Goal: Task Accomplishment & Management: Manage account settings

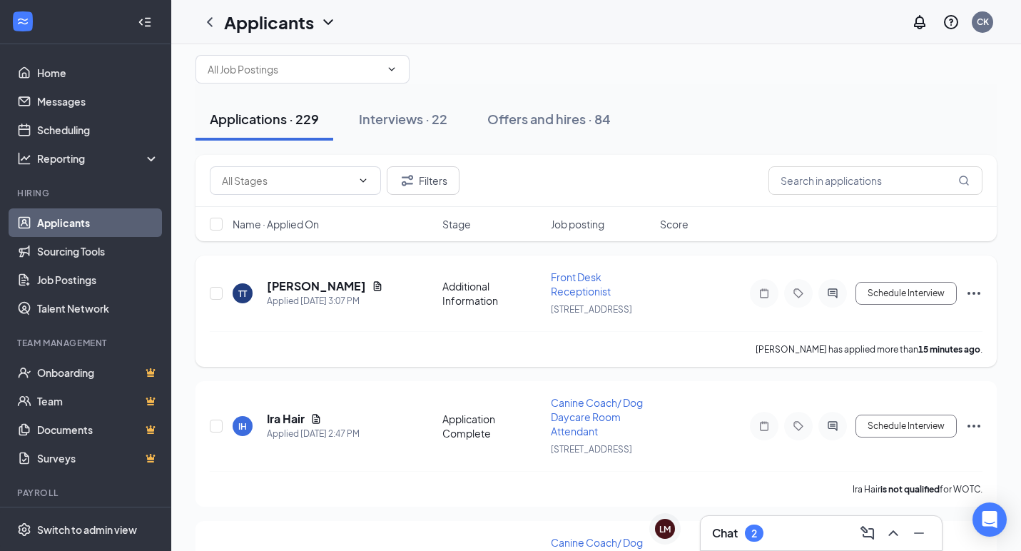
scroll to position [30, 0]
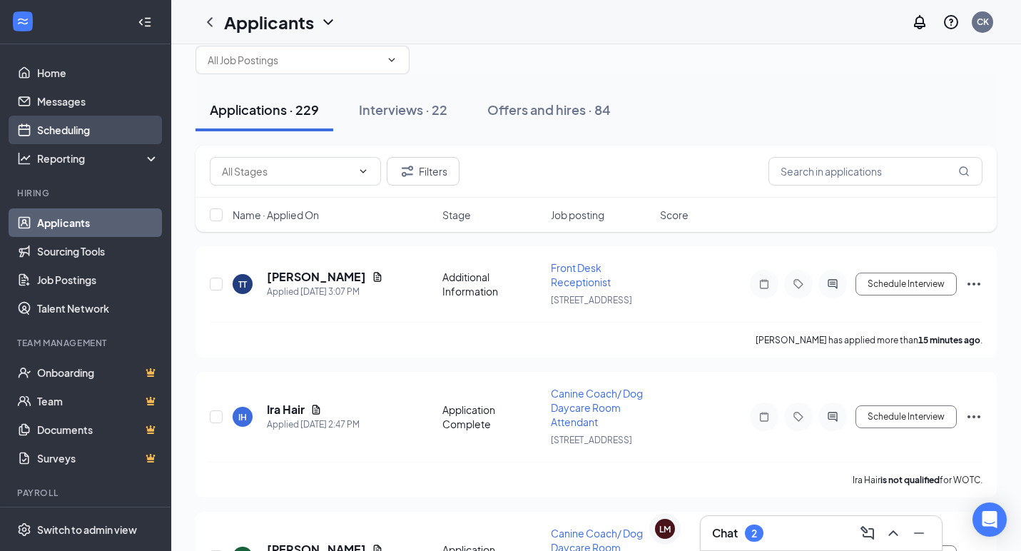
click at [54, 134] on link "Scheduling" at bounding box center [98, 130] width 122 height 29
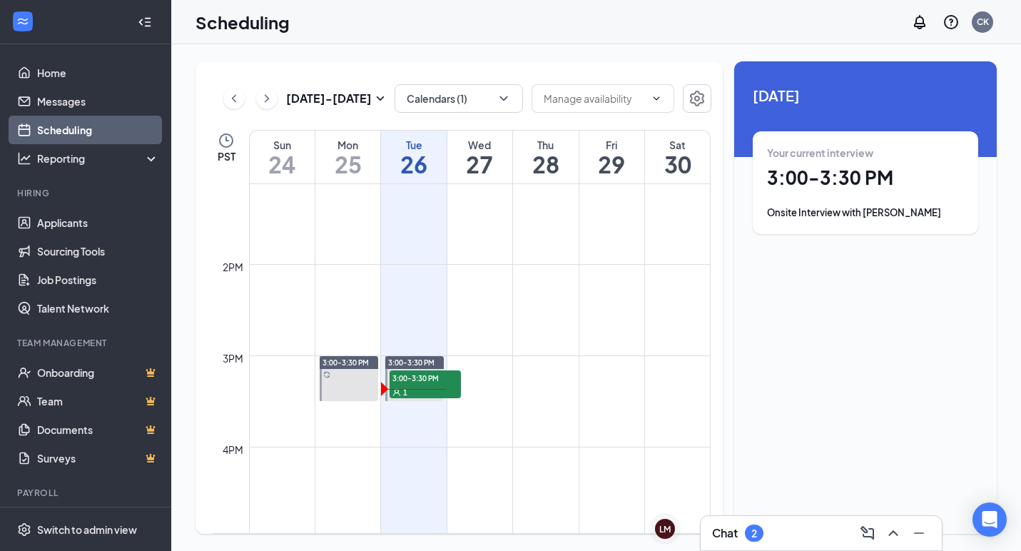
scroll to position [1217, 0]
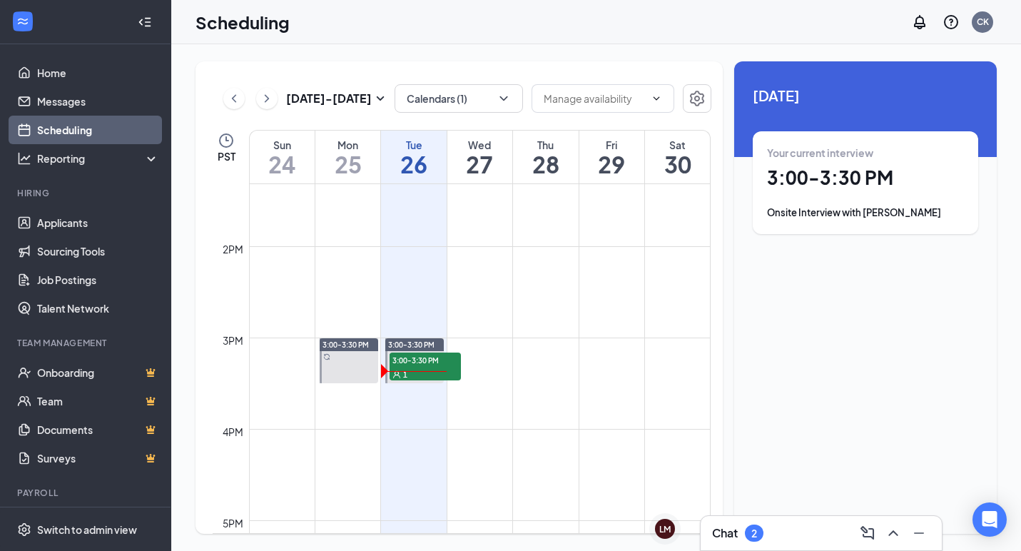
click at [426, 362] on span "3:00-3:30 PM" at bounding box center [425, 359] width 71 height 14
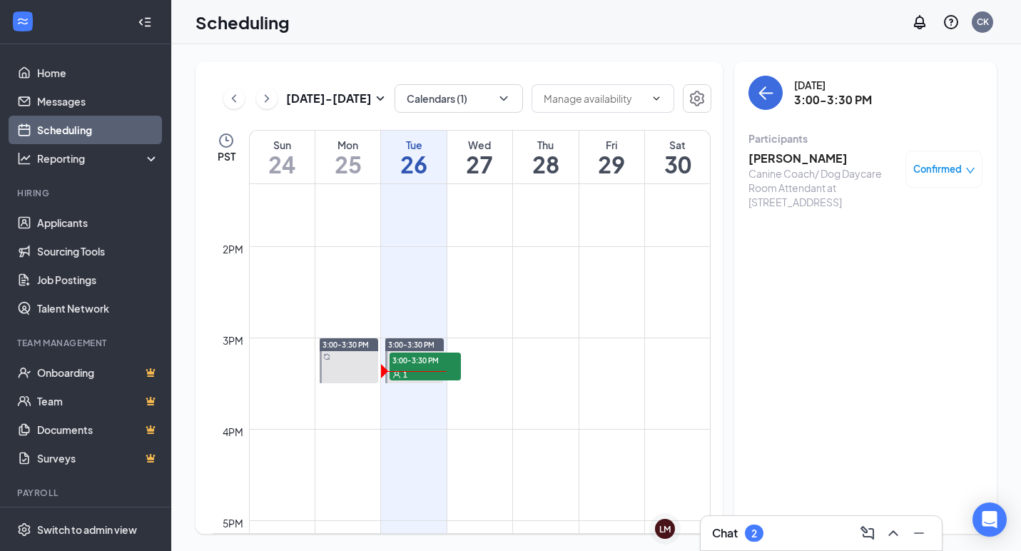
click at [805, 153] on h3 "[PERSON_NAME]" at bounding box center [823, 159] width 150 height 16
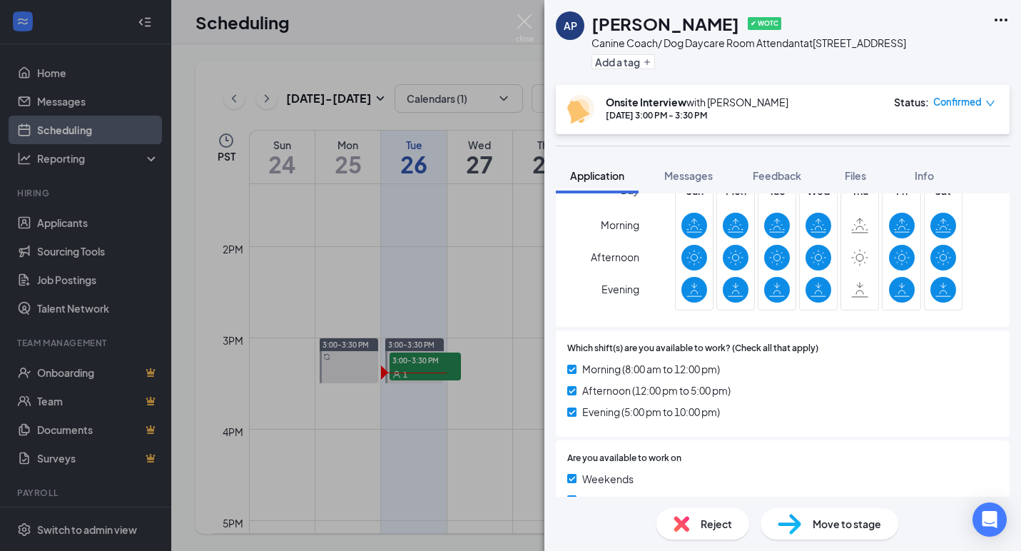
scroll to position [784, 0]
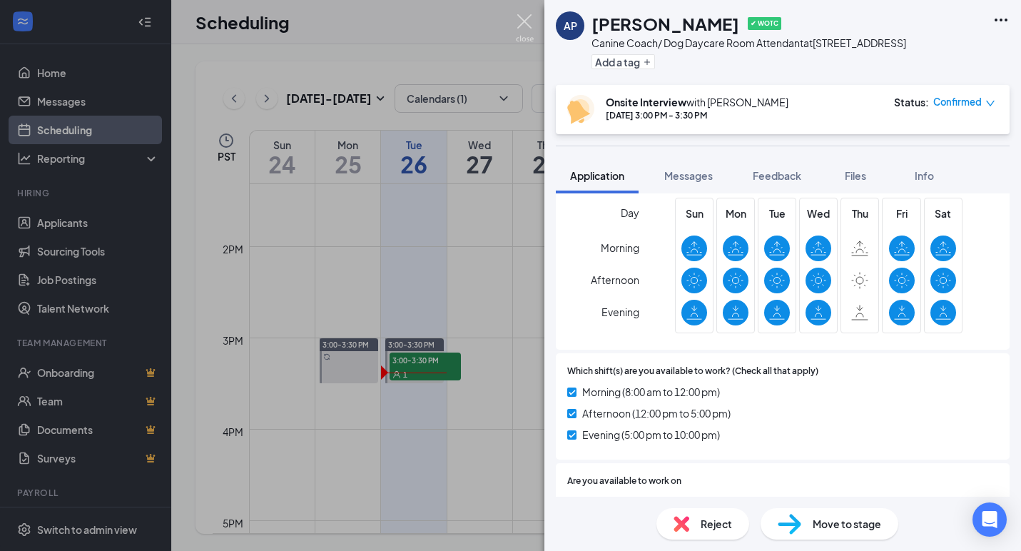
click at [522, 16] on img at bounding box center [525, 28] width 18 height 28
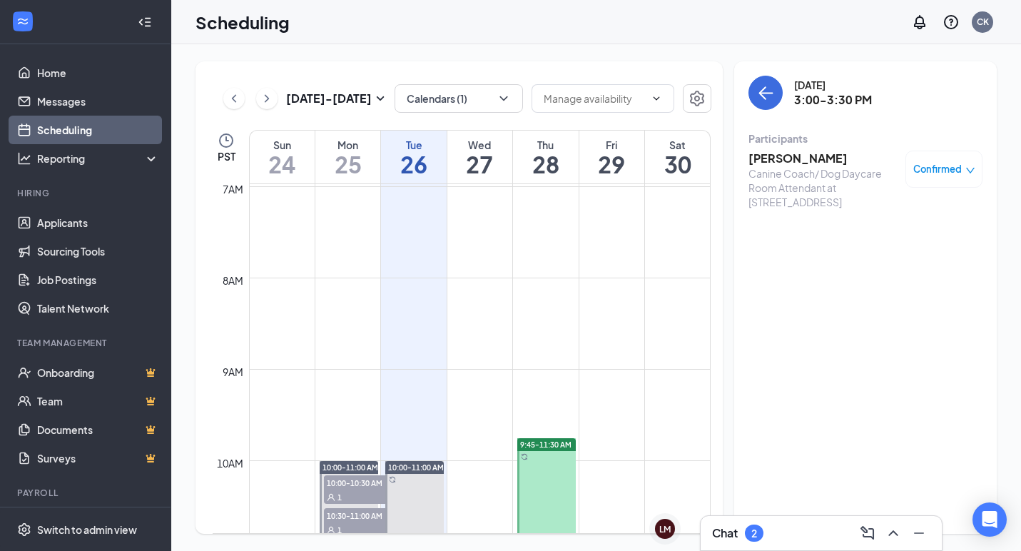
scroll to position [603, 0]
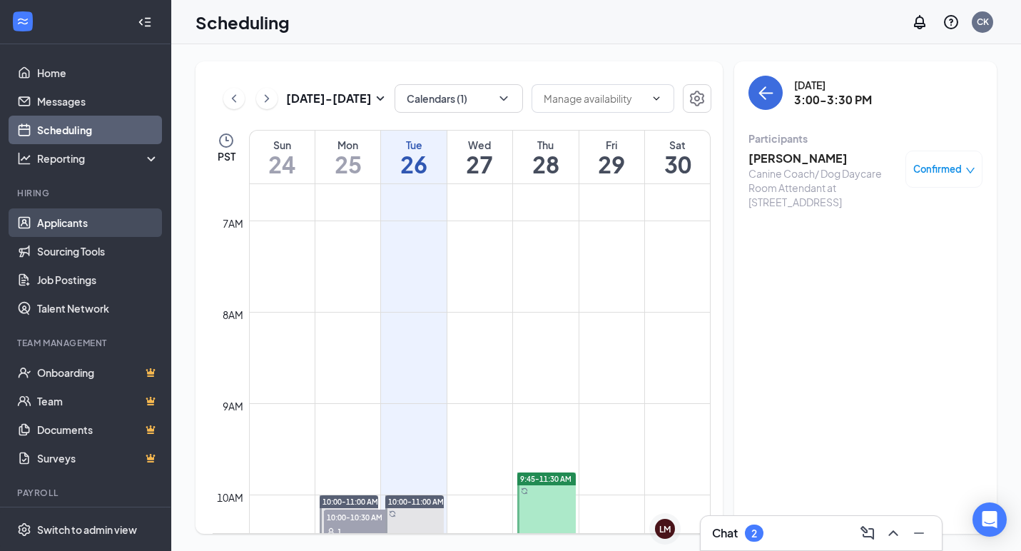
click at [57, 231] on link "Applicants" at bounding box center [98, 222] width 122 height 29
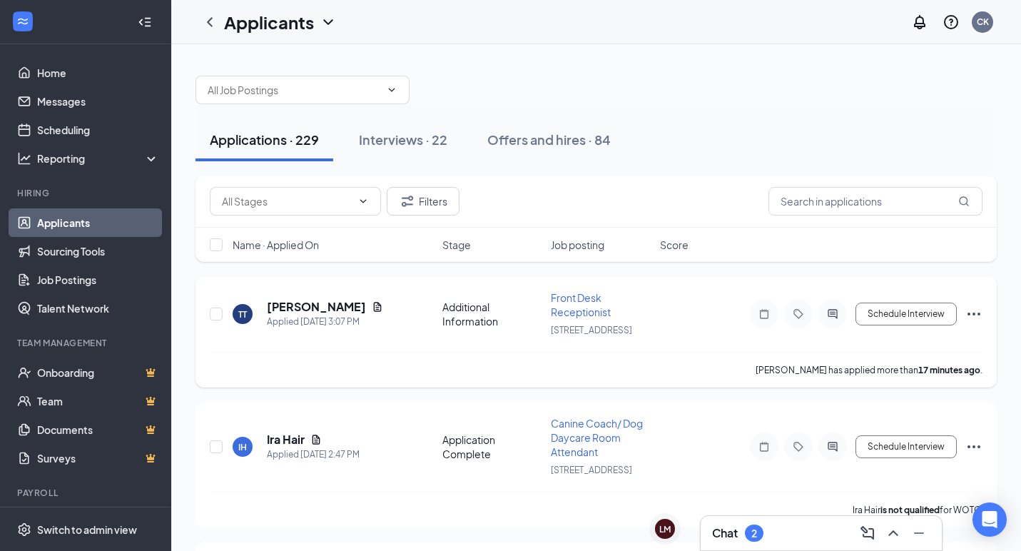
scroll to position [16, 0]
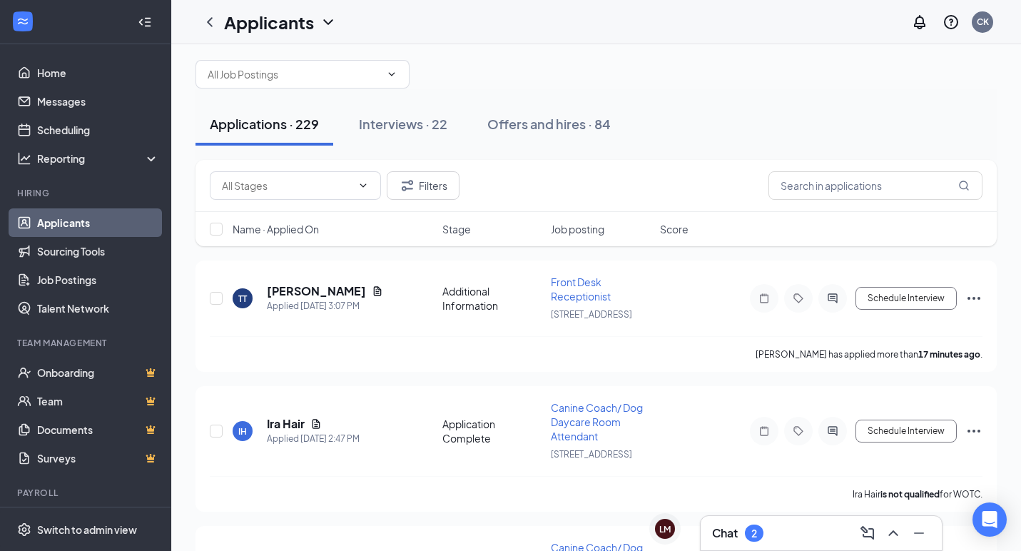
click at [584, 228] on span "Job posting" at bounding box center [578, 229] width 54 height 14
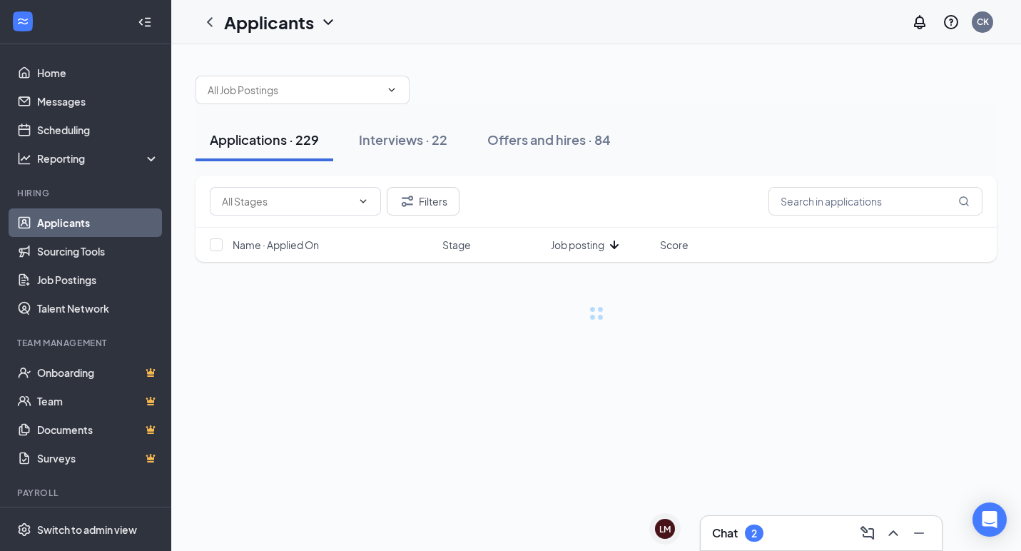
scroll to position [0, 0]
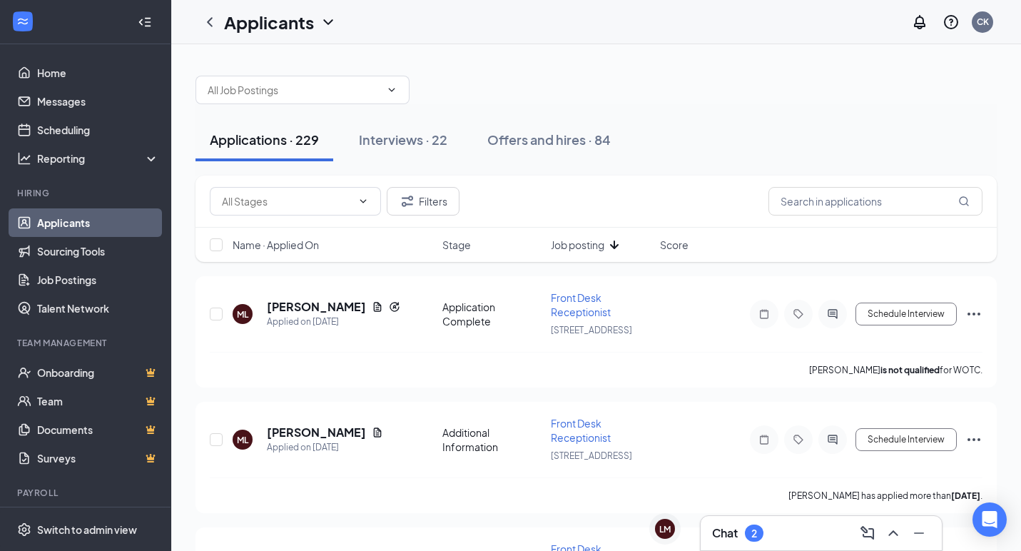
click at [584, 246] on span "Job posting" at bounding box center [578, 245] width 54 height 14
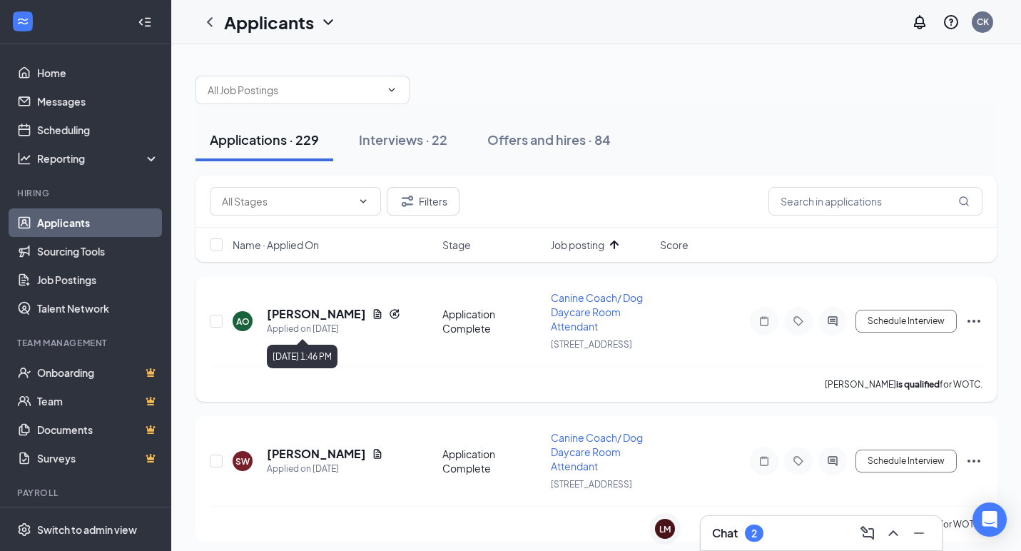
click at [351, 321] on div "[PERSON_NAME]" at bounding box center [333, 314] width 133 height 16
click at [372, 315] on icon "Document" at bounding box center [377, 313] width 11 height 11
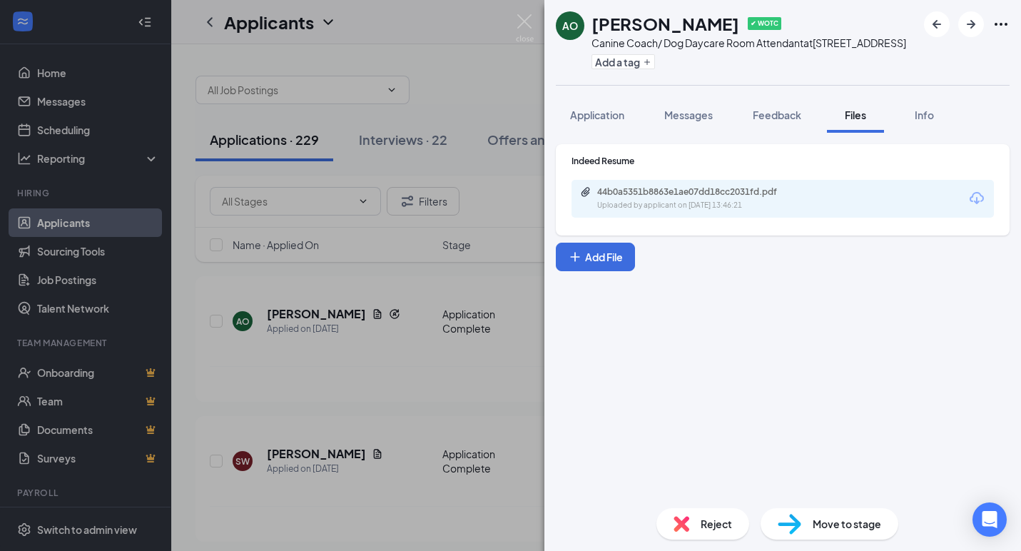
click at [980, 200] on icon "Download" at bounding box center [976, 198] width 17 height 17
click at [529, 17] on img at bounding box center [525, 28] width 18 height 28
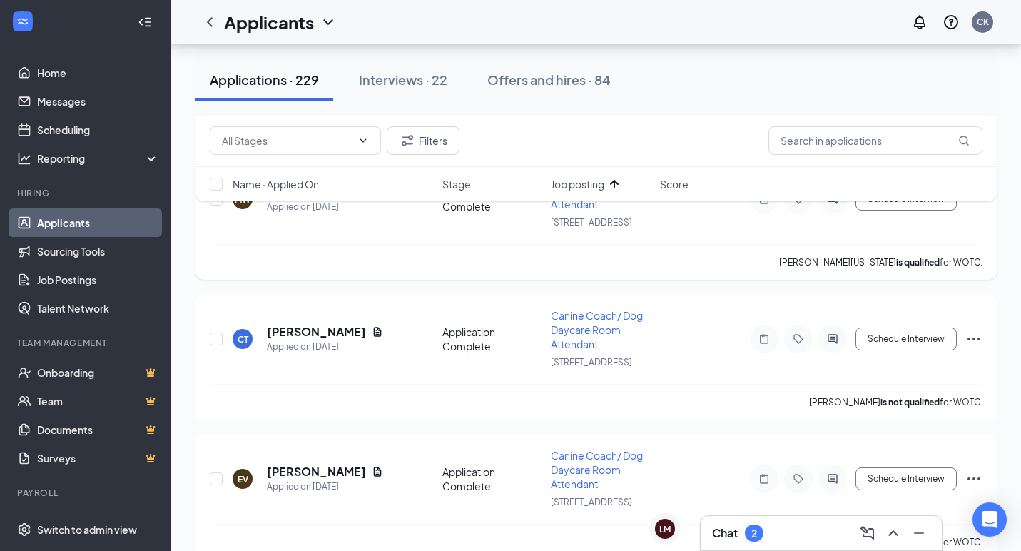
scroll to position [446, 0]
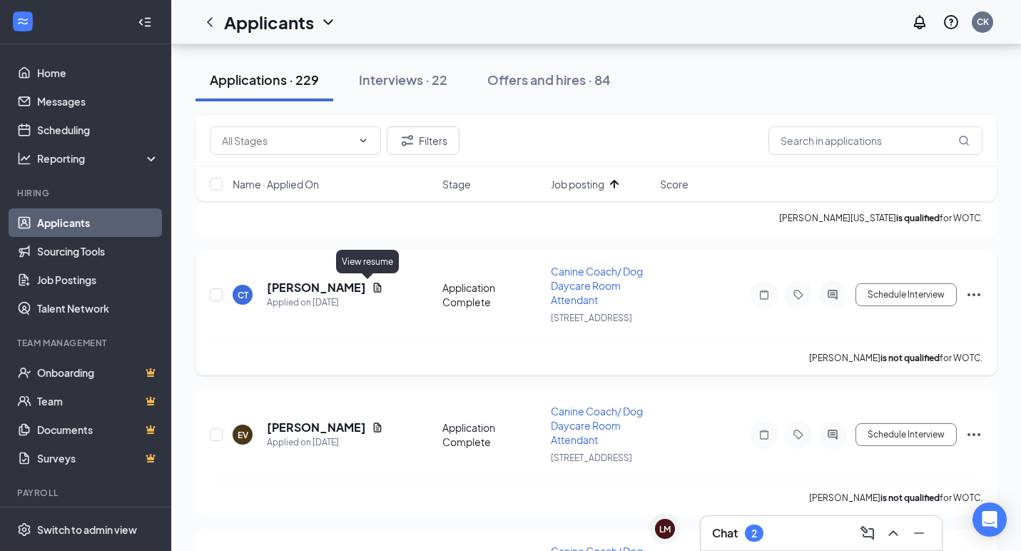
click at [374, 286] on icon "Document" at bounding box center [378, 287] width 8 height 9
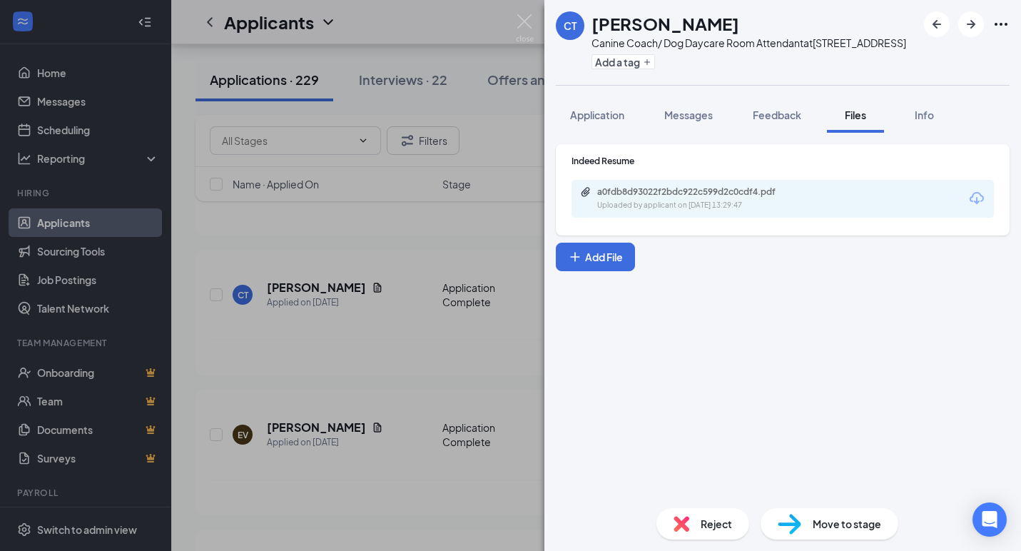
click at [980, 198] on icon "Download" at bounding box center [976, 198] width 17 height 17
click at [689, 526] on img at bounding box center [682, 524] width 16 height 16
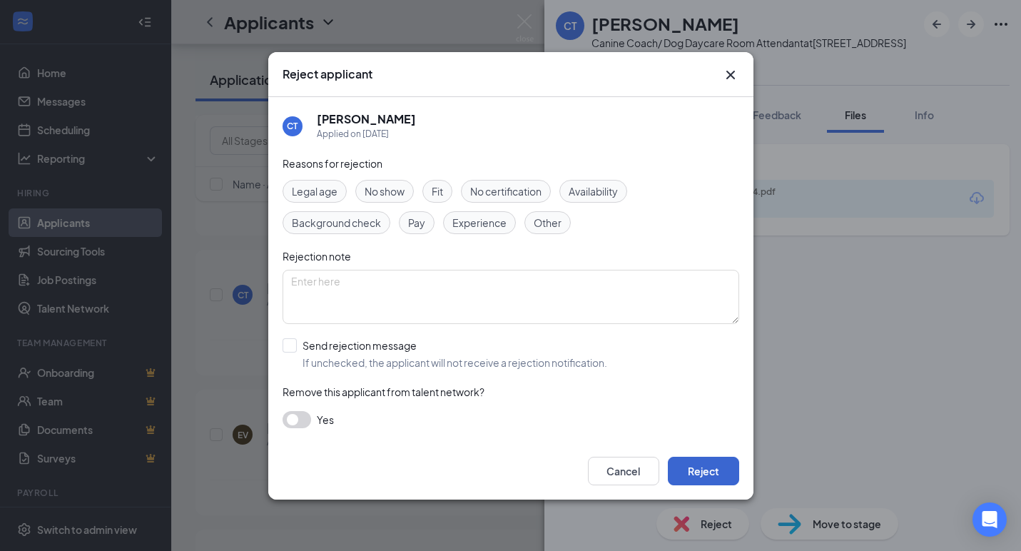
click at [684, 467] on button "Reject" at bounding box center [703, 471] width 71 height 29
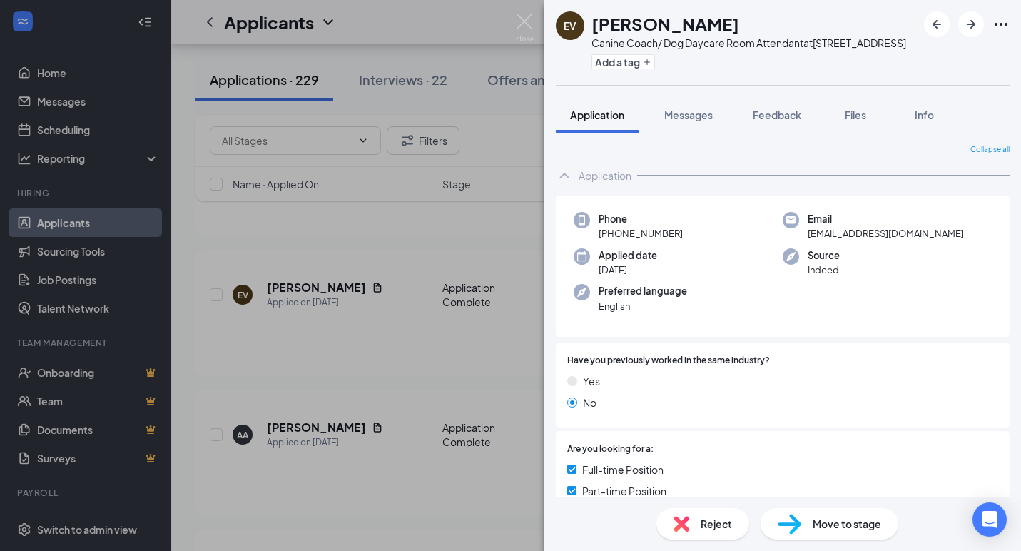
scroll to position [211, 0]
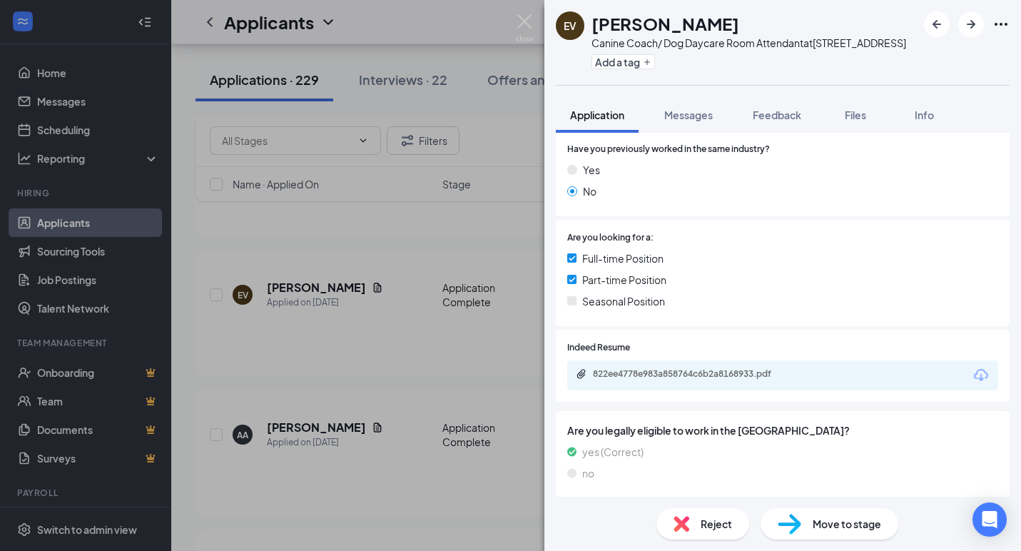
click at [981, 370] on icon "Download" at bounding box center [981, 375] width 14 height 12
click at [698, 521] on div "Reject" at bounding box center [702, 523] width 93 height 31
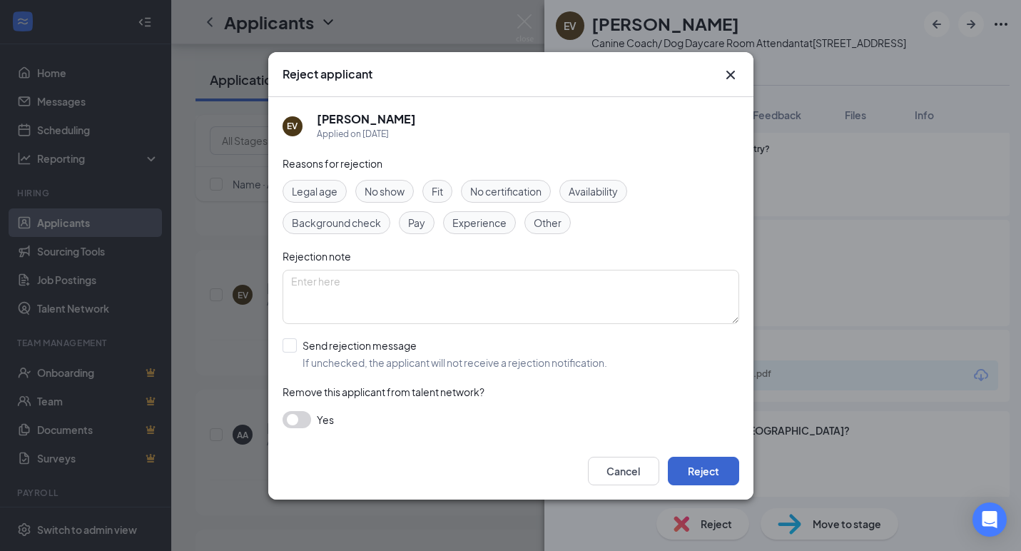
click at [696, 473] on button "Reject" at bounding box center [703, 471] width 71 height 29
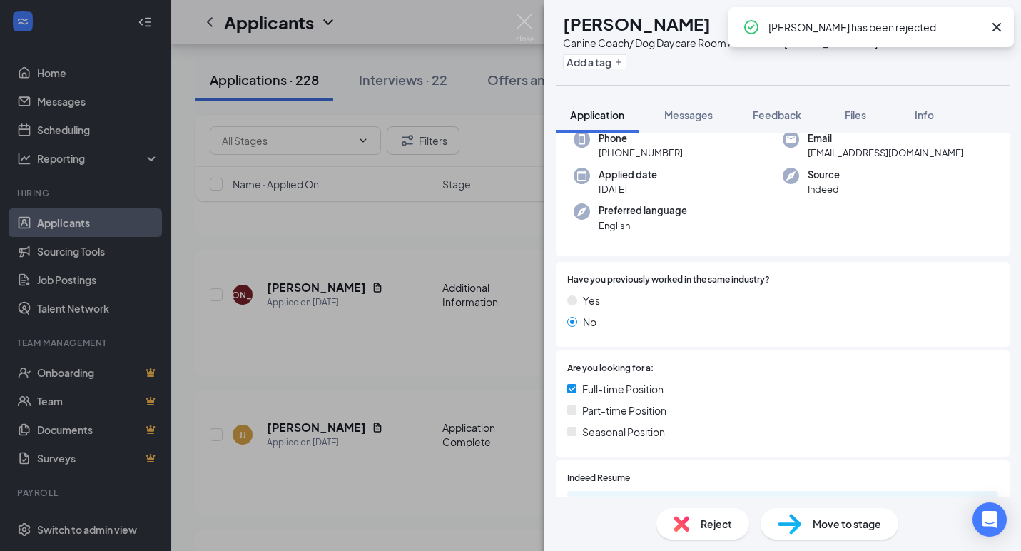
scroll to position [205, 0]
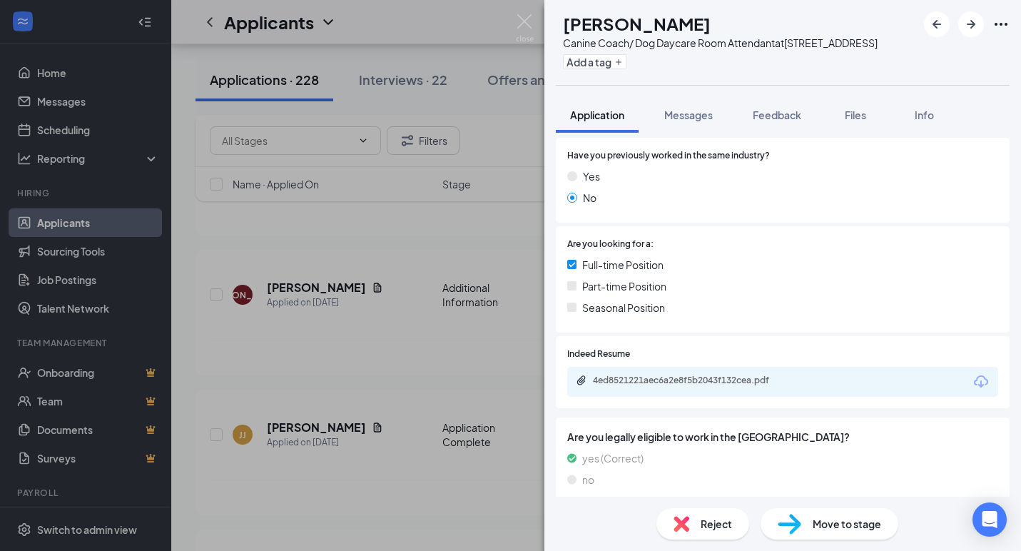
click at [980, 380] on icon "Download" at bounding box center [981, 381] width 14 height 12
click at [699, 525] on div "Reject" at bounding box center [702, 523] width 93 height 31
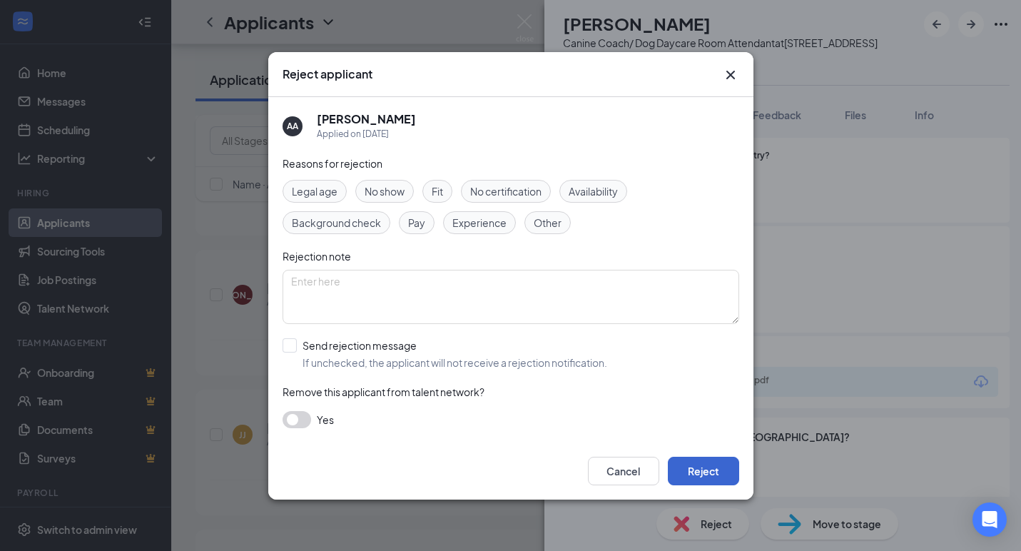
click at [691, 475] on button "Reject" at bounding box center [703, 471] width 71 height 29
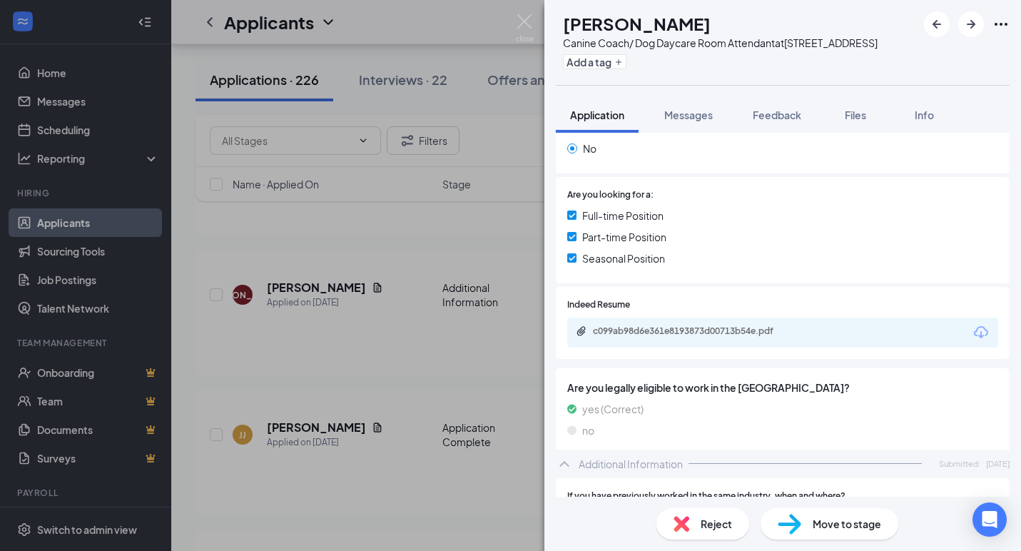
scroll to position [291, 0]
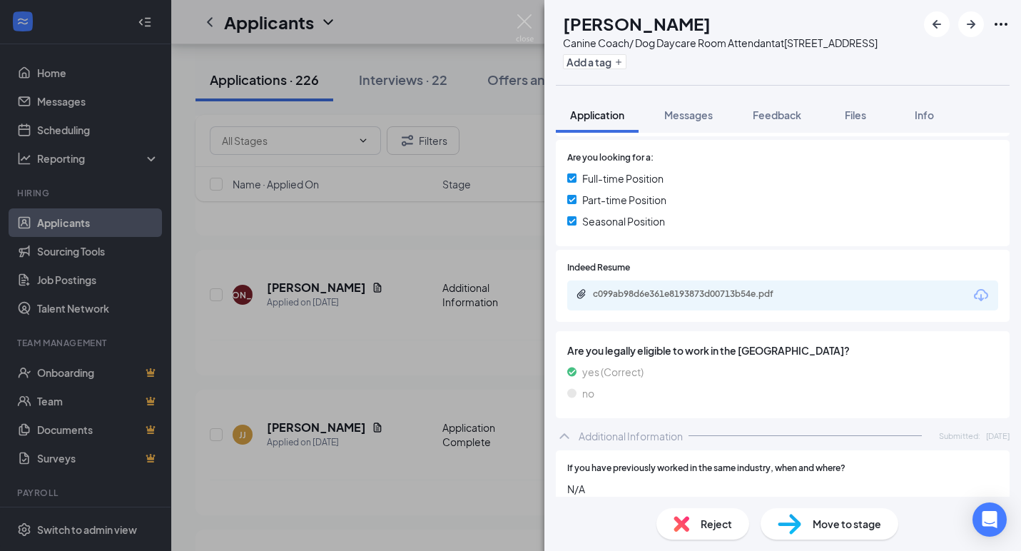
click at [982, 288] on icon "Download" at bounding box center [981, 295] width 17 height 17
click at [701, 518] on span "Reject" at bounding box center [716, 524] width 31 height 16
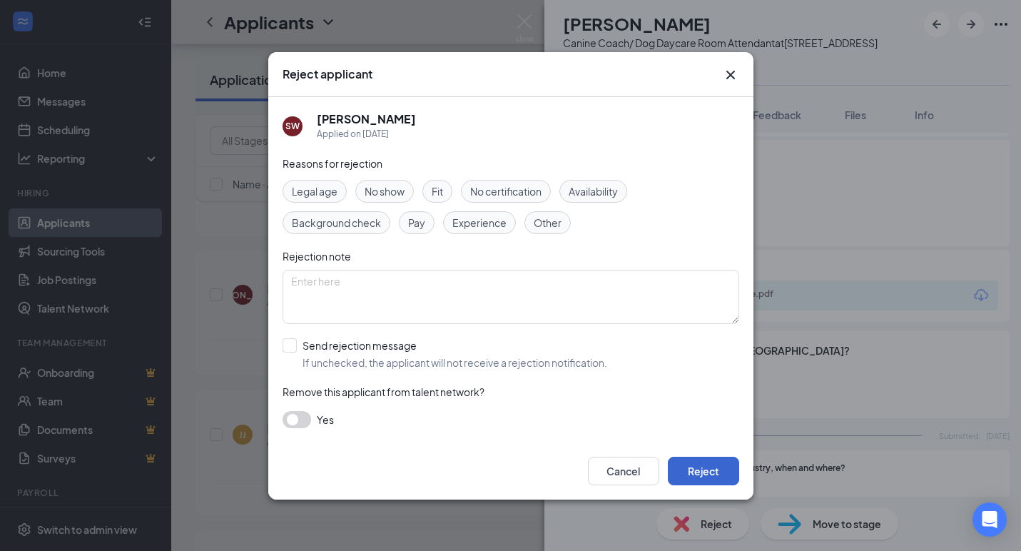
click at [685, 462] on button "Reject" at bounding box center [703, 471] width 71 height 29
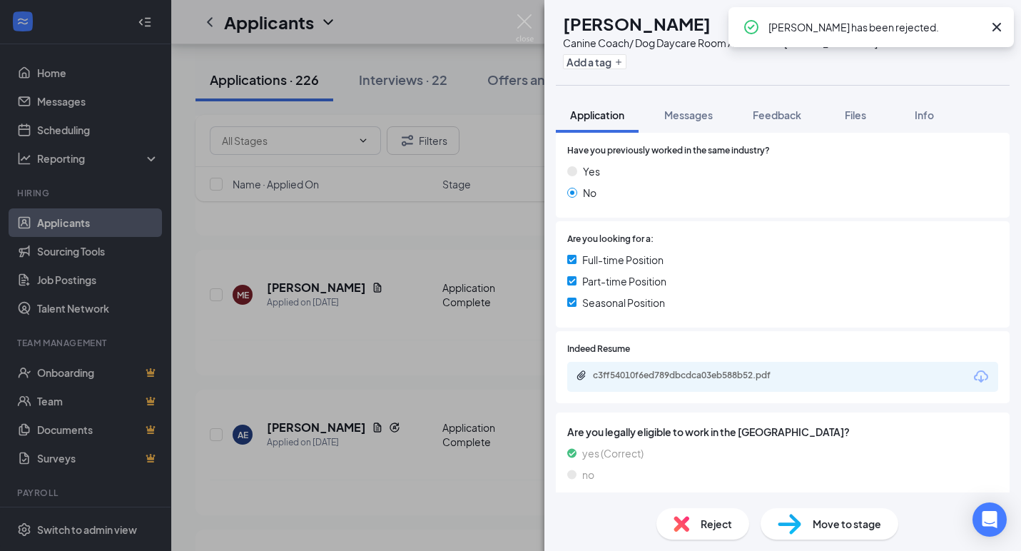
scroll to position [239, 0]
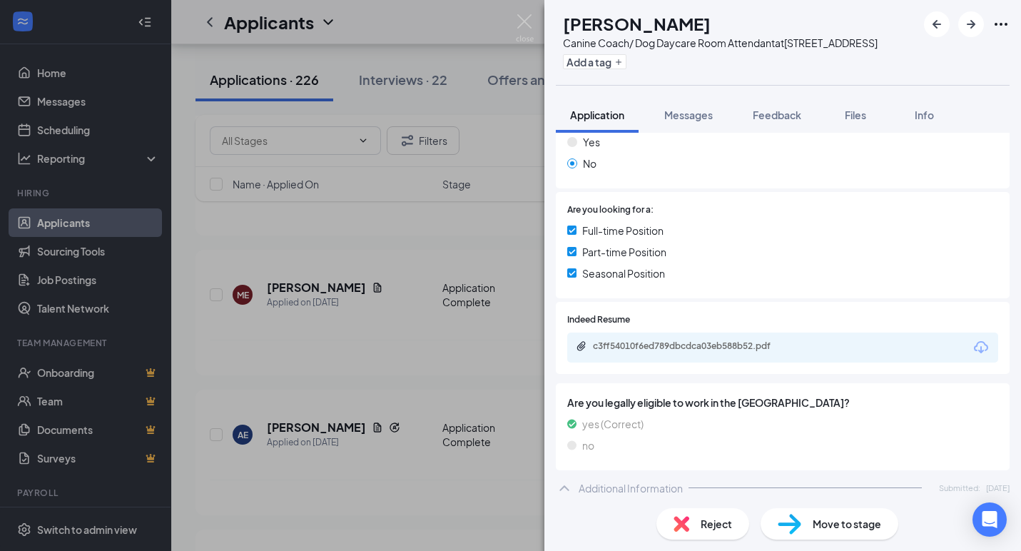
click at [984, 347] on icon "Download" at bounding box center [981, 347] width 17 height 17
click at [522, 29] on img at bounding box center [525, 28] width 18 height 28
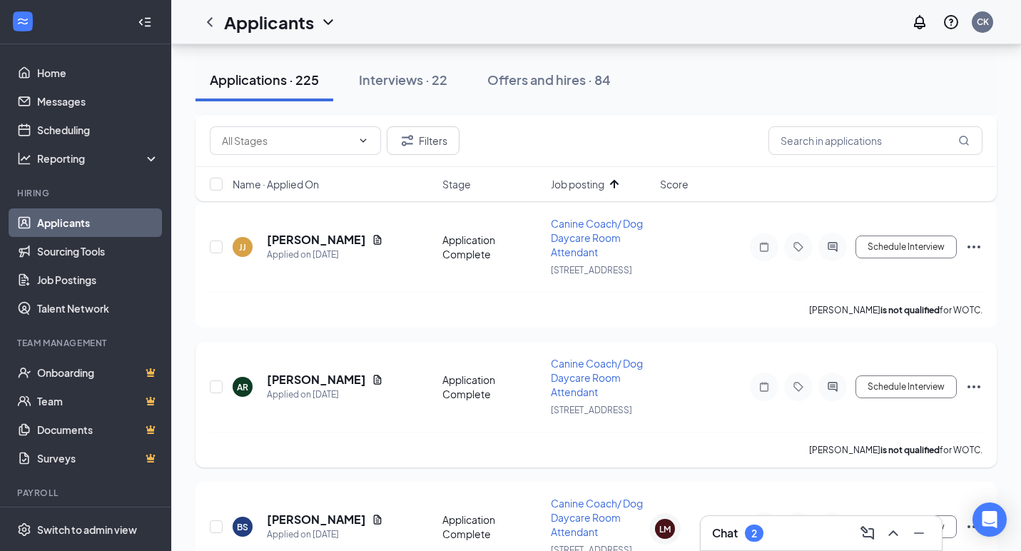
scroll to position [494, 0]
click at [374, 240] on icon "Document" at bounding box center [378, 238] width 8 height 9
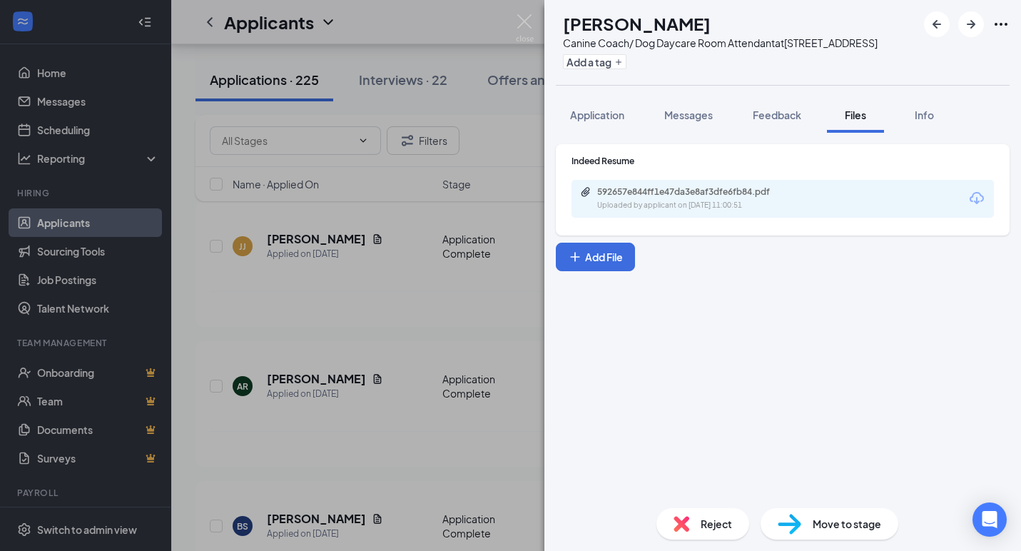
click at [974, 195] on icon "Download" at bounding box center [977, 198] width 14 height 12
click at [534, 28] on div "[PERSON_NAME] [PERSON_NAME] Canine Coach/ Dog Daycare Room Attendant at [STREET…" at bounding box center [510, 275] width 1021 height 551
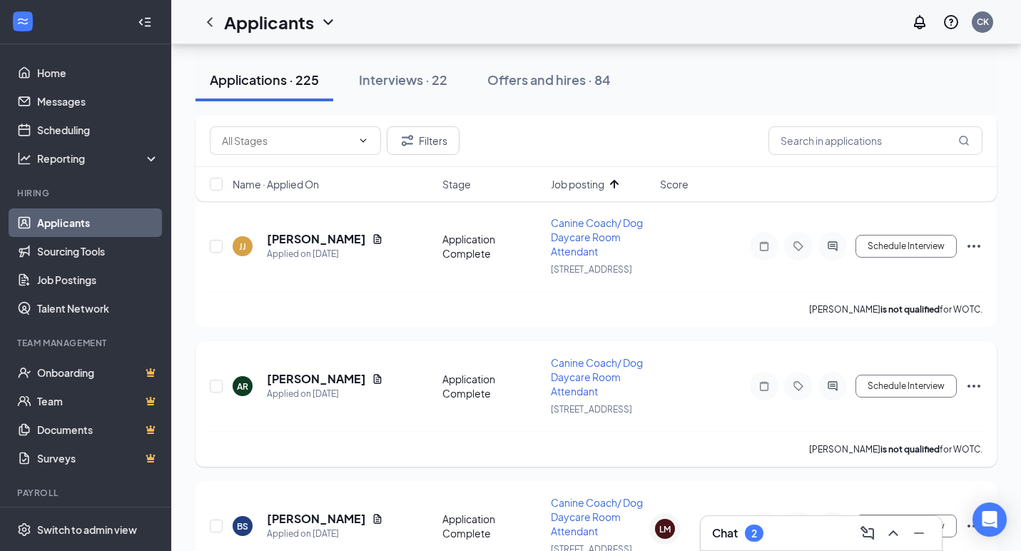
drag, startPoint x: 529, startPoint y: 26, endPoint x: 480, endPoint y: 447, distance: 424.5
click at [528, 26] on div "Applicants CK" at bounding box center [596, 22] width 850 height 44
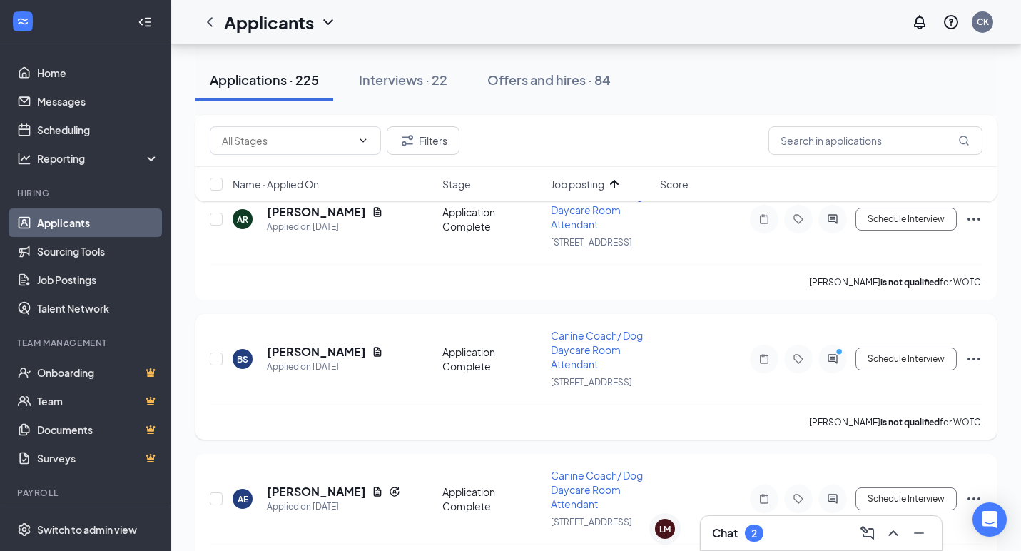
scroll to position [532, 0]
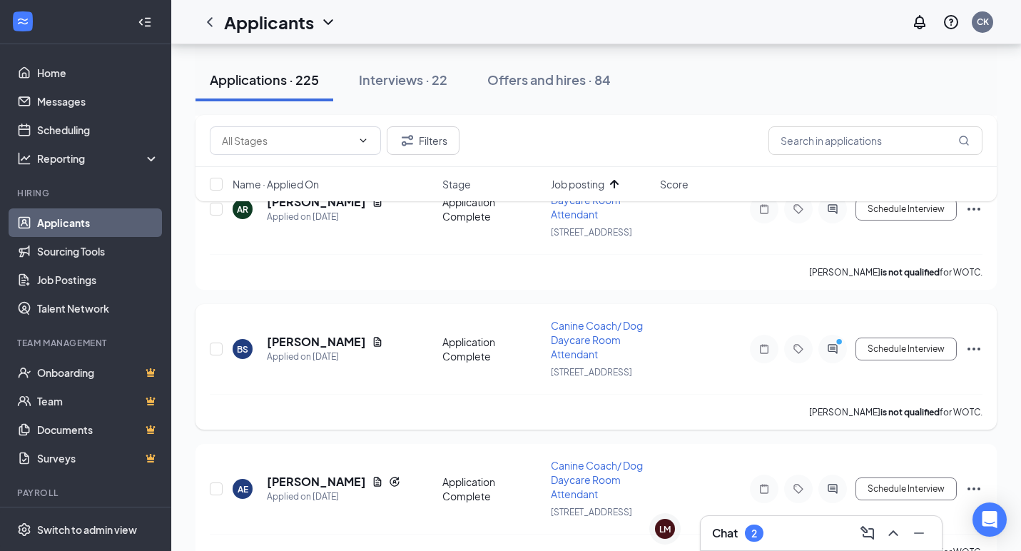
click at [372, 338] on icon "Document" at bounding box center [377, 341] width 11 height 11
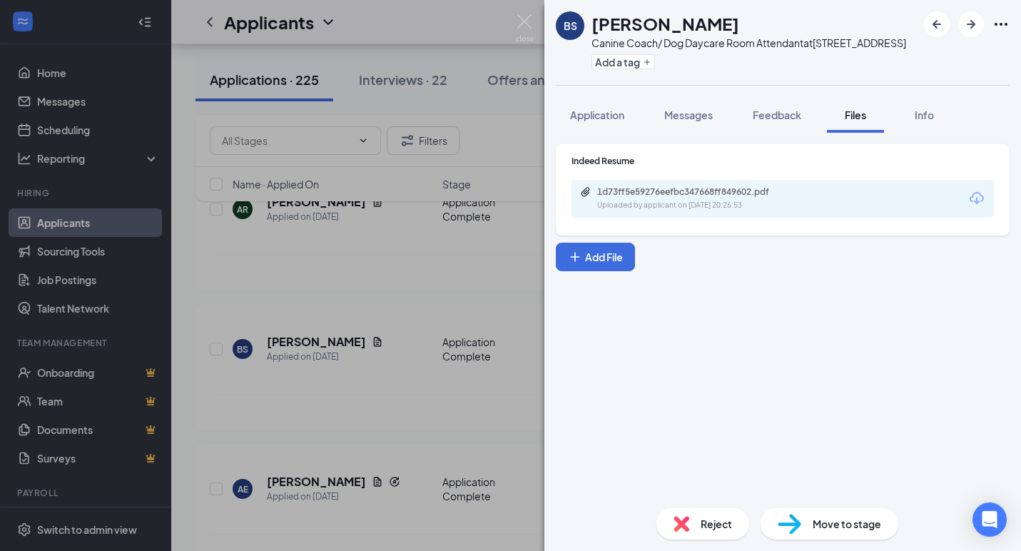
click at [975, 193] on icon "Download" at bounding box center [977, 198] width 14 height 12
click at [534, 24] on div "BS [PERSON_NAME] Canine Coach/ Dog Daycare Room Attendant at [STREET_ADDRESS] A…" at bounding box center [510, 275] width 1021 height 551
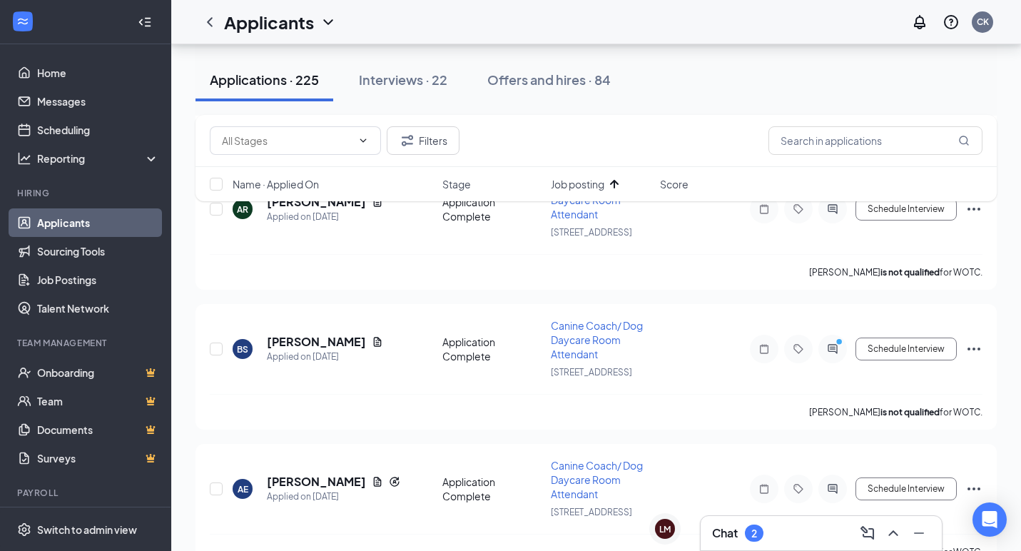
click at [534, 24] on div "Applicants CK" at bounding box center [596, 22] width 850 height 44
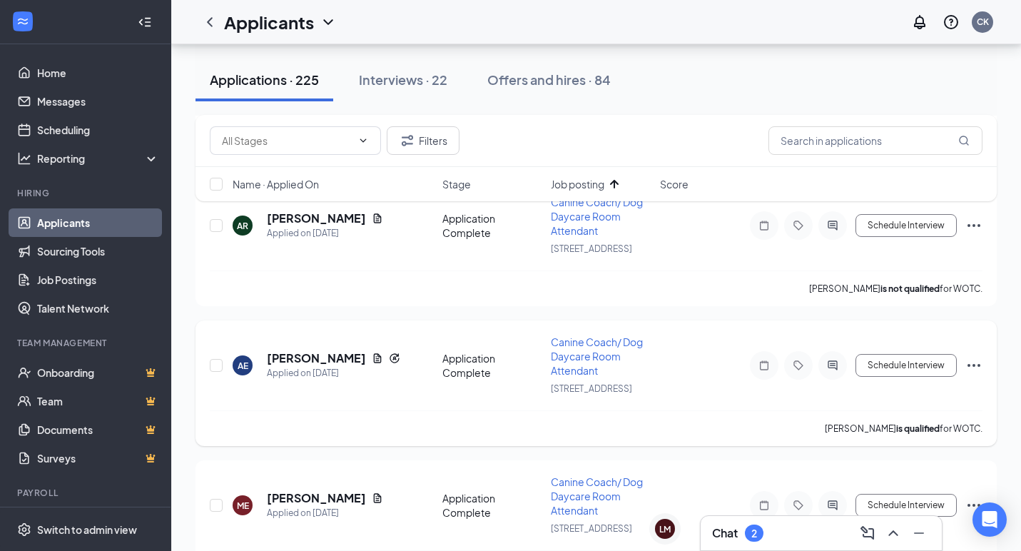
scroll to position [573, 0]
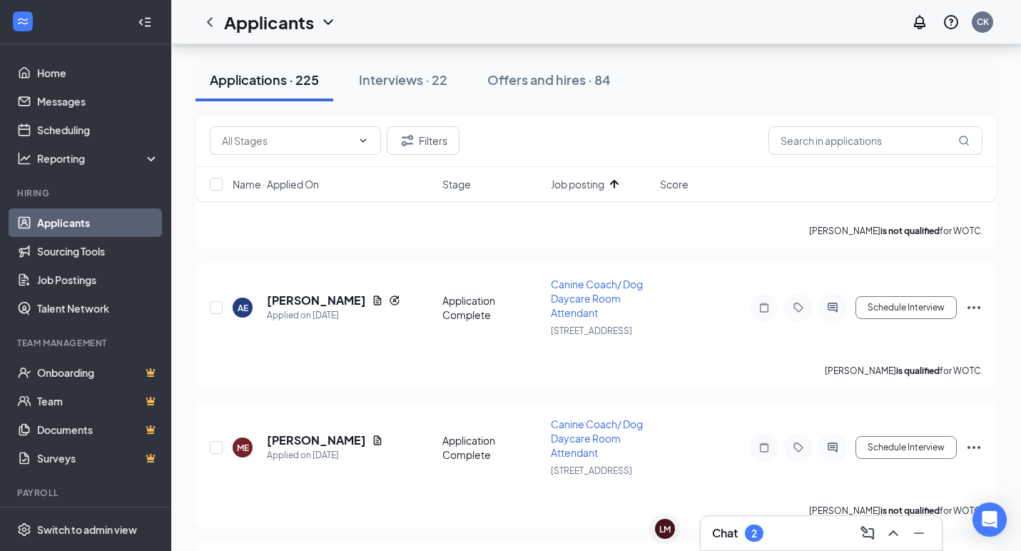
click at [736, 534] on h3 "Chat" at bounding box center [725, 533] width 26 height 16
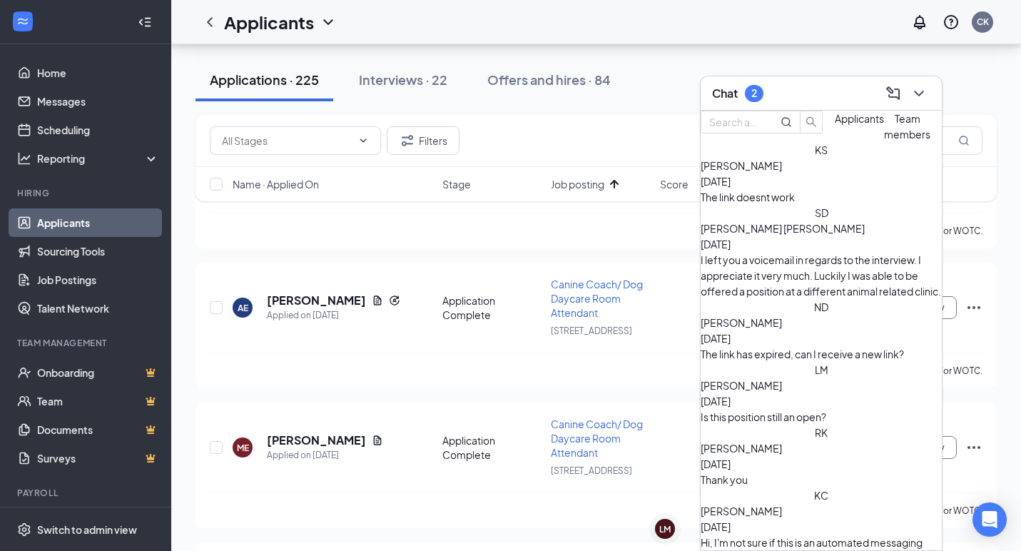
click at [919, 98] on icon "ChevronDown" at bounding box center [918, 93] width 17 height 17
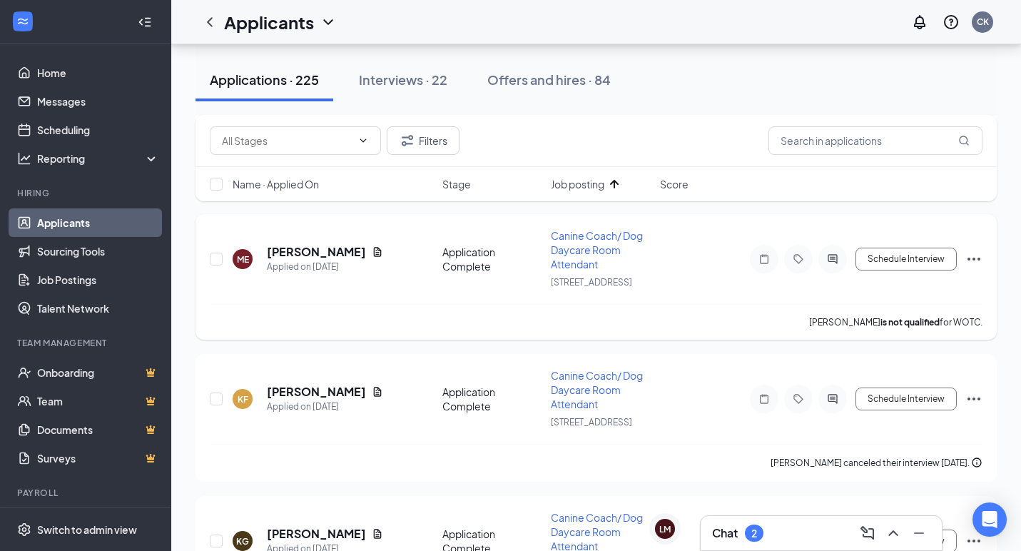
scroll to position [765, 0]
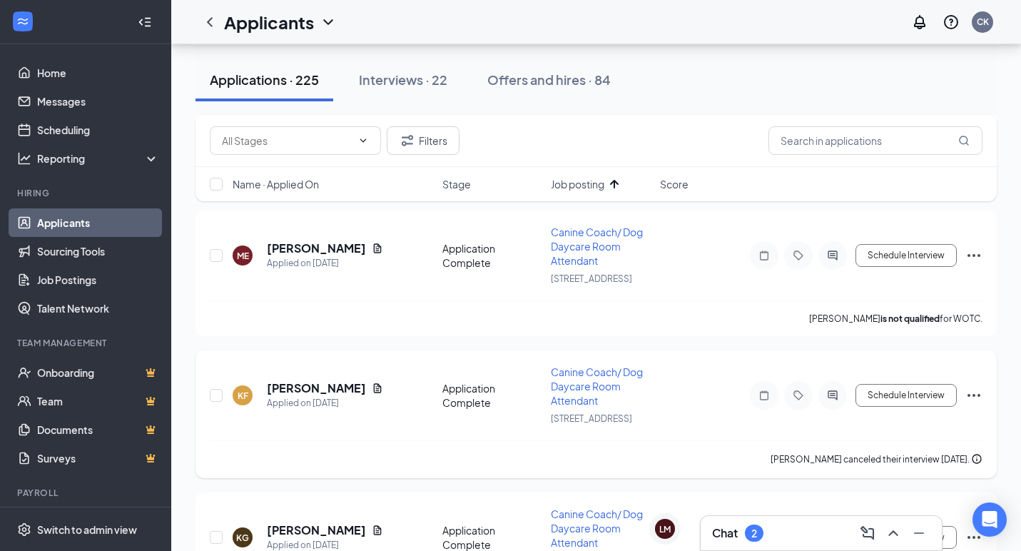
click at [372, 391] on icon "Document" at bounding box center [377, 387] width 11 height 11
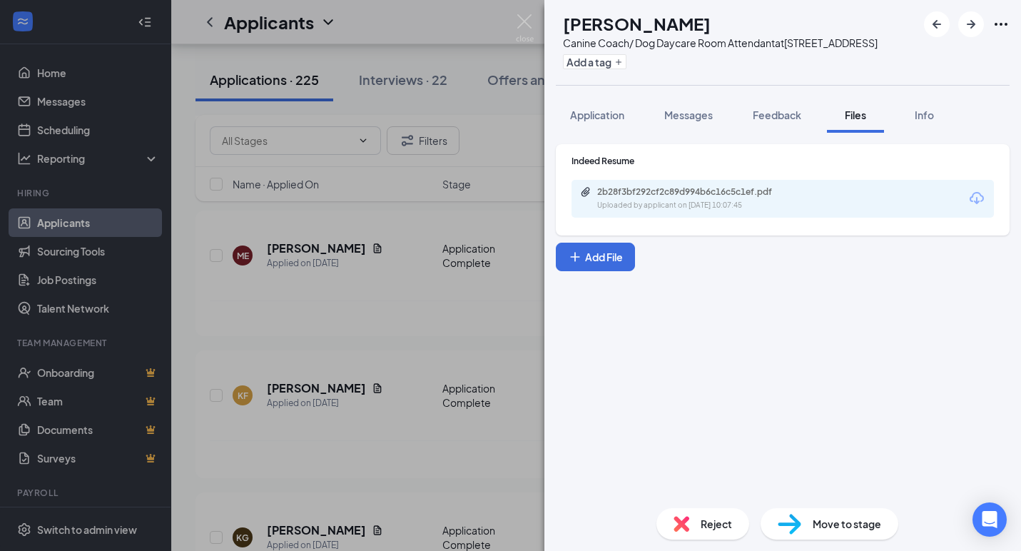
click at [975, 202] on icon "Download" at bounding box center [977, 198] width 14 height 12
click at [521, 29] on img at bounding box center [525, 28] width 18 height 28
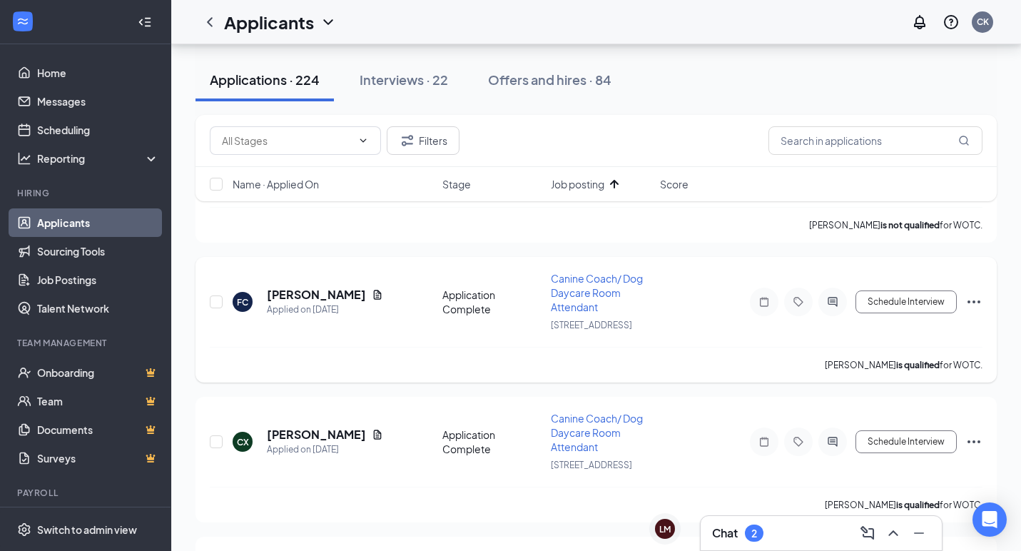
scroll to position [860, 0]
click at [373, 295] on icon "Document" at bounding box center [377, 294] width 11 height 11
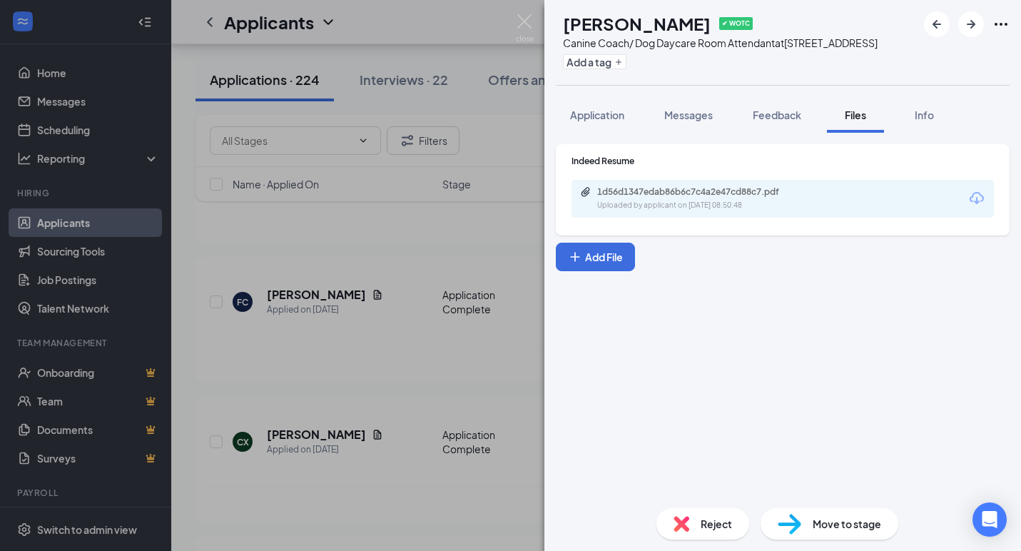
click at [975, 198] on icon "Download" at bounding box center [976, 198] width 17 height 17
click at [681, 525] on img at bounding box center [682, 524] width 16 height 16
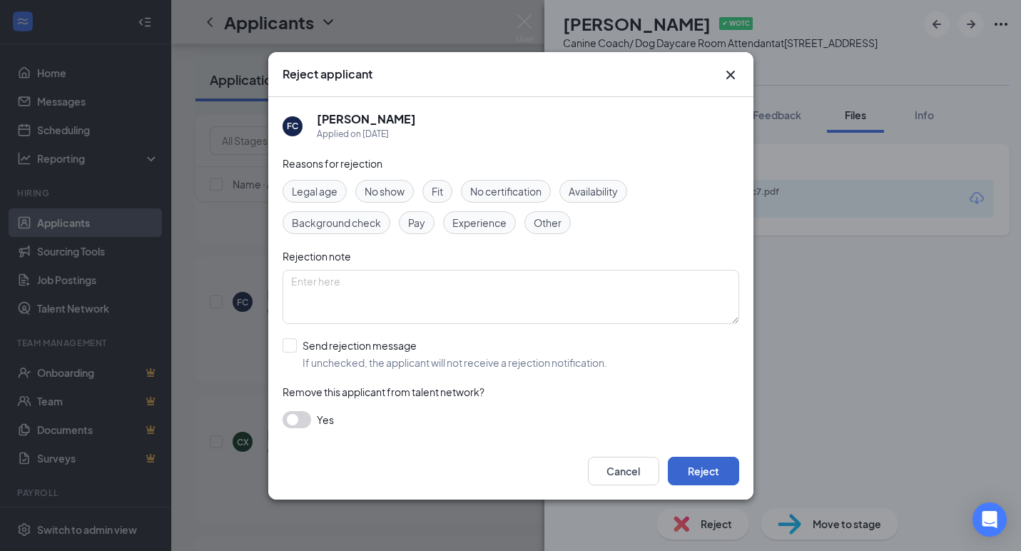
click at [674, 481] on button "Reject" at bounding box center [703, 471] width 71 height 29
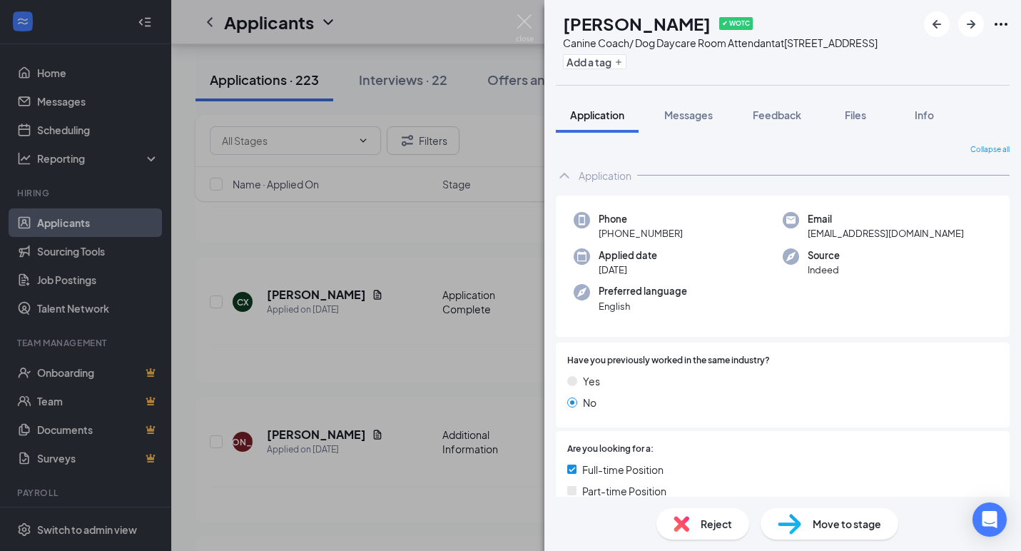
click at [681, 521] on img at bounding box center [682, 524] width 16 height 16
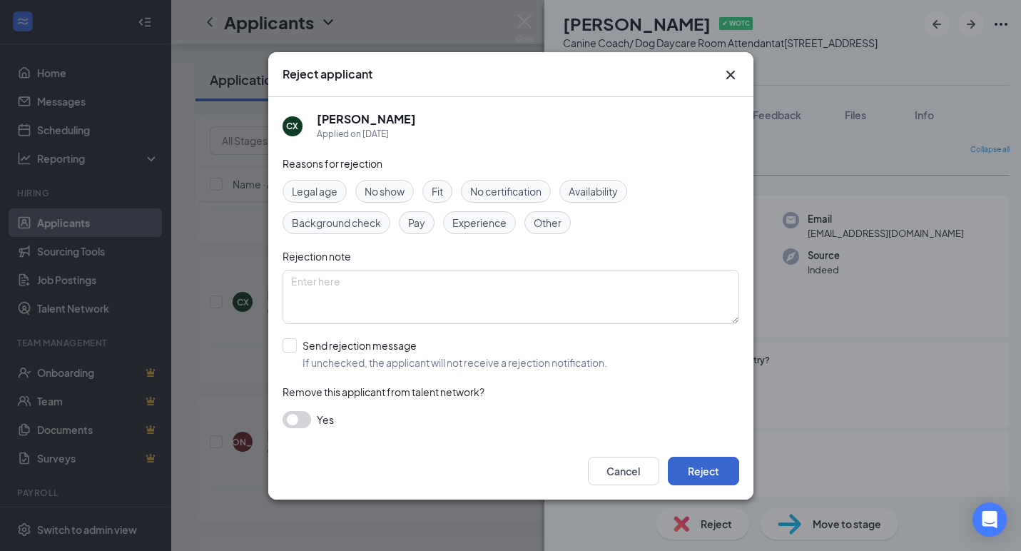
click at [687, 482] on button "Reject" at bounding box center [703, 471] width 71 height 29
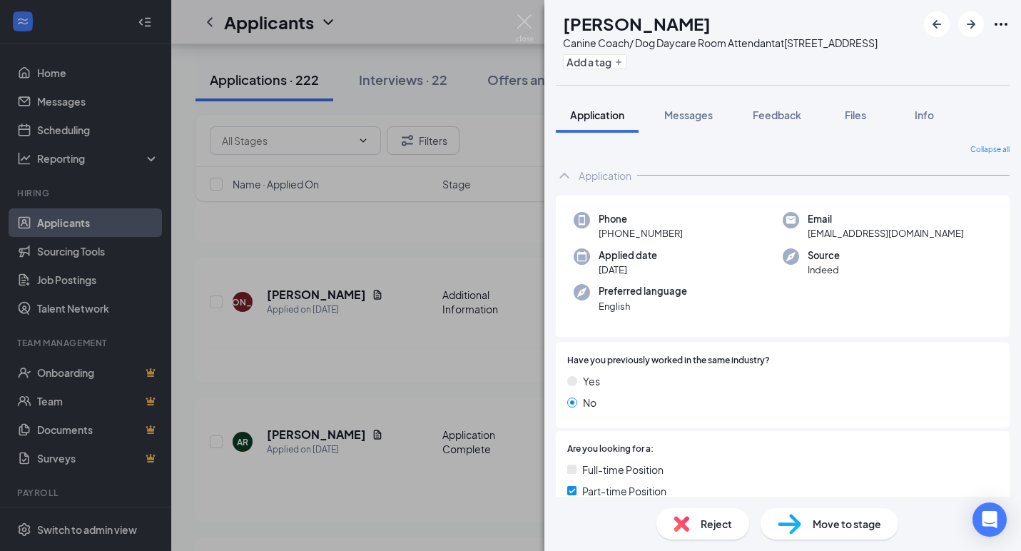
click at [726, 520] on span "Reject" at bounding box center [716, 524] width 31 height 16
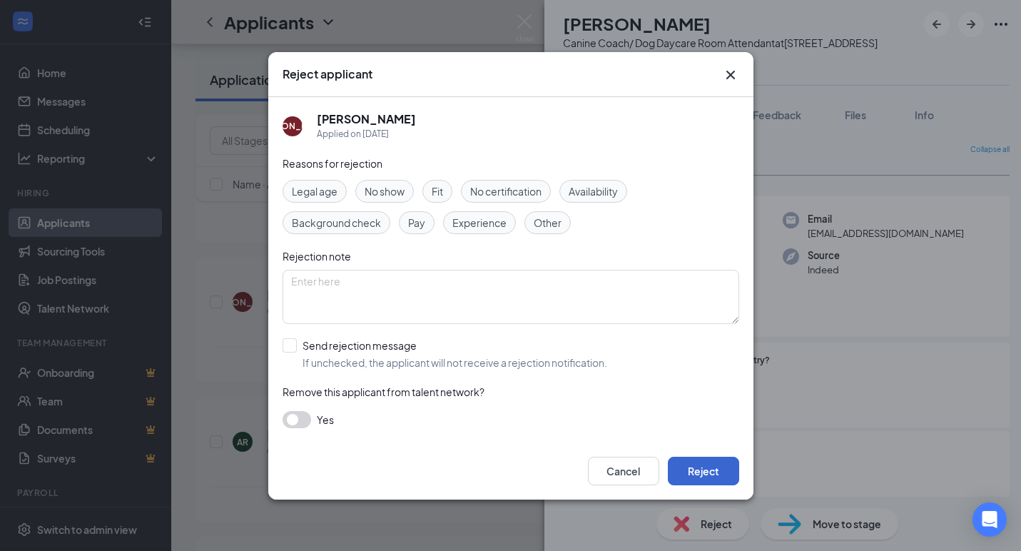
click at [696, 457] on button "Reject" at bounding box center [703, 471] width 71 height 29
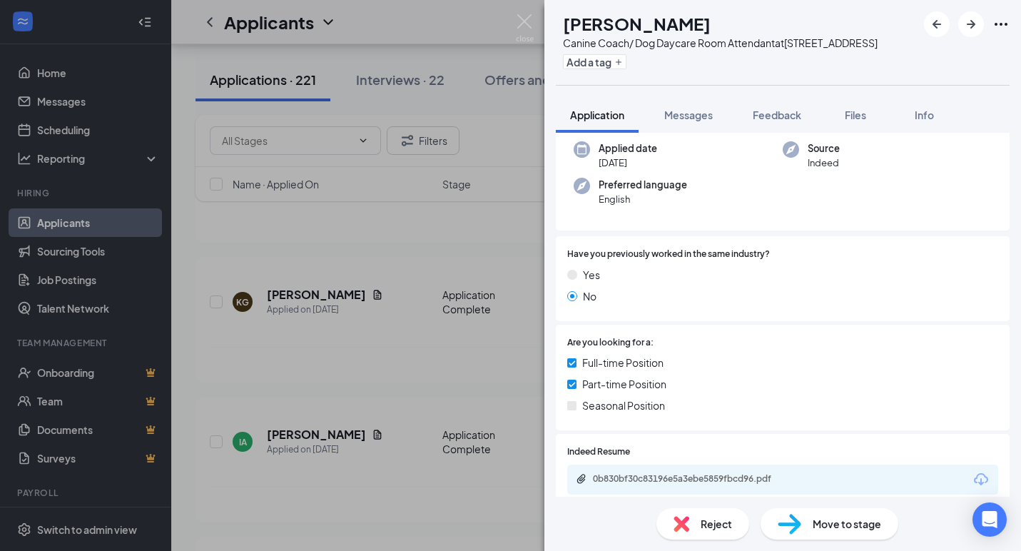
scroll to position [181, 0]
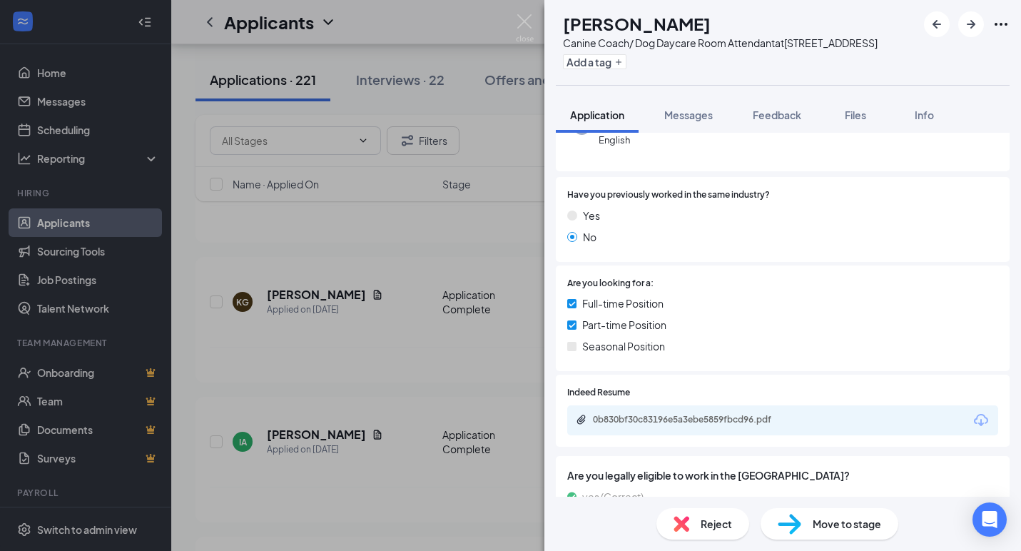
click at [992, 405] on div "0b830bf30c83196e5a3ebe5859fbcd96.pdf" at bounding box center [782, 420] width 431 height 30
click at [980, 412] on icon "Download" at bounding box center [981, 420] width 17 height 17
click at [982, 412] on icon "Download" at bounding box center [981, 420] width 17 height 17
click at [802, 517] on div "Move to stage" at bounding box center [830, 523] width 138 height 31
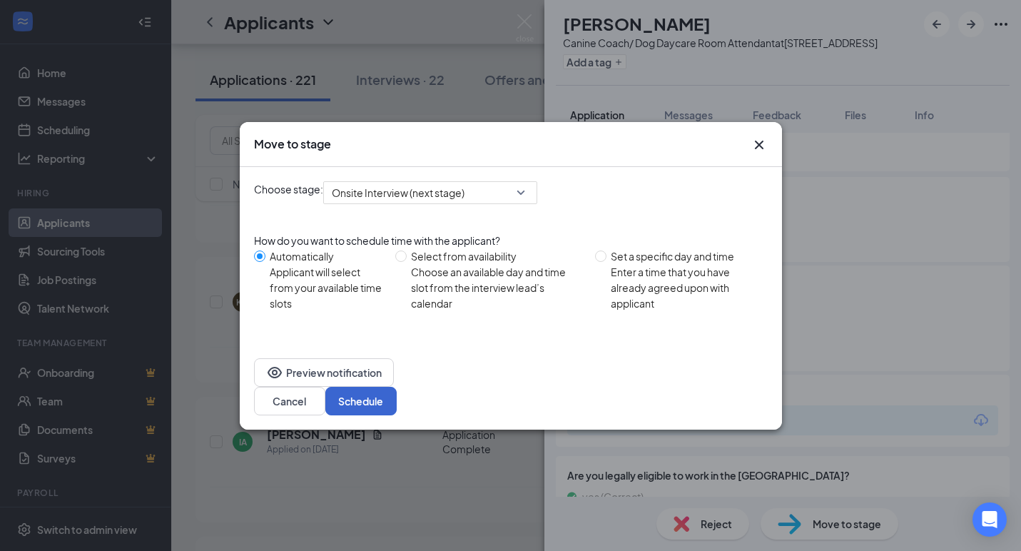
click at [397, 392] on button "Schedule" at bounding box center [360, 401] width 71 height 29
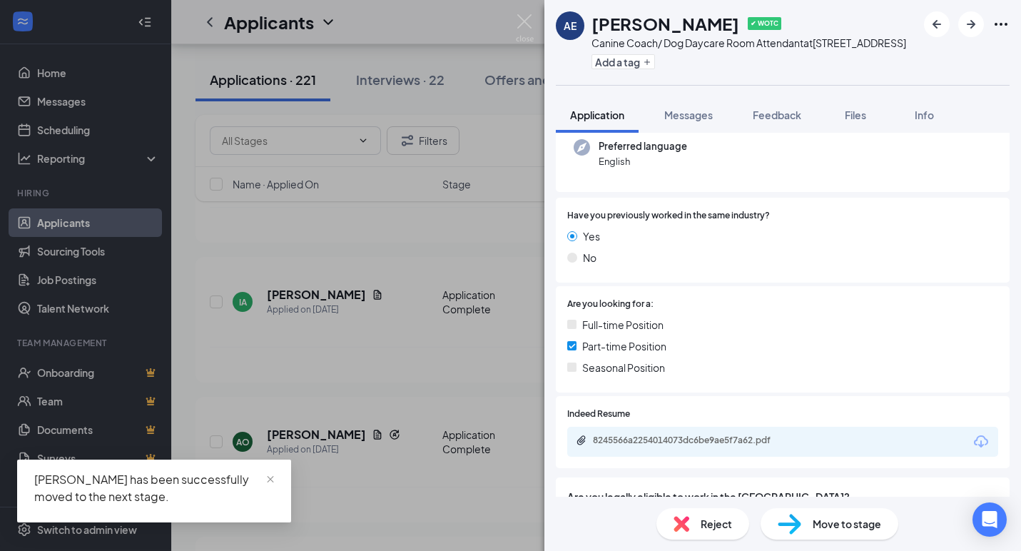
scroll to position [257, 0]
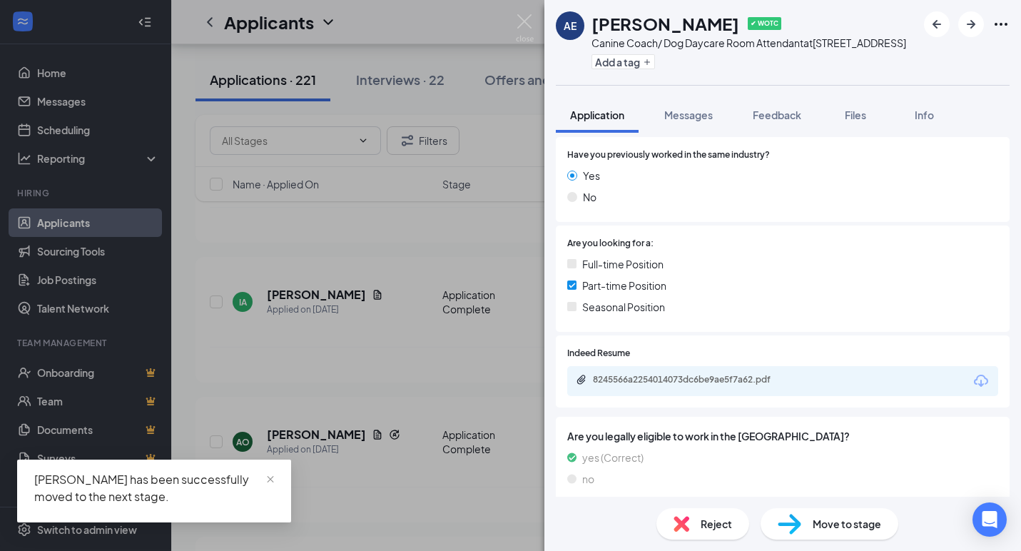
click at [974, 372] on icon "Download" at bounding box center [981, 380] width 17 height 17
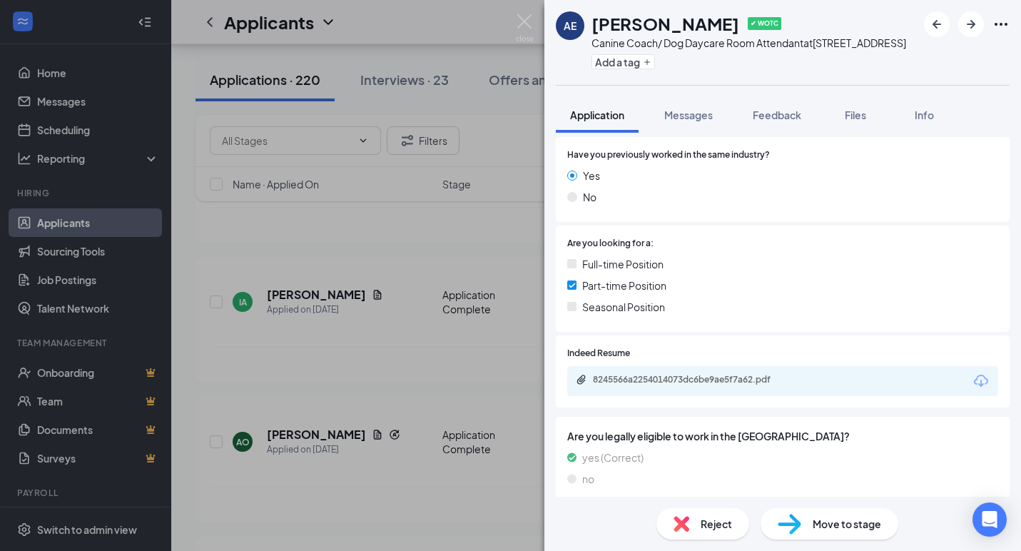
click at [669, 522] on div "Reject" at bounding box center [702, 523] width 93 height 31
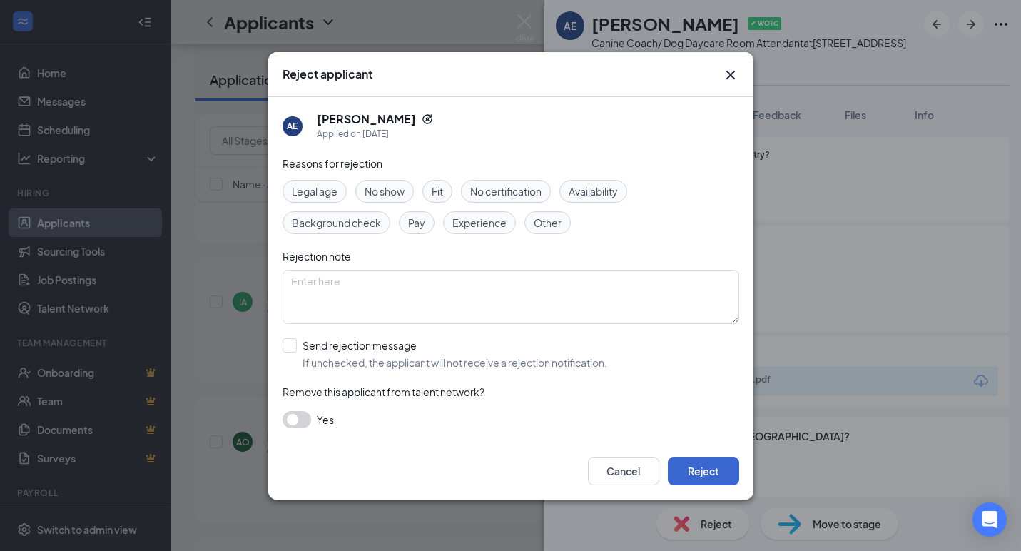
click at [676, 468] on button "Reject" at bounding box center [703, 471] width 71 height 29
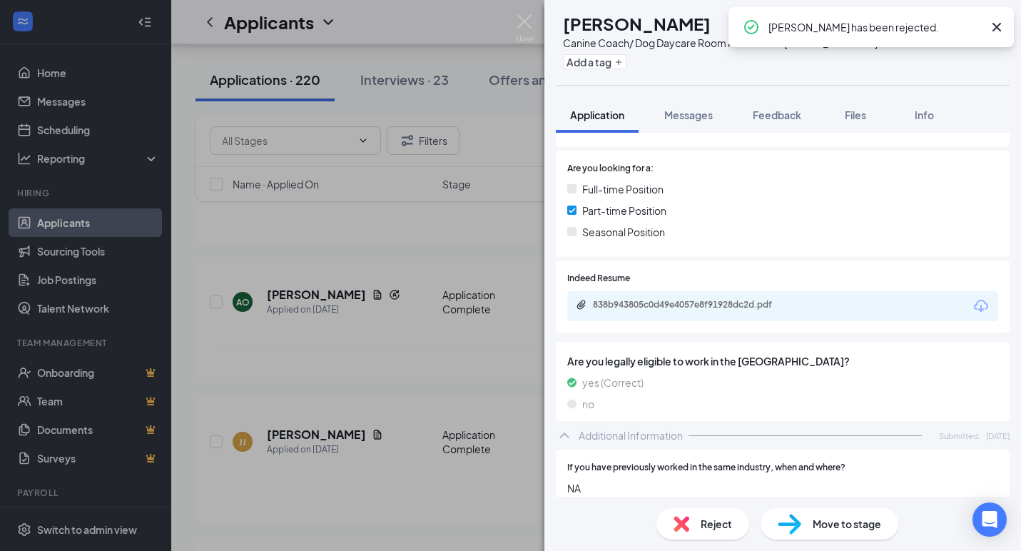
scroll to position [379, 0]
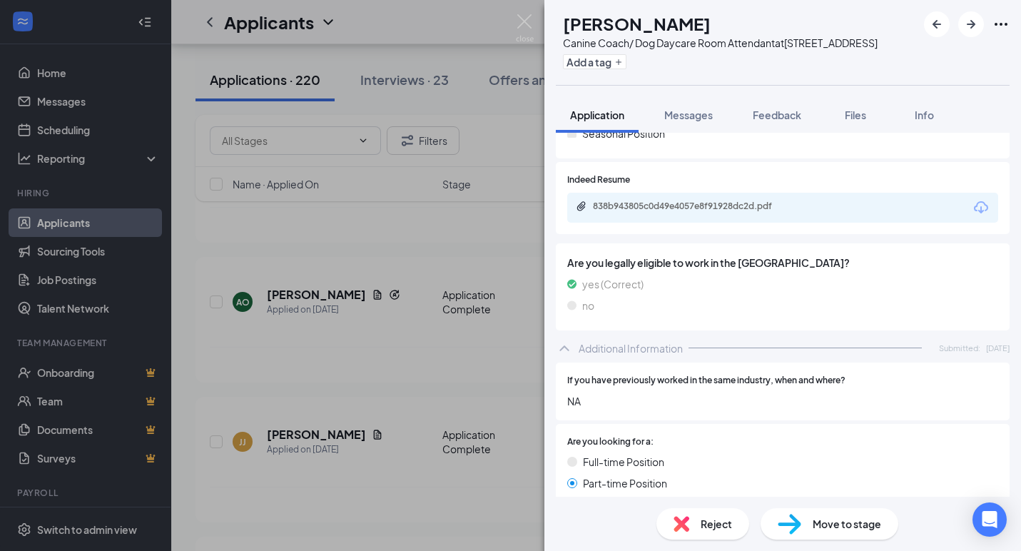
click at [990, 205] on div "838b943805c0d49e4057e8f91928dc2d.pdf" at bounding box center [782, 208] width 431 height 30
click at [985, 205] on icon "Download" at bounding box center [981, 207] width 14 height 12
click at [681, 522] on img at bounding box center [682, 524] width 16 height 16
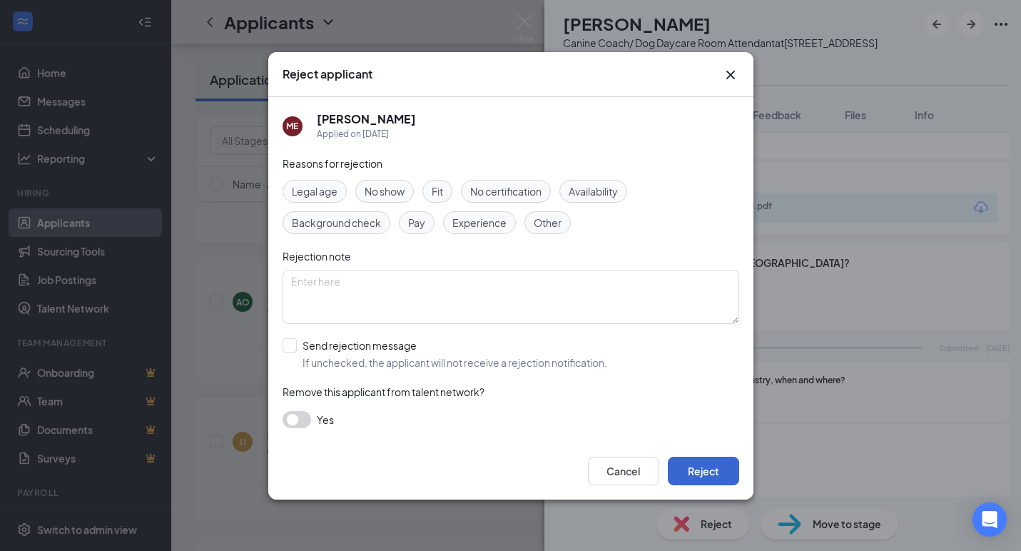
click at [675, 462] on button "Reject" at bounding box center [703, 471] width 71 height 29
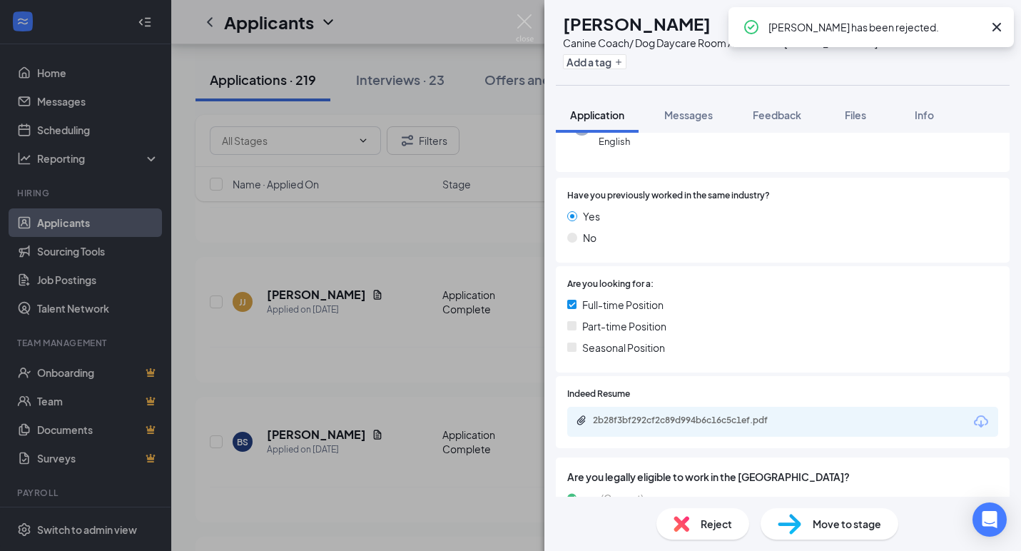
scroll to position [230, 0]
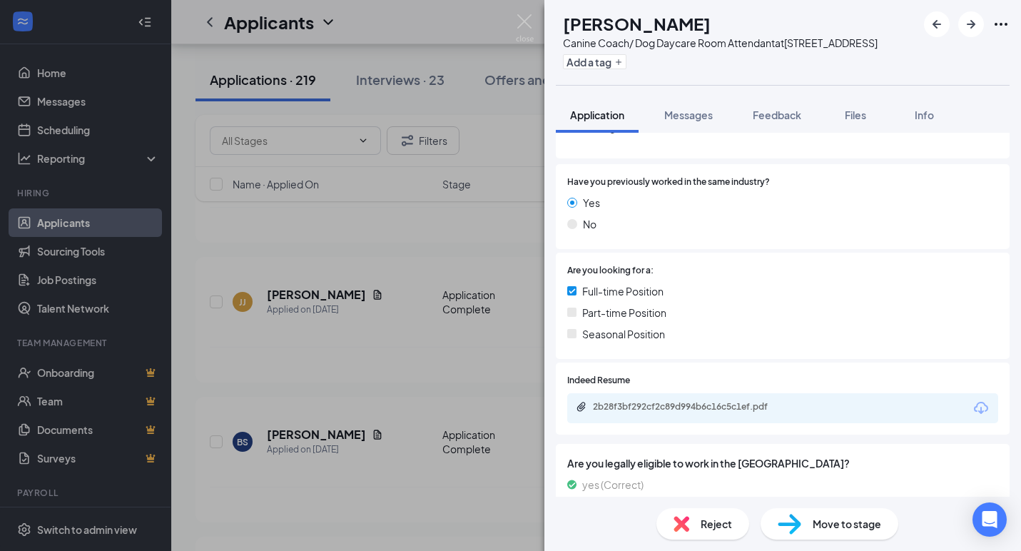
click at [977, 400] on icon "Download" at bounding box center [981, 408] width 17 height 17
click at [684, 526] on img at bounding box center [682, 524] width 16 height 16
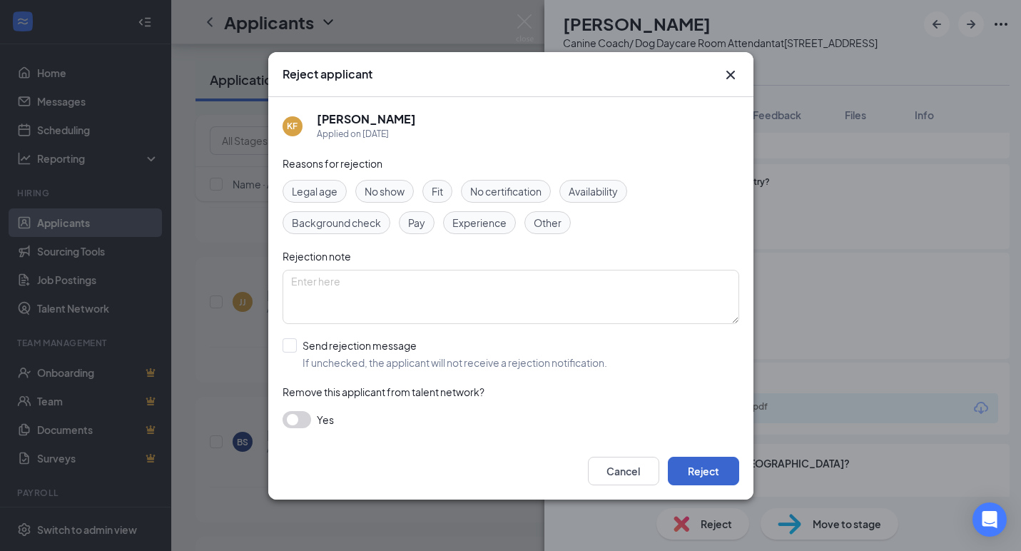
click at [684, 469] on button "Reject" at bounding box center [703, 471] width 71 height 29
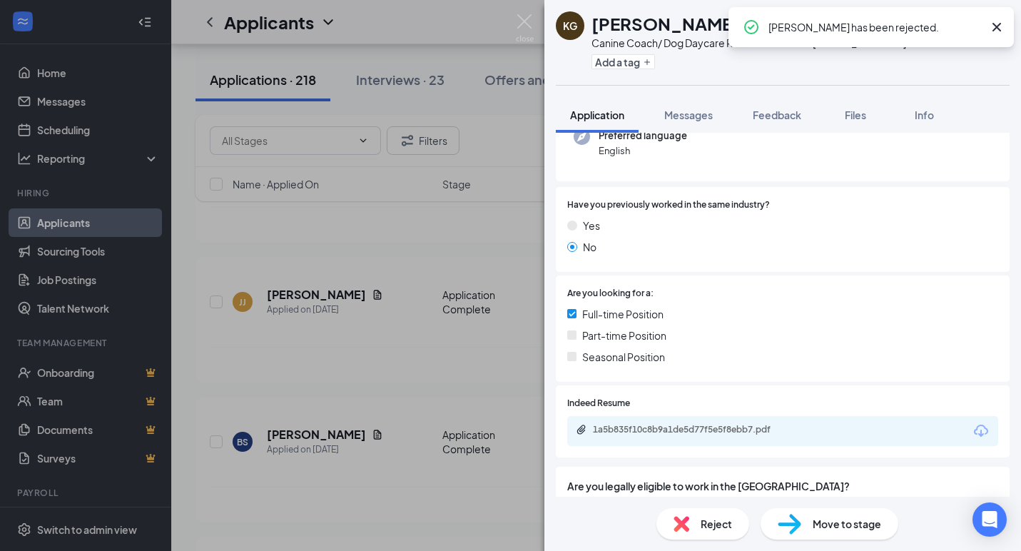
scroll to position [335, 0]
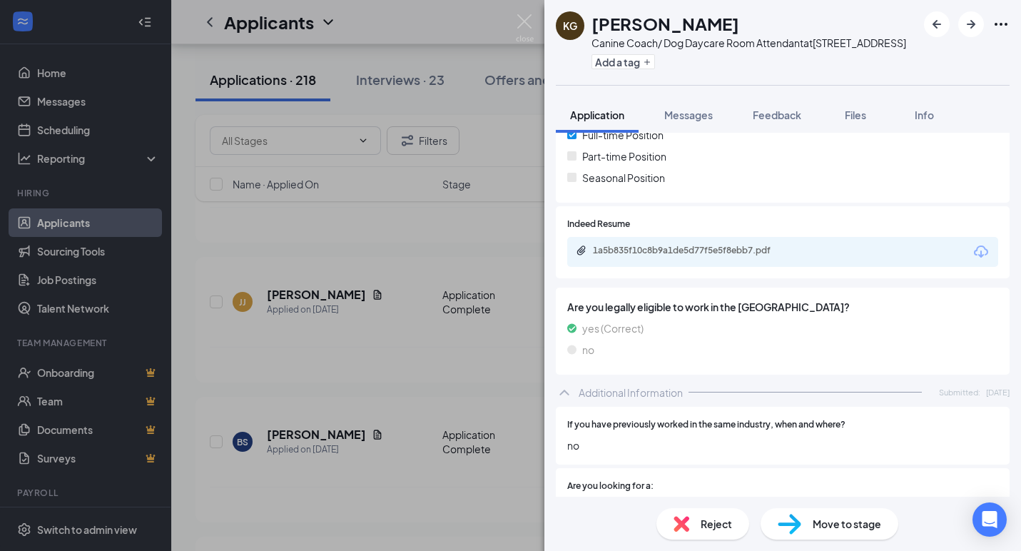
click at [983, 253] on icon "Download" at bounding box center [981, 251] width 17 height 17
click at [670, 524] on div "Reject" at bounding box center [702, 523] width 93 height 31
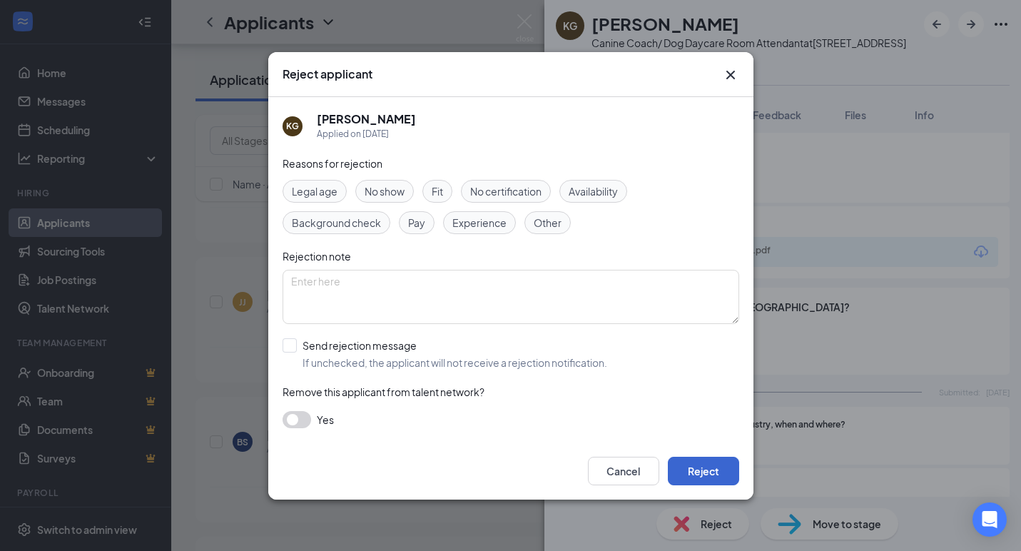
click at [691, 459] on button "Reject" at bounding box center [703, 471] width 71 height 29
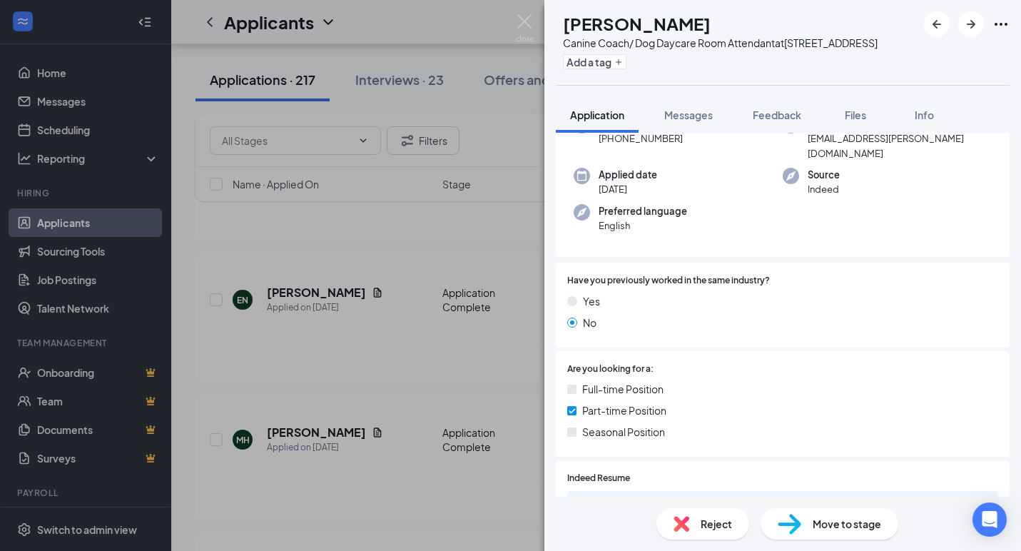
scroll to position [138, 0]
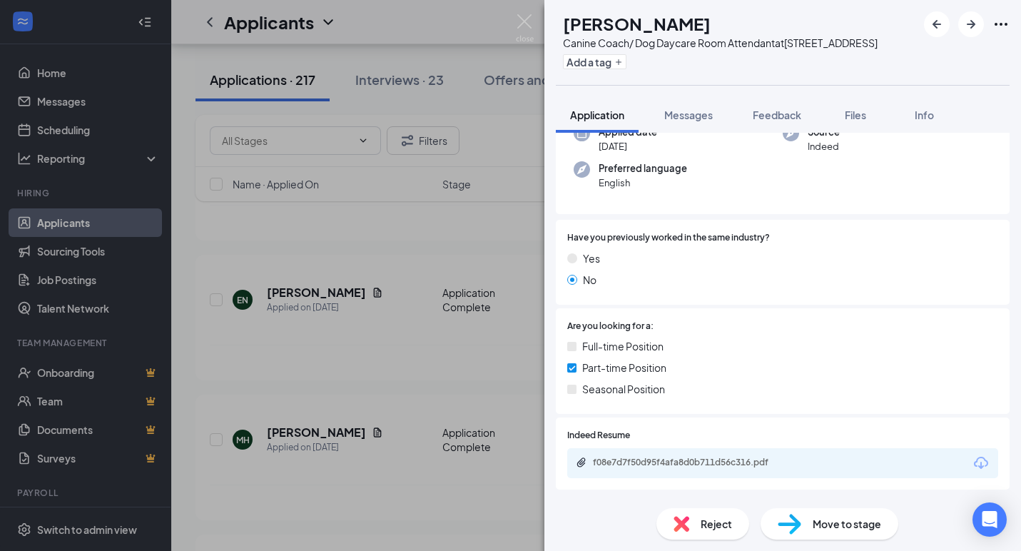
click at [974, 455] on icon "Download" at bounding box center [981, 463] width 17 height 17
click at [694, 528] on div "Reject" at bounding box center [702, 523] width 93 height 31
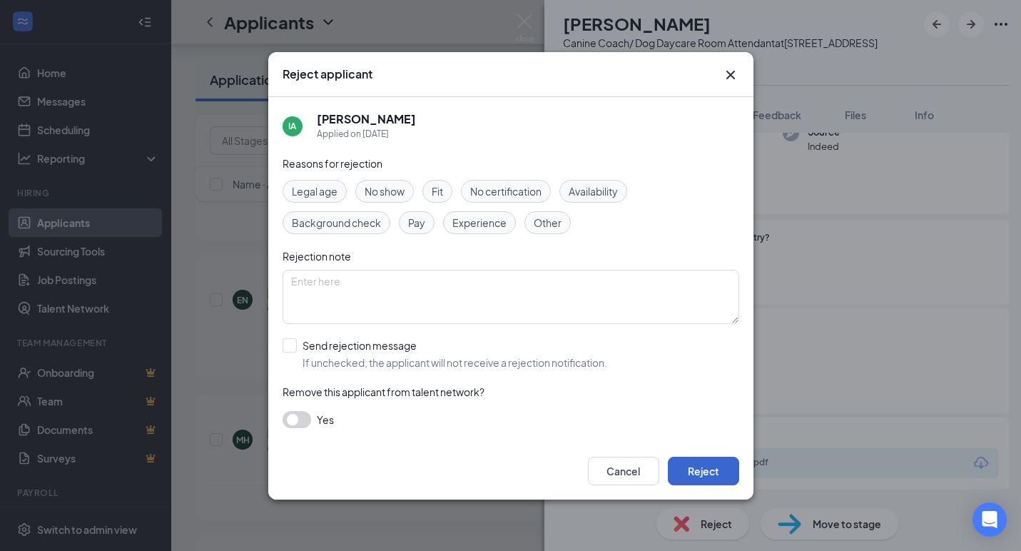
click at [716, 472] on button "Reject" at bounding box center [703, 471] width 71 height 29
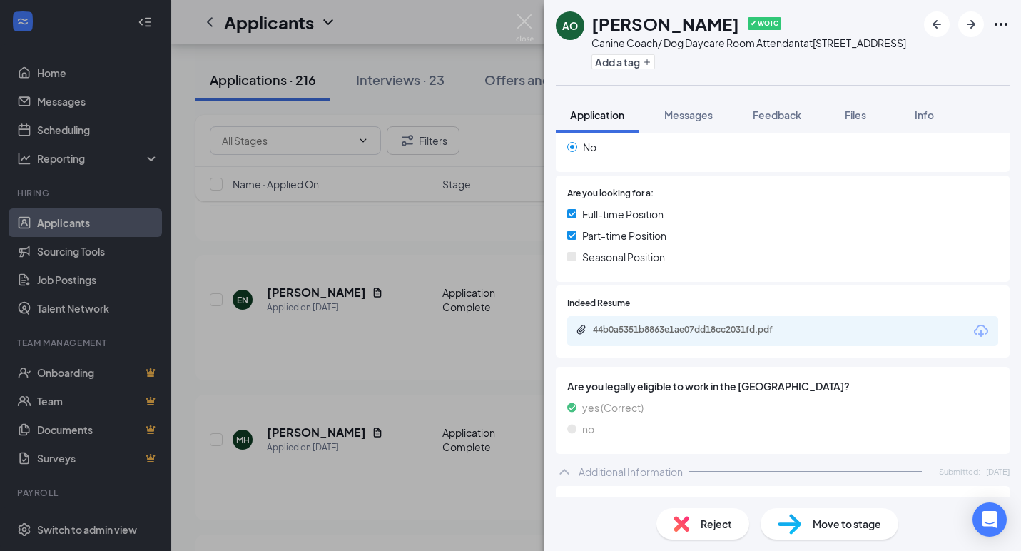
scroll to position [316, 0]
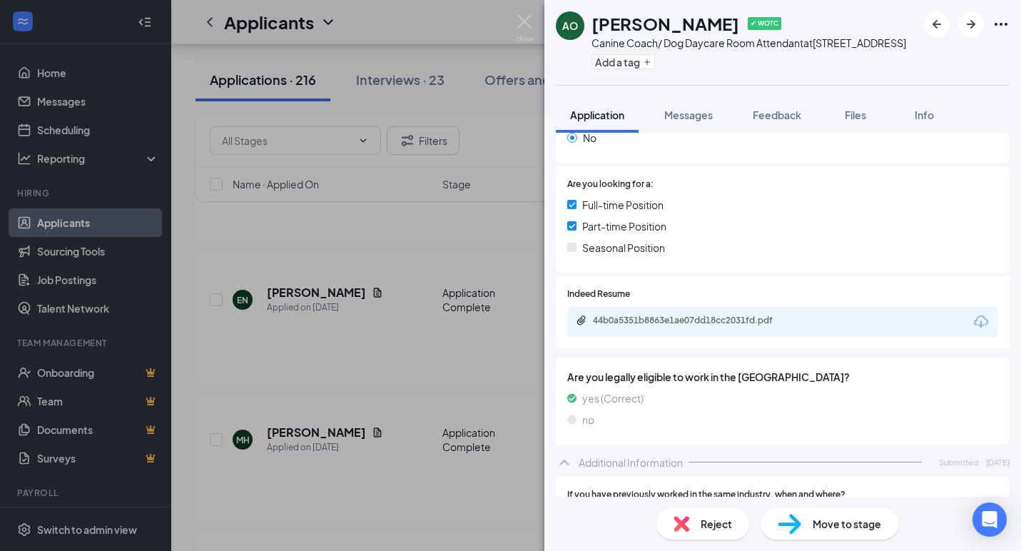
click at [975, 315] on icon "Download" at bounding box center [981, 321] width 14 height 12
click at [701, 530] on span "Reject" at bounding box center [716, 524] width 31 height 16
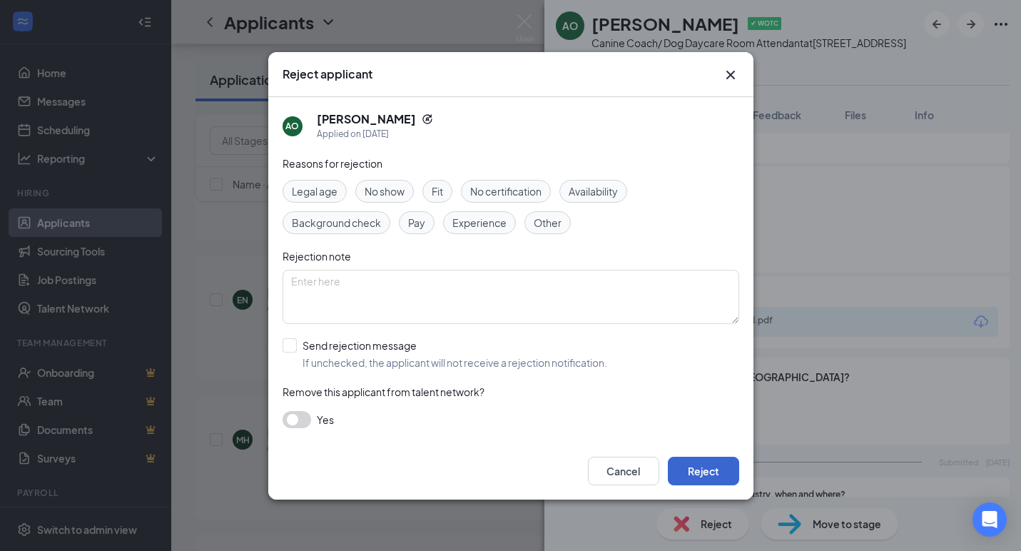
click at [708, 469] on button "Reject" at bounding box center [703, 471] width 71 height 29
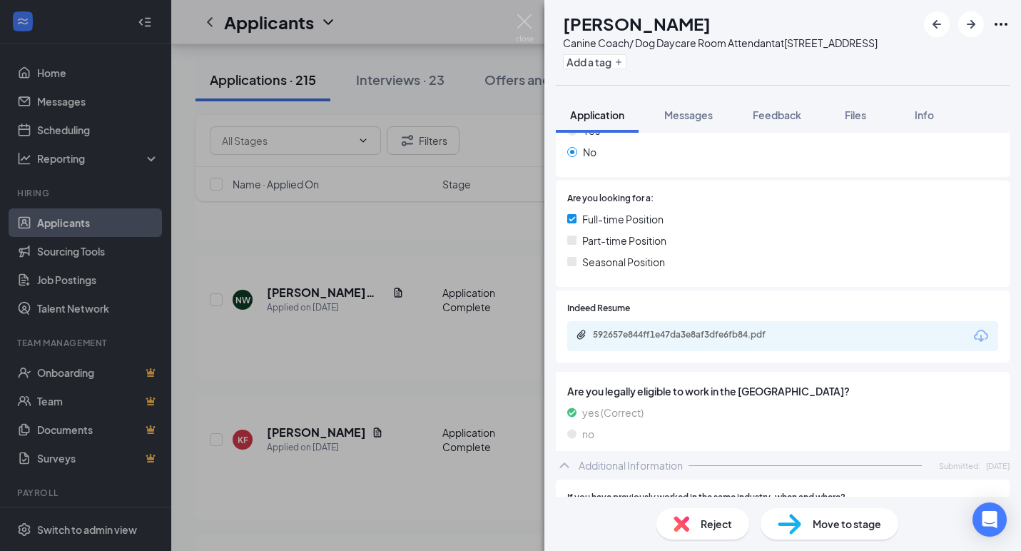
scroll to position [270, 0]
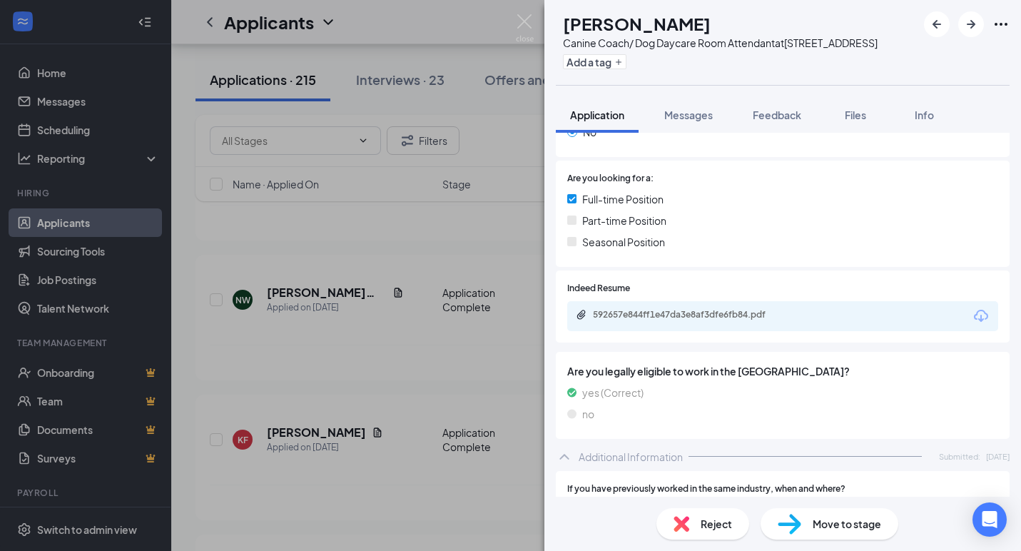
click at [976, 318] on icon "Download" at bounding box center [981, 316] width 17 height 17
click at [704, 524] on span "Reject" at bounding box center [716, 524] width 31 height 16
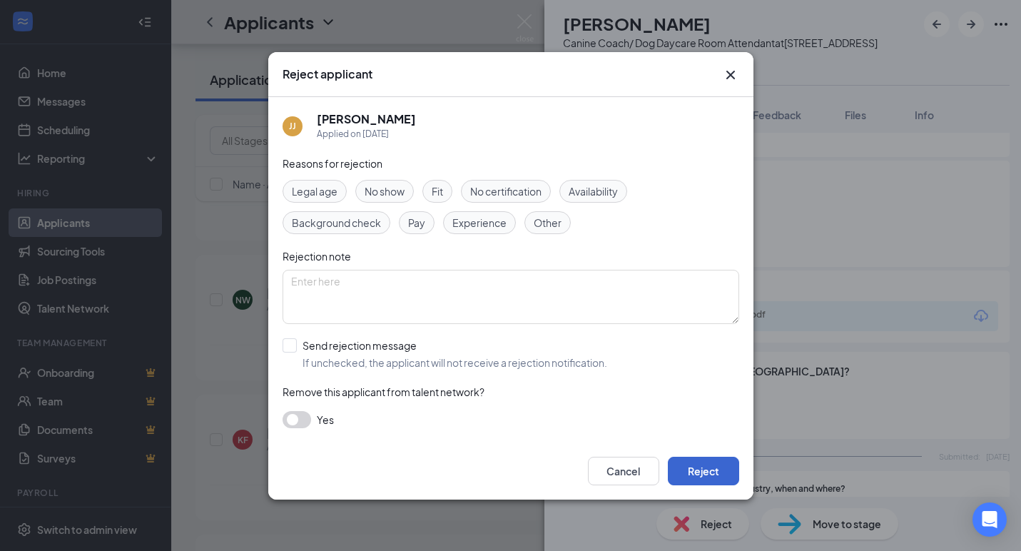
click at [697, 462] on button "Reject" at bounding box center [703, 471] width 71 height 29
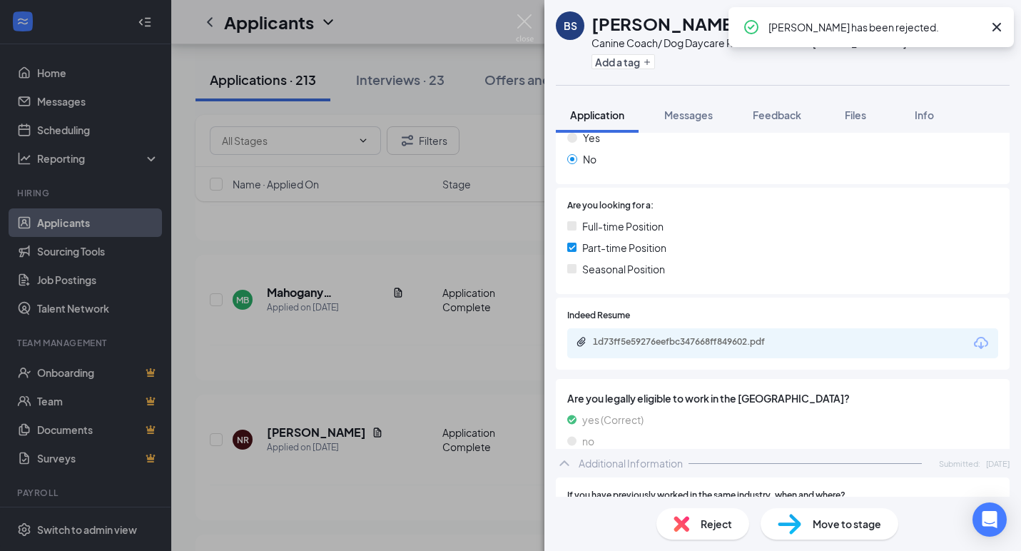
scroll to position [326, 0]
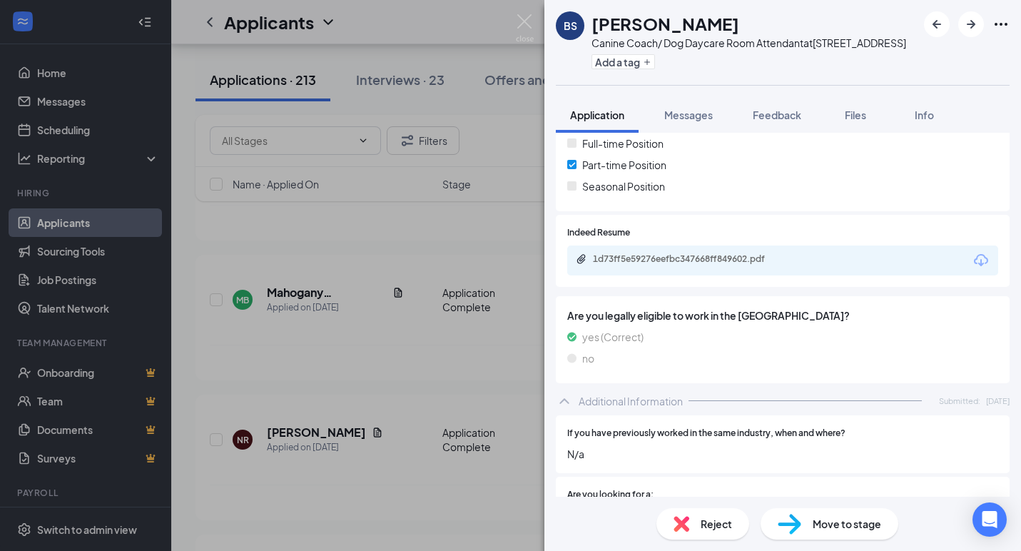
click at [980, 261] on icon "Download" at bounding box center [981, 260] width 17 height 17
click at [699, 524] on div "Reject" at bounding box center [702, 523] width 93 height 31
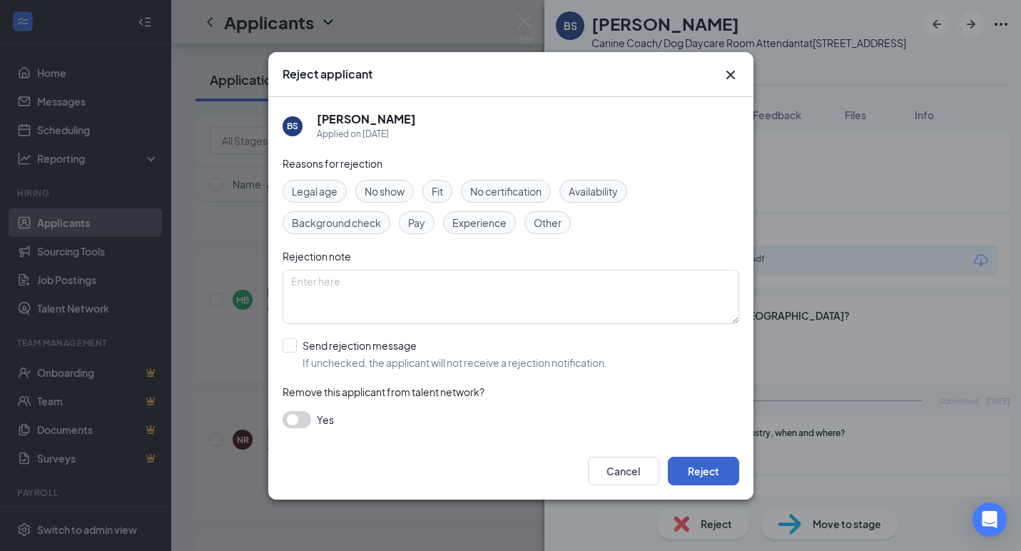
click at [720, 472] on button "Reject" at bounding box center [703, 471] width 71 height 29
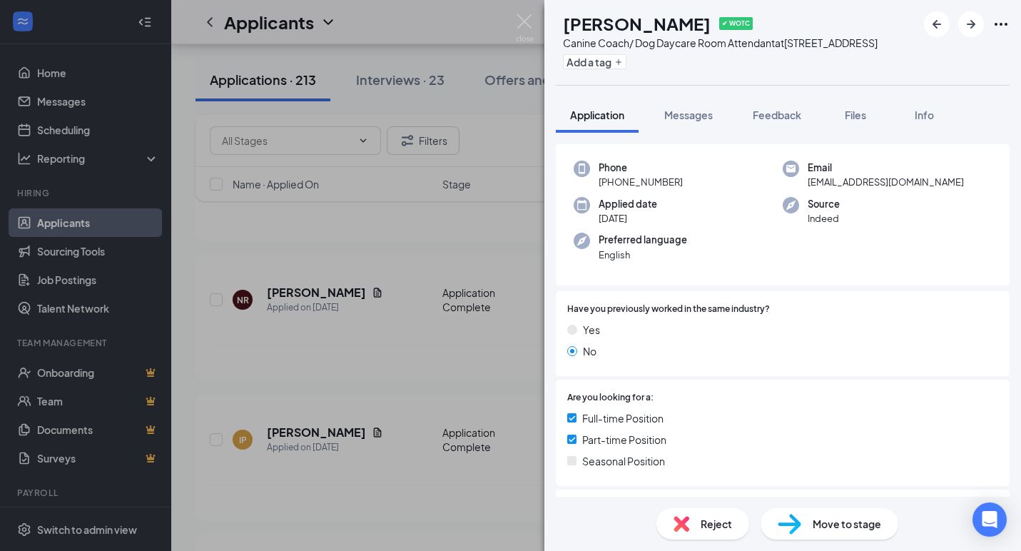
scroll to position [221, 0]
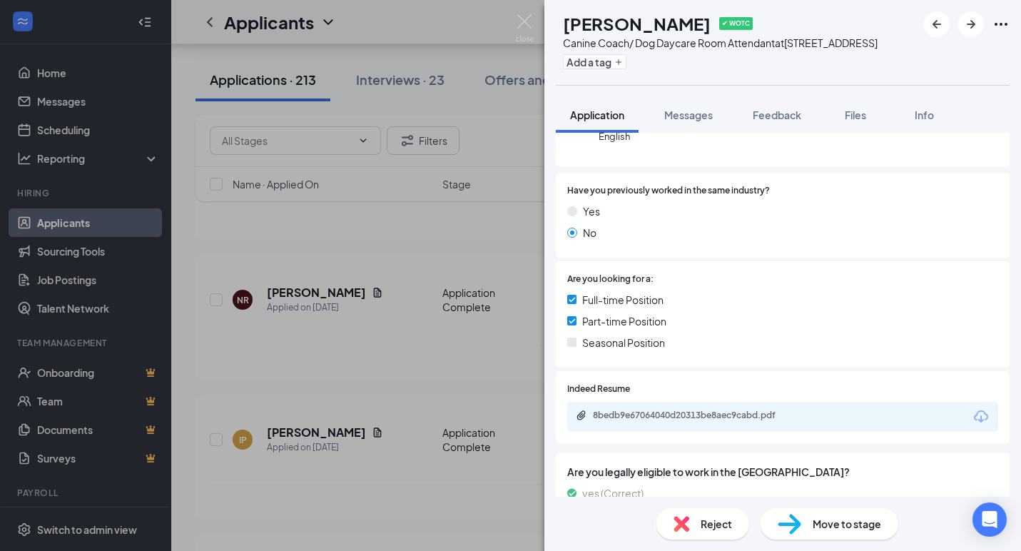
click at [977, 408] on icon "Download" at bounding box center [981, 416] width 17 height 17
click at [696, 514] on div "Reject" at bounding box center [702, 523] width 93 height 31
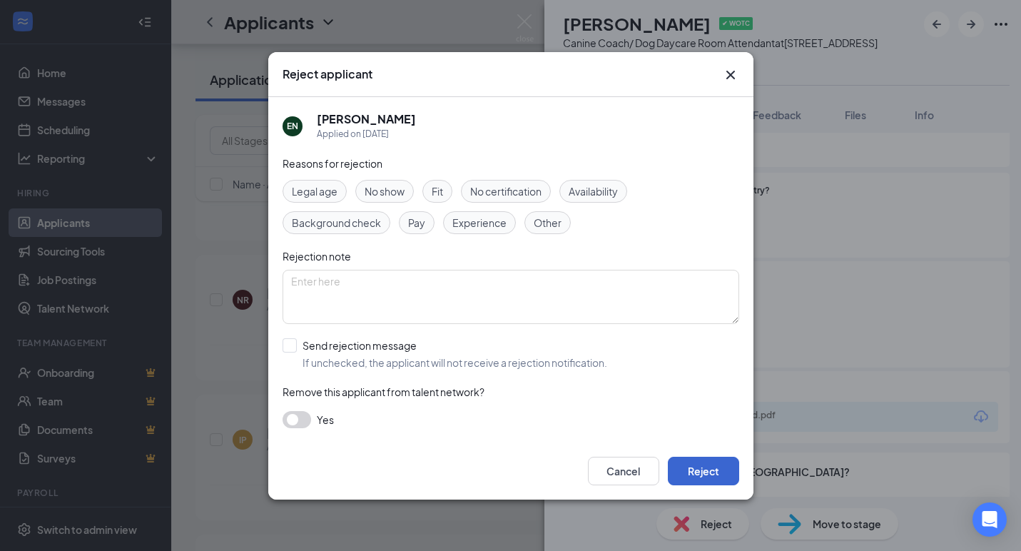
click at [703, 469] on button "Reject" at bounding box center [703, 471] width 71 height 29
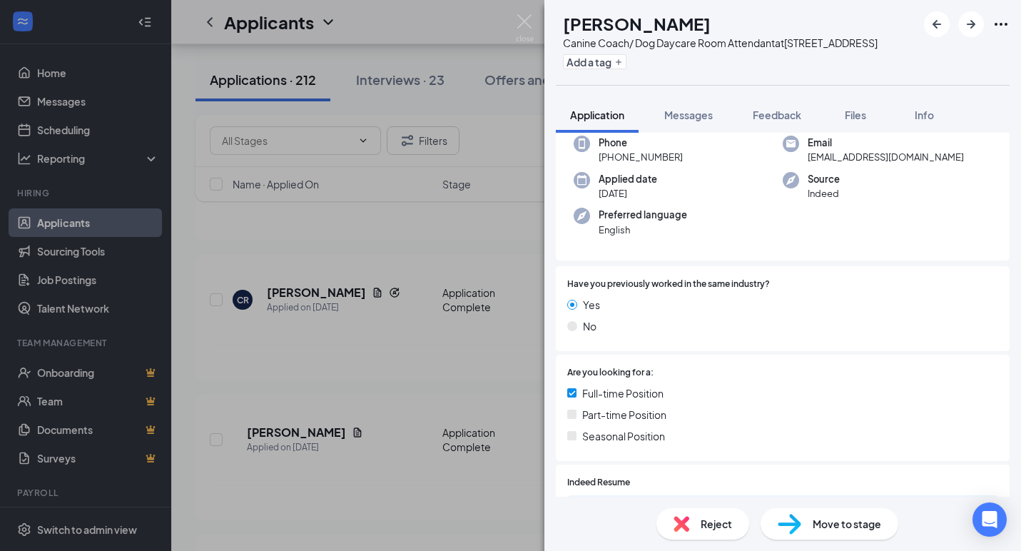
scroll to position [205, 0]
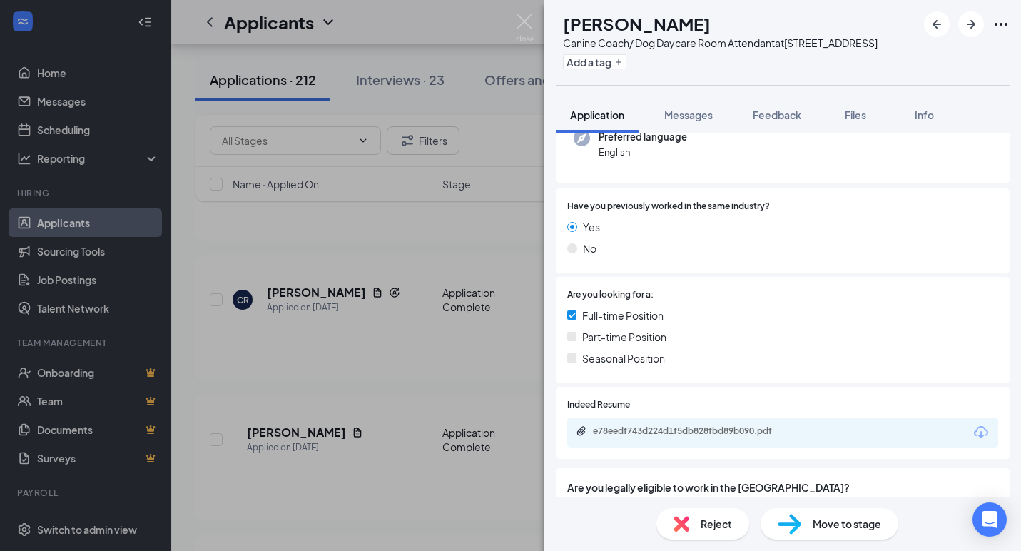
click at [978, 424] on icon "Download" at bounding box center [981, 432] width 17 height 17
click at [679, 531] on img at bounding box center [682, 524] width 16 height 16
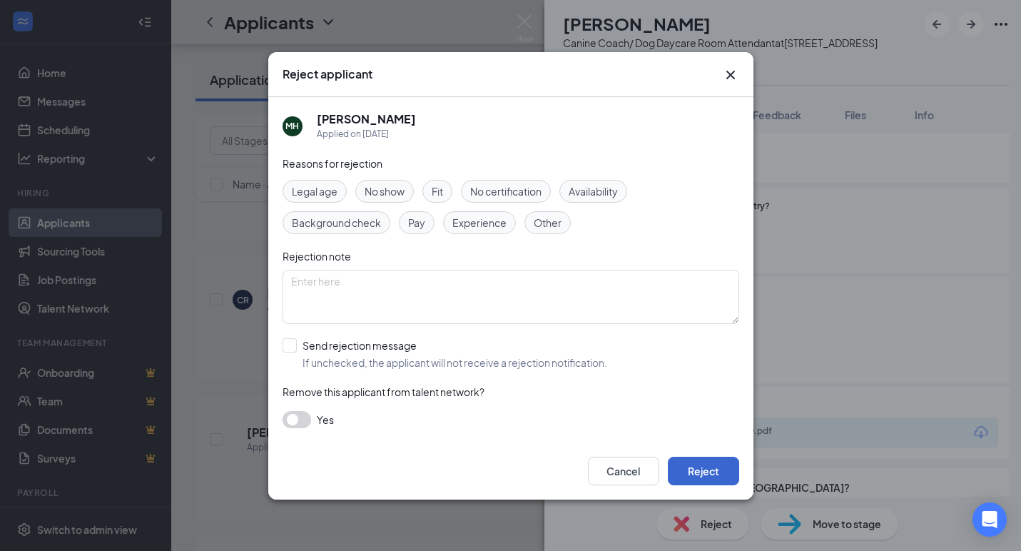
click at [704, 473] on button "Reject" at bounding box center [703, 471] width 71 height 29
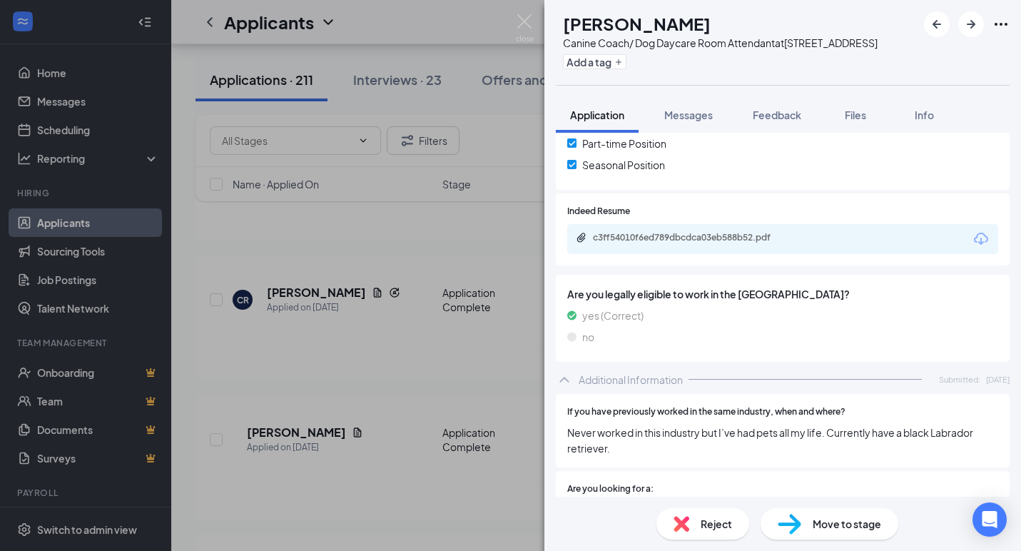
scroll to position [350, 0]
click at [739, 523] on div "Reject" at bounding box center [702, 523] width 93 height 31
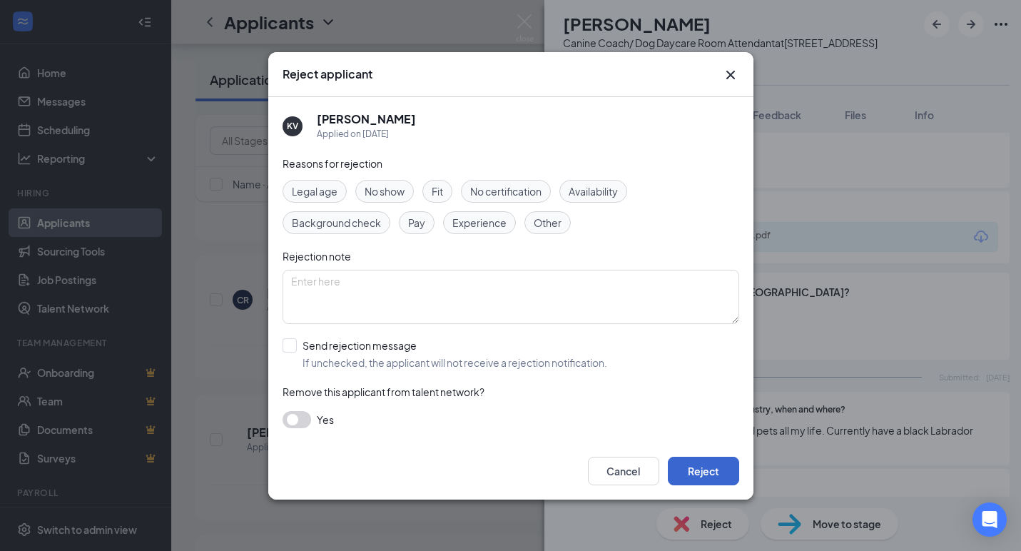
click at [699, 462] on button "Reject" at bounding box center [703, 471] width 71 height 29
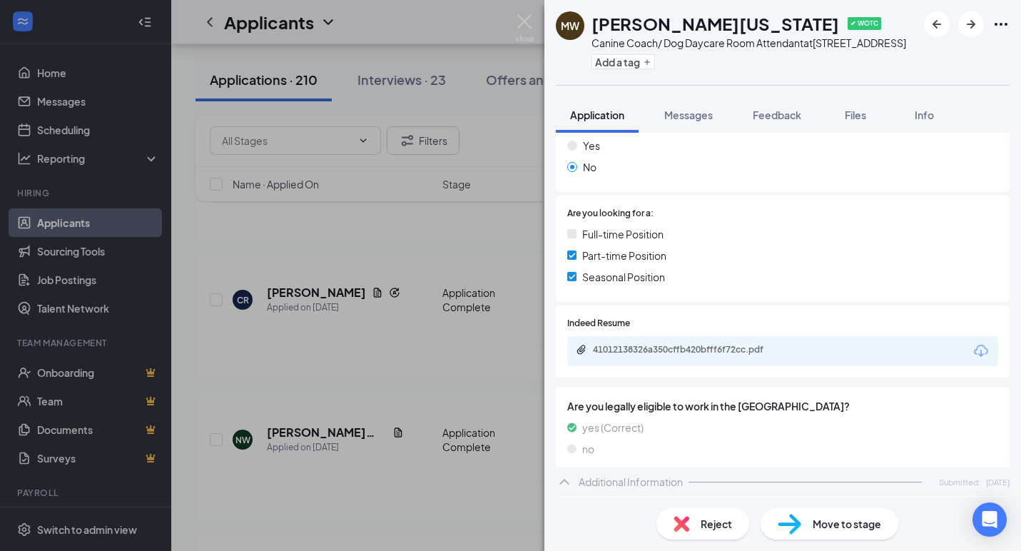
scroll to position [283, 0]
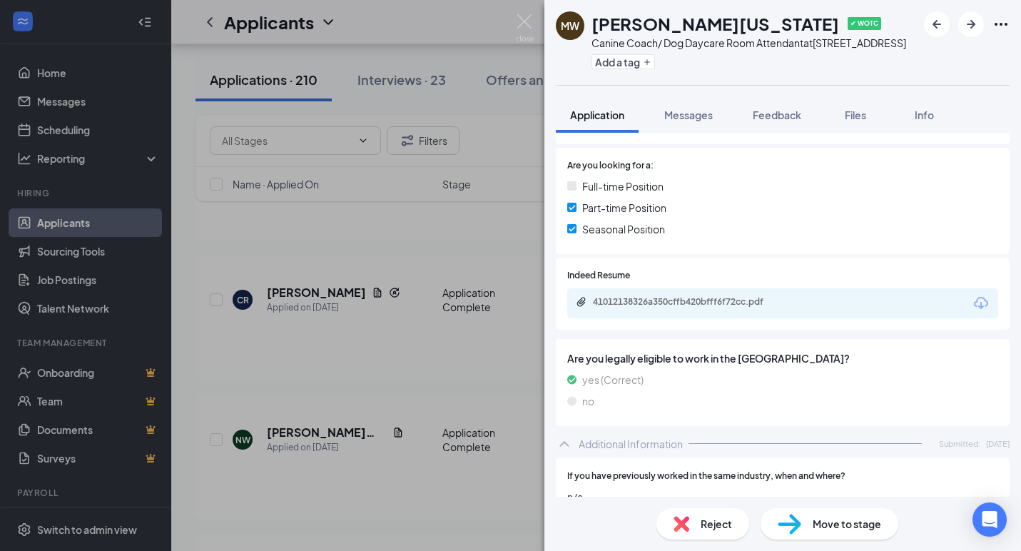
click at [974, 303] on icon "Download" at bounding box center [981, 303] width 17 height 17
click at [692, 521] on div "Reject" at bounding box center [702, 523] width 93 height 31
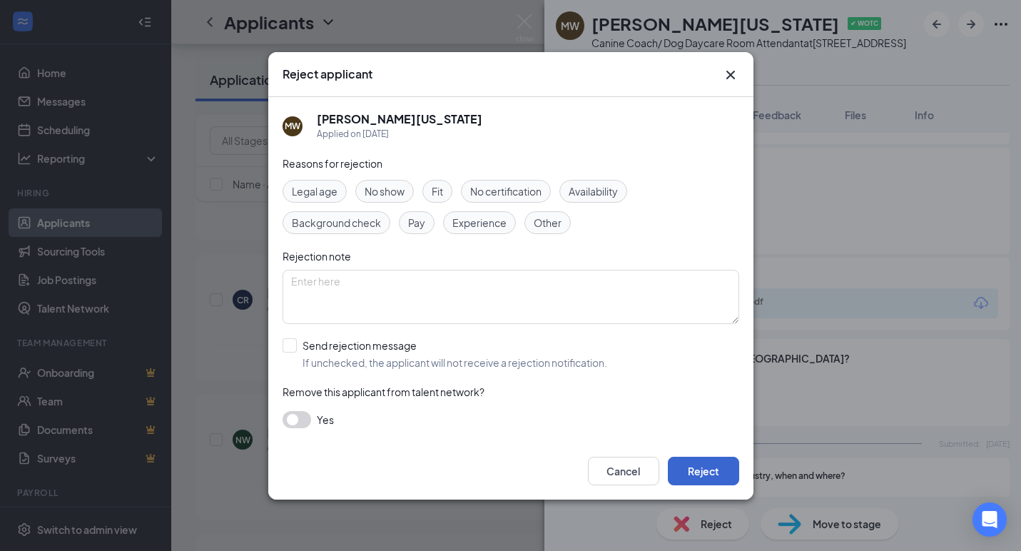
click at [690, 469] on button "Reject" at bounding box center [703, 471] width 71 height 29
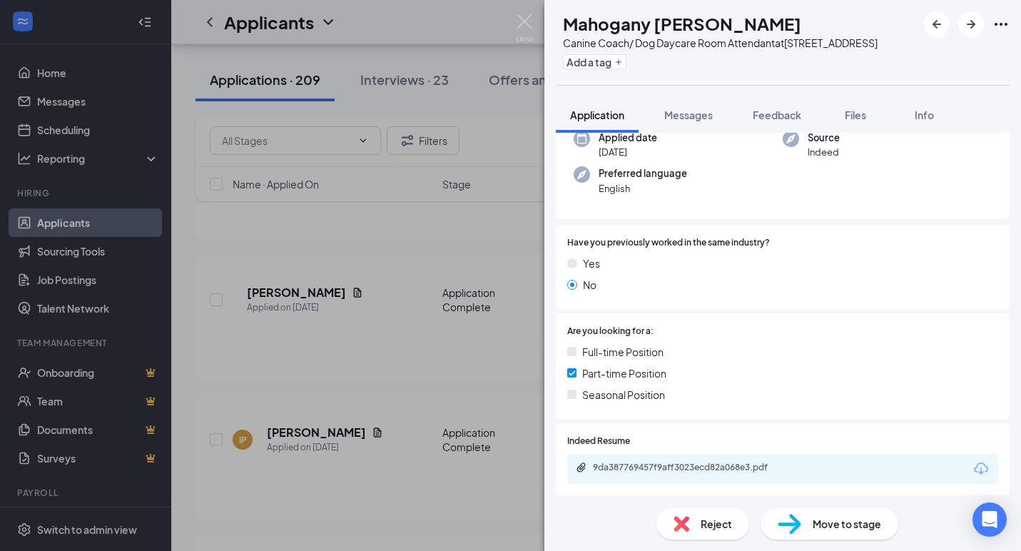
scroll to position [215, 0]
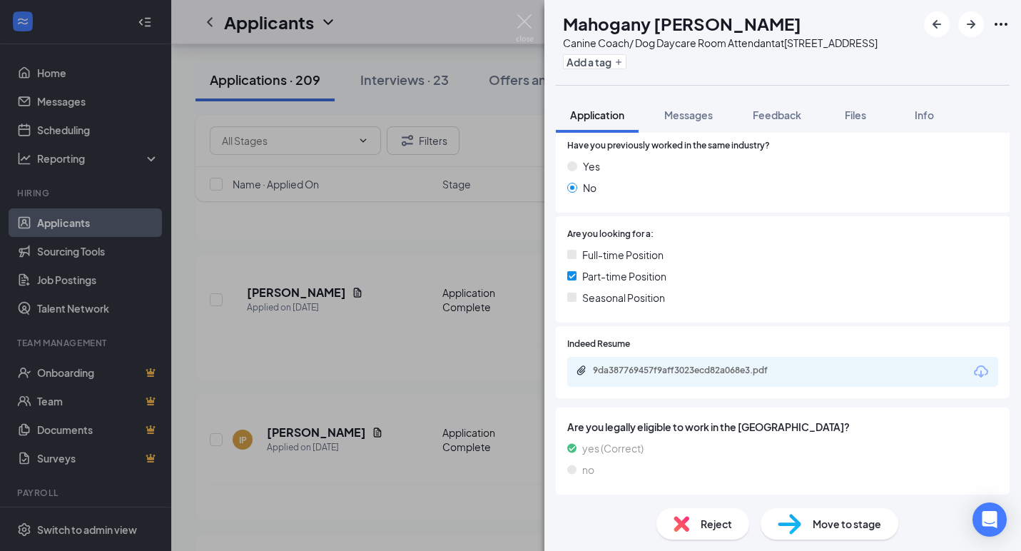
click at [987, 369] on icon "Download" at bounding box center [981, 371] width 14 height 12
click at [676, 533] on div "Reject" at bounding box center [702, 523] width 93 height 31
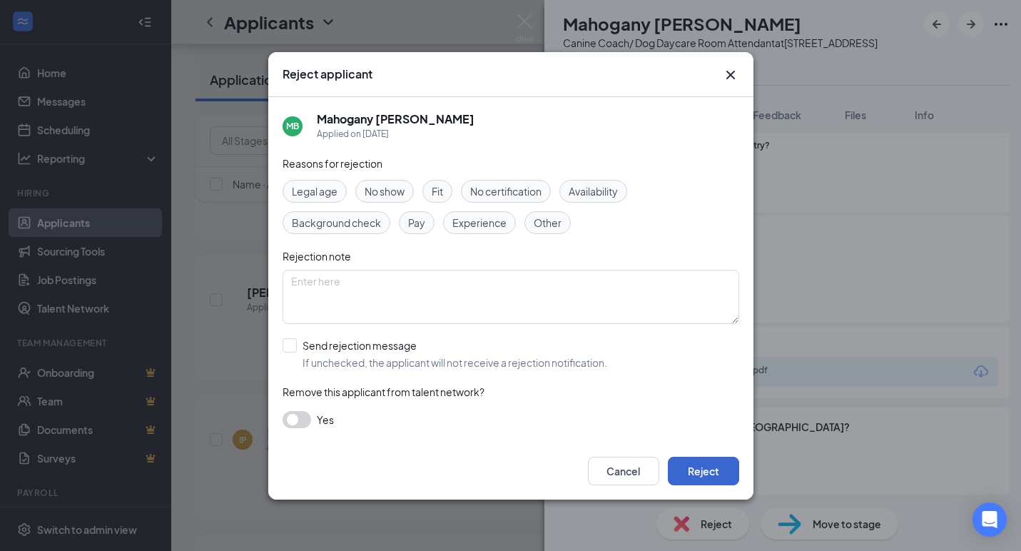
click at [672, 459] on button "Reject" at bounding box center [703, 471] width 71 height 29
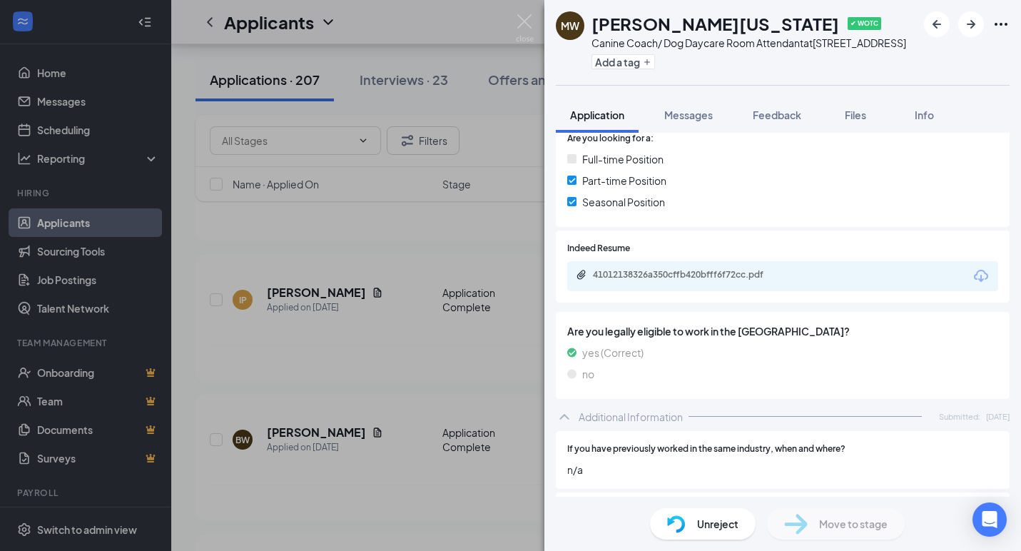
scroll to position [313, 0]
click at [986, 275] on icon "Download" at bounding box center [981, 273] width 17 height 17
click at [527, 16] on img at bounding box center [525, 28] width 18 height 28
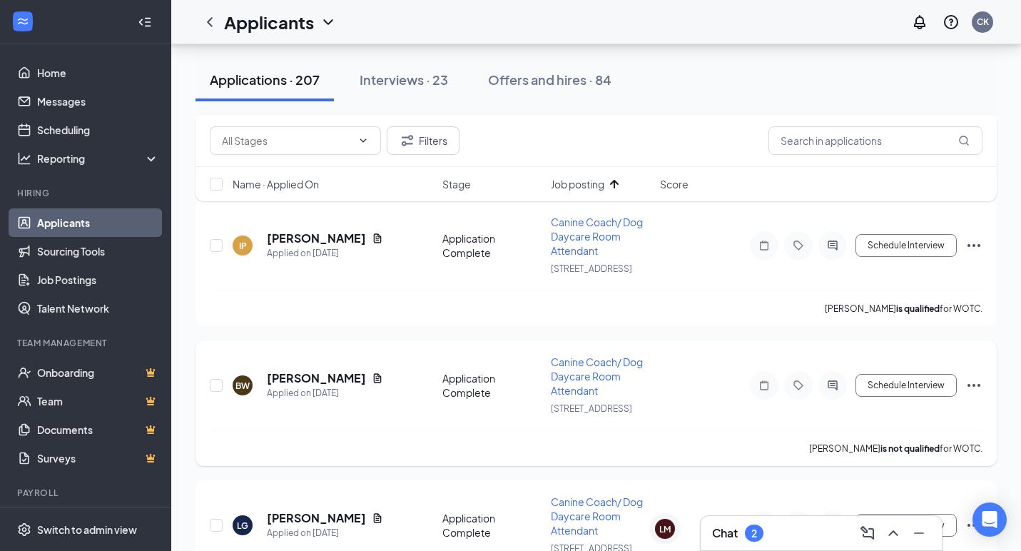
scroll to position [1055, 0]
click at [372, 238] on icon "Document" at bounding box center [377, 238] width 11 height 11
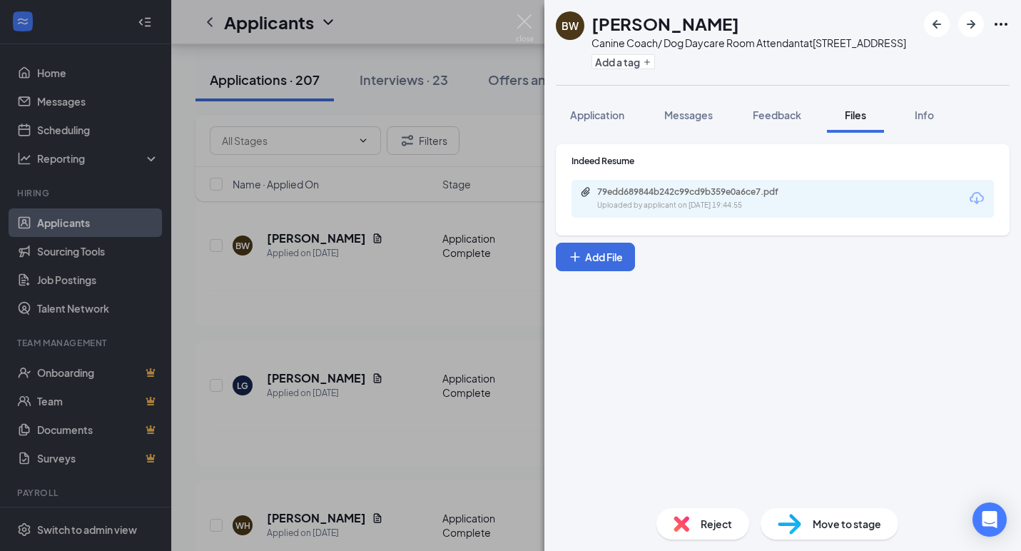
click at [975, 195] on icon "Download" at bounding box center [976, 198] width 17 height 17
click at [714, 515] on div "Reject" at bounding box center [702, 523] width 93 height 31
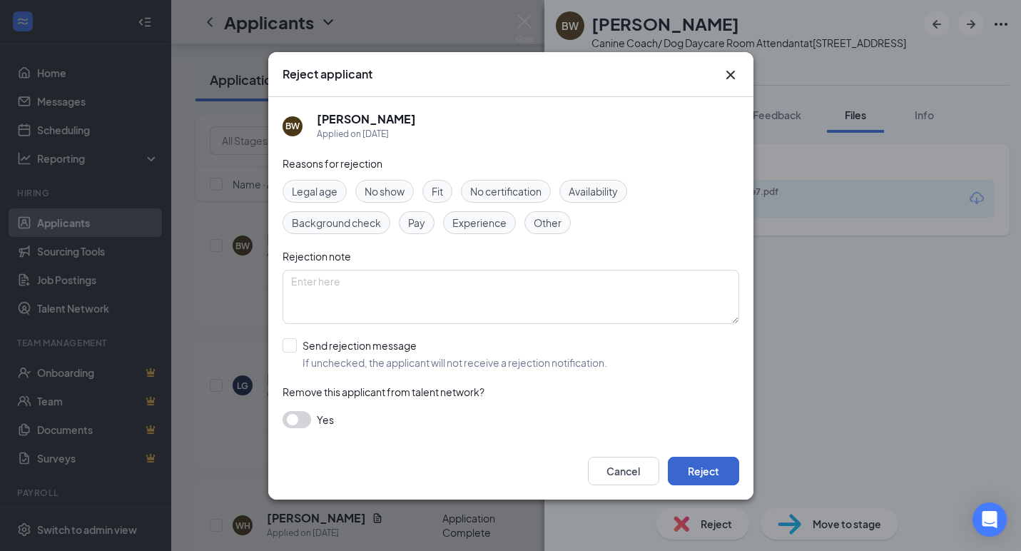
click at [707, 463] on button "Reject" at bounding box center [703, 471] width 71 height 29
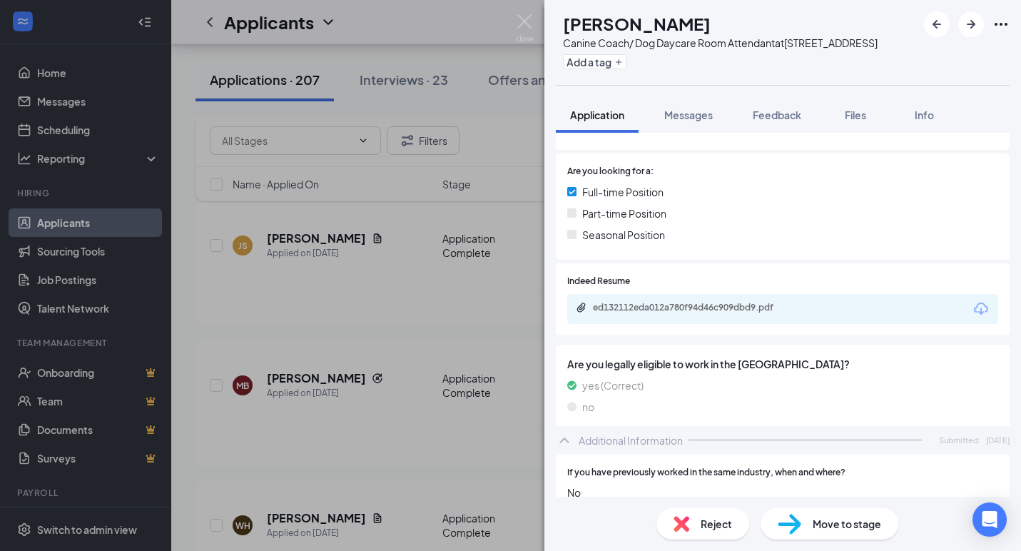
scroll to position [399, 0]
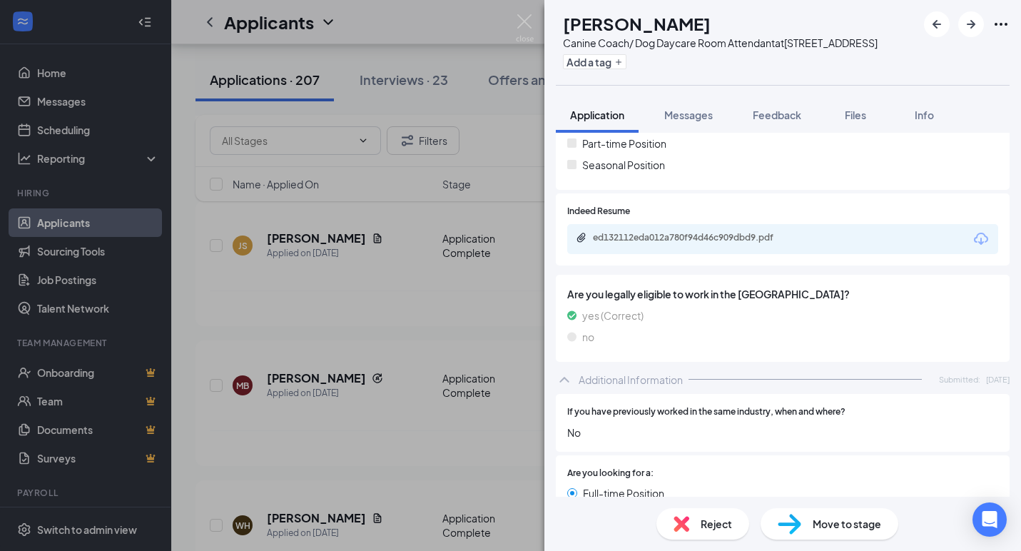
click at [981, 233] on icon "Download" at bounding box center [981, 239] width 14 height 12
click at [687, 514] on div "Reject" at bounding box center [702, 523] width 93 height 31
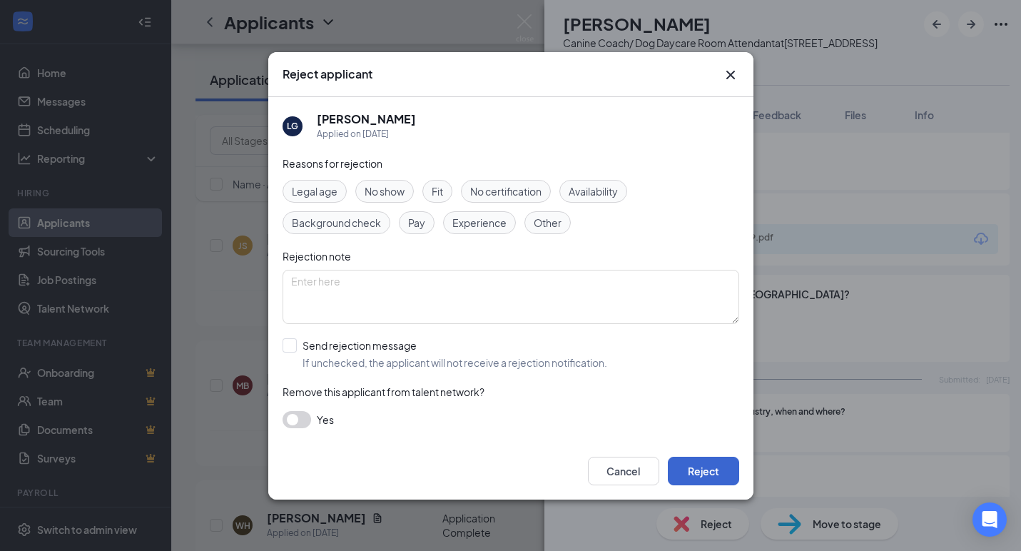
click at [680, 471] on button "Reject" at bounding box center [703, 471] width 71 height 29
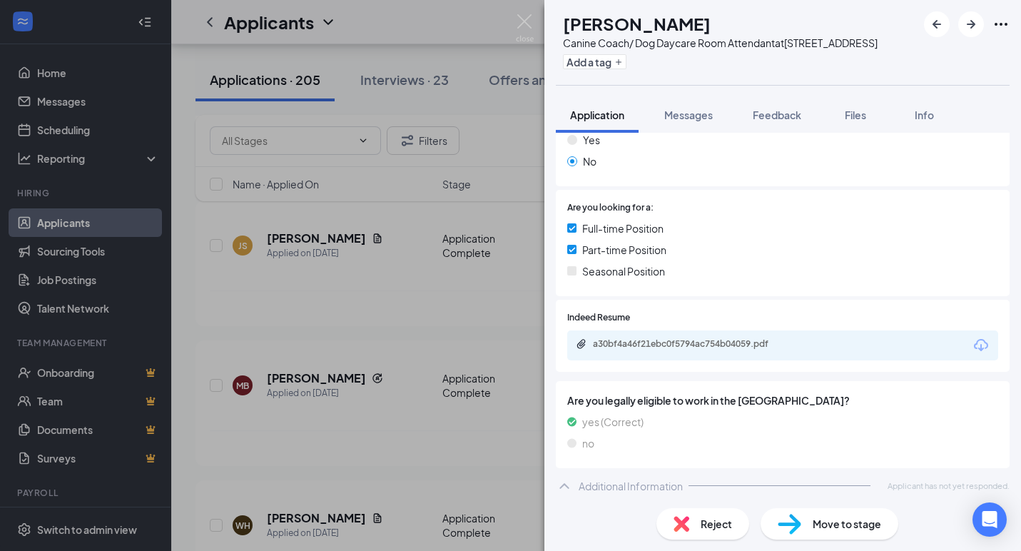
scroll to position [240, 0]
click at [733, 517] on div "Reject" at bounding box center [702, 523] width 93 height 31
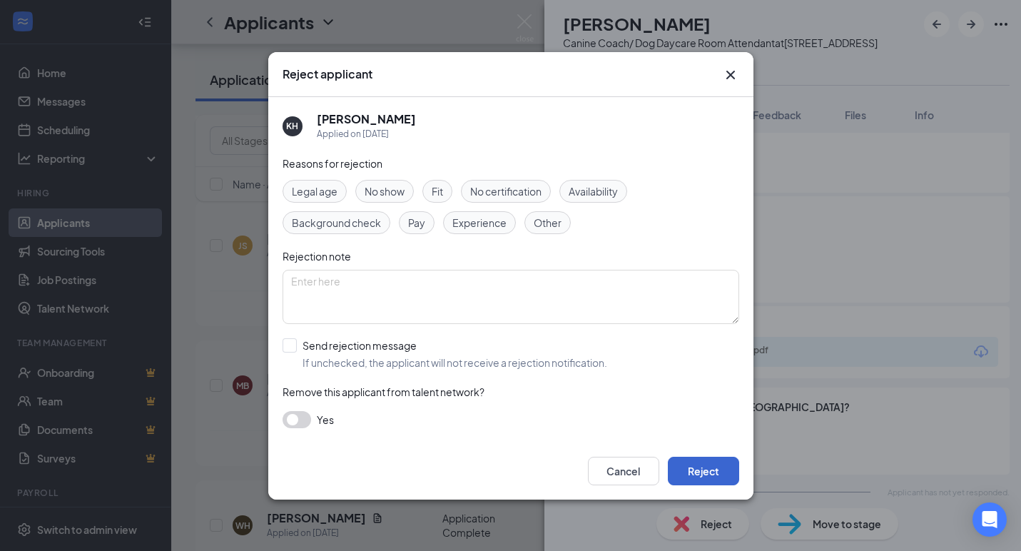
click at [710, 472] on button "Reject" at bounding box center [703, 471] width 71 height 29
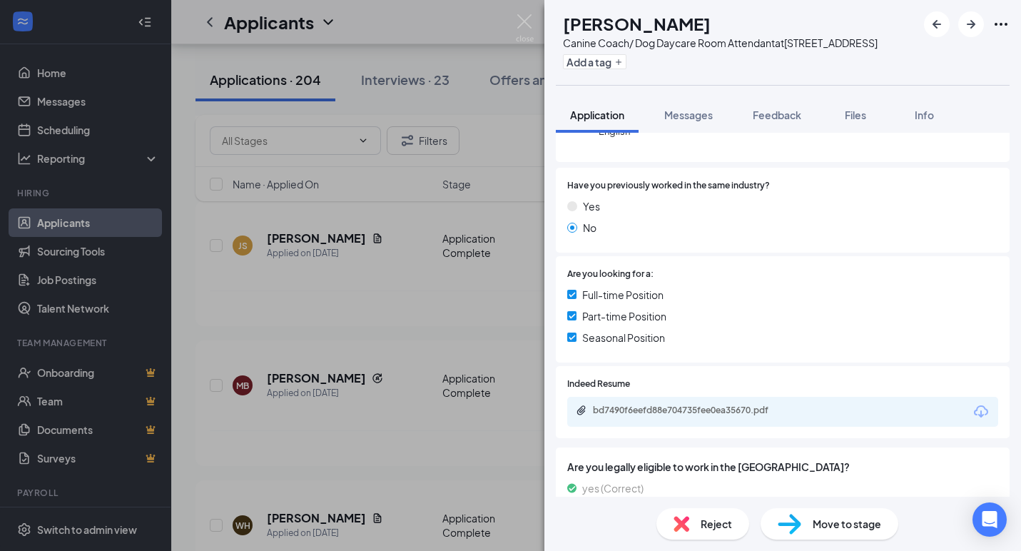
scroll to position [222, 0]
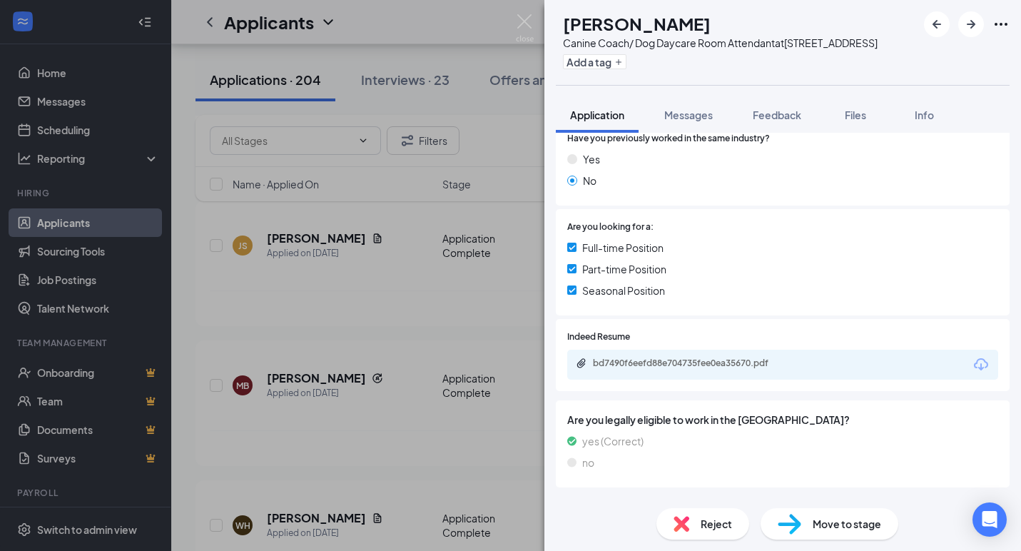
click at [984, 365] on icon "Download" at bounding box center [981, 364] width 17 height 17
click at [666, 514] on div "Reject" at bounding box center [702, 523] width 93 height 31
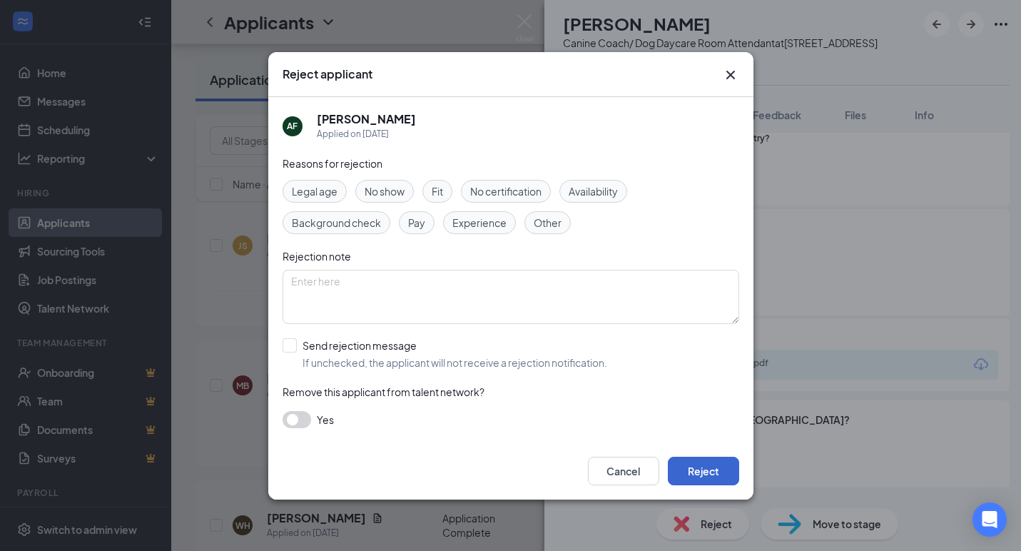
click at [676, 464] on button "Reject" at bounding box center [703, 471] width 71 height 29
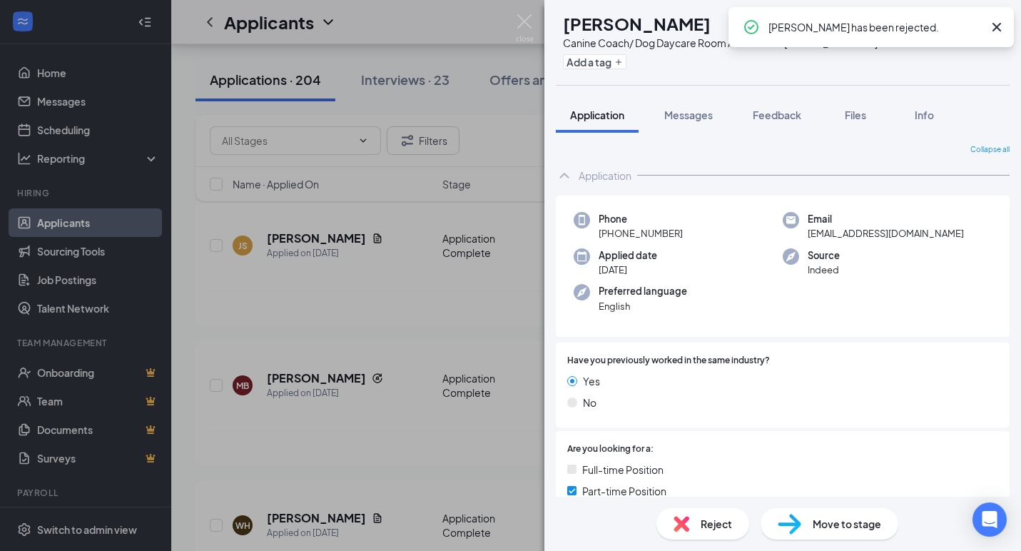
scroll to position [260, 0]
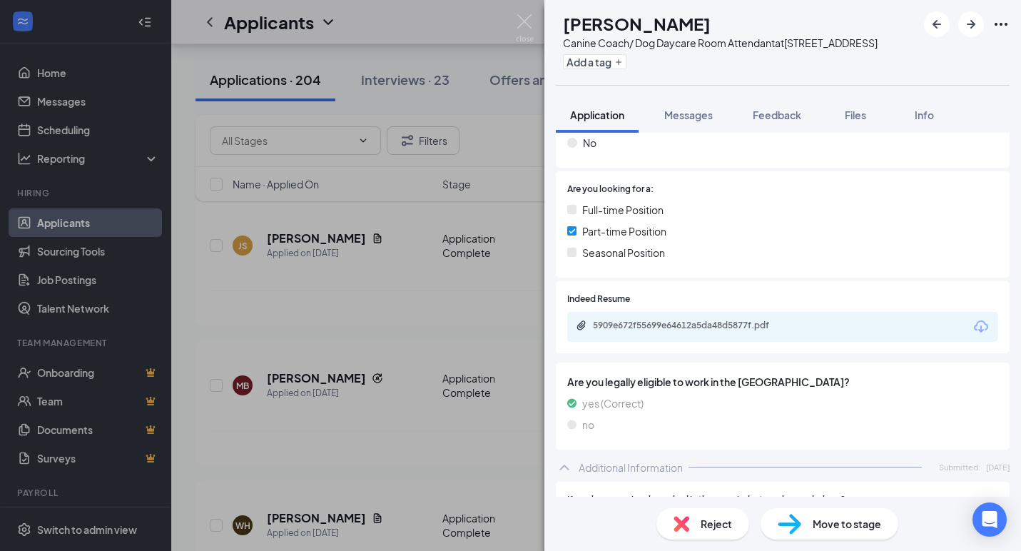
click at [980, 318] on icon "Download" at bounding box center [981, 326] width 17 height 17
click at [699, 529] on div "Reject" at bounding box center [702, 523] width 93 height 31
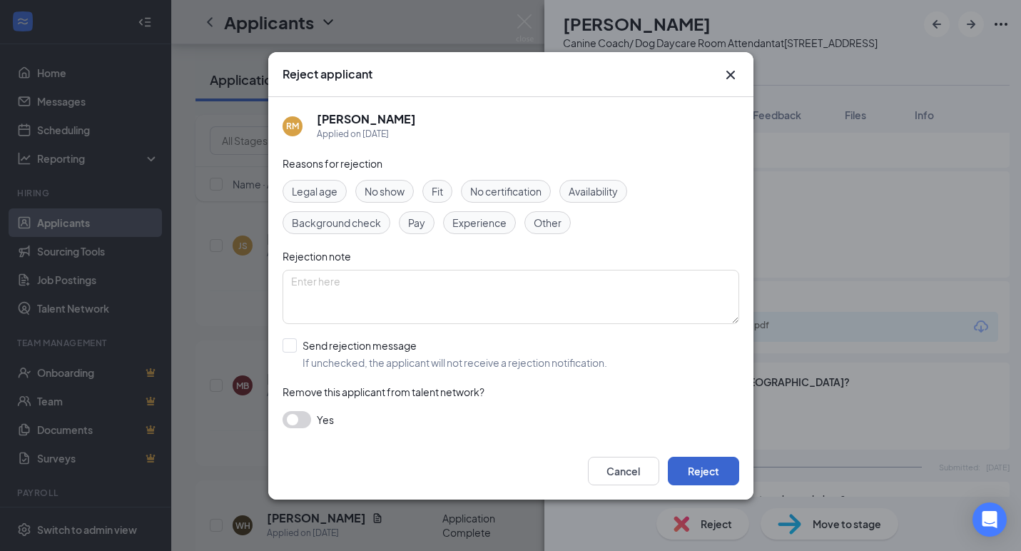
click at [696, 473] on button "Reject" at bounding box center [703, 471] width 71 height 29
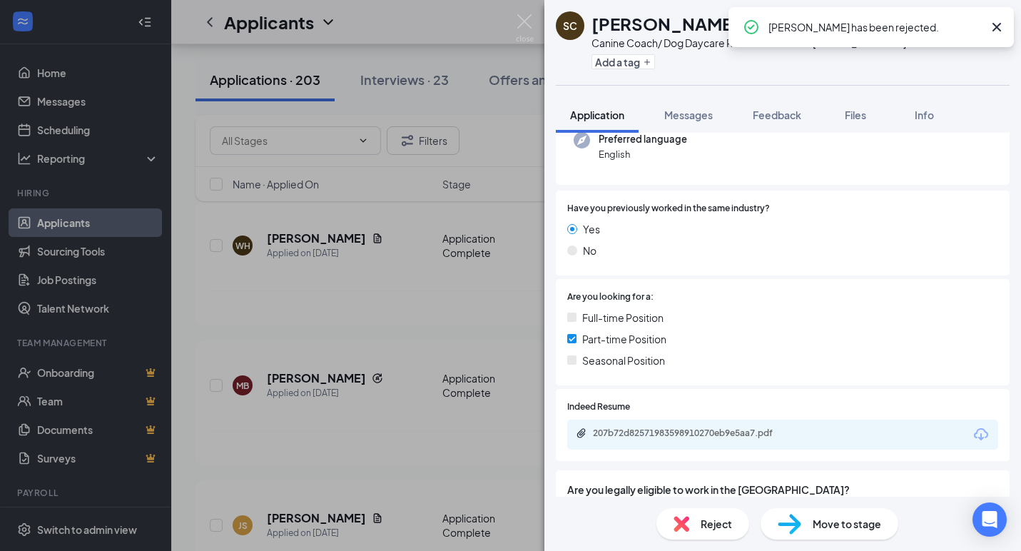
scroll to position [165, 0]
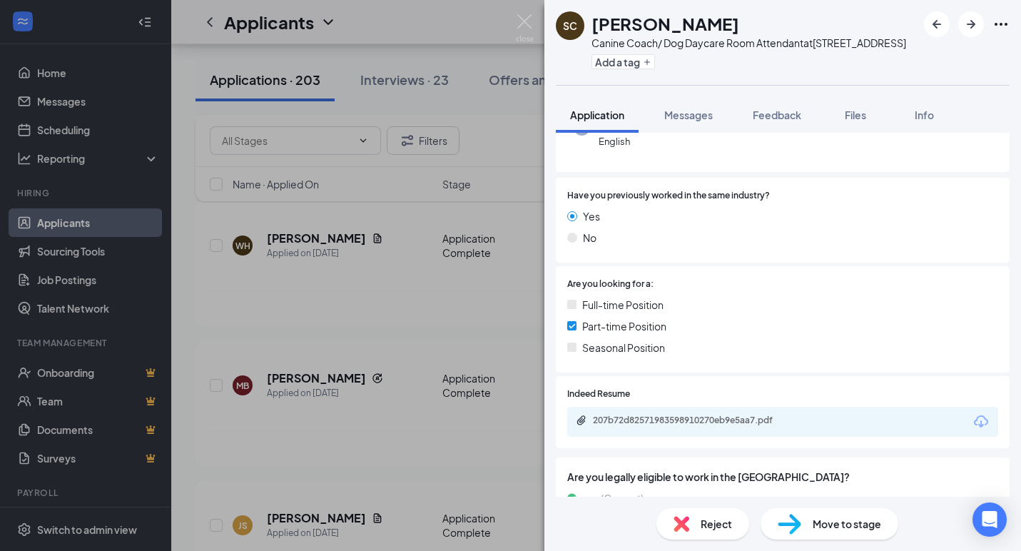
click at [978, 421] on icon "Download" at bounding box center [981, 421] width 17 height 17
click at [980, 420] on icon "Download" at bounding box center [981, 421] width 17 height 17
click at [778, 522] on img at bounding box center [790, 524] width 24 height 21
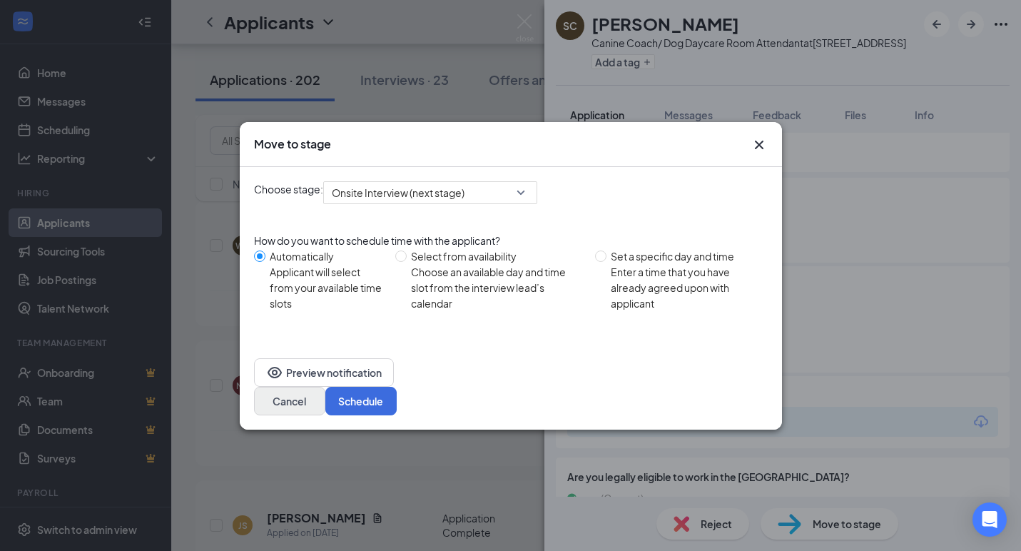
click at [325, 387] on button "Cancel" at bounding box center [289, 401] width 71 height 29
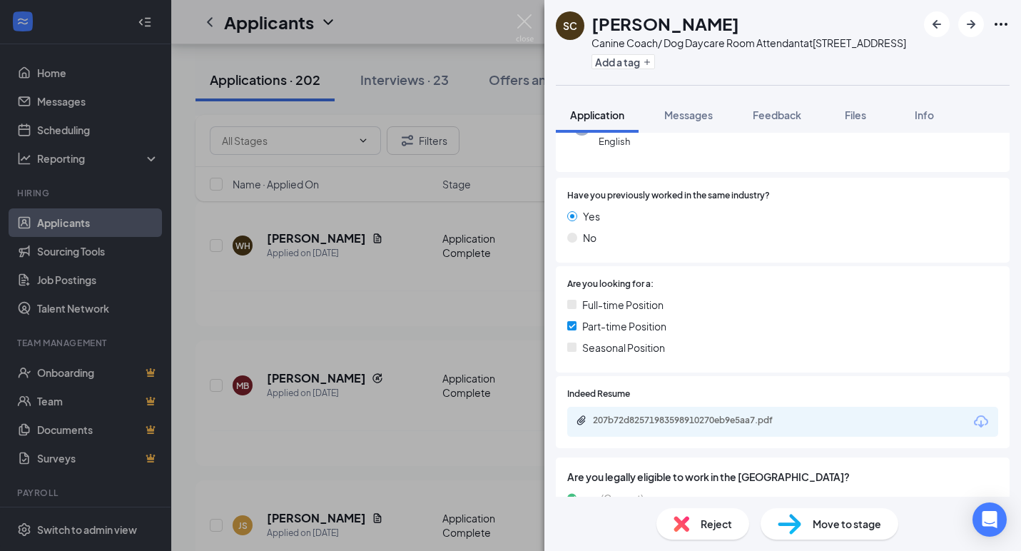
click at [975, 424] on icon "Download" at bounding box center [981, 421] width 17 height 17
click at [690, 520] on div "Reject" at bounding box center [702, 523] width 93 height 31
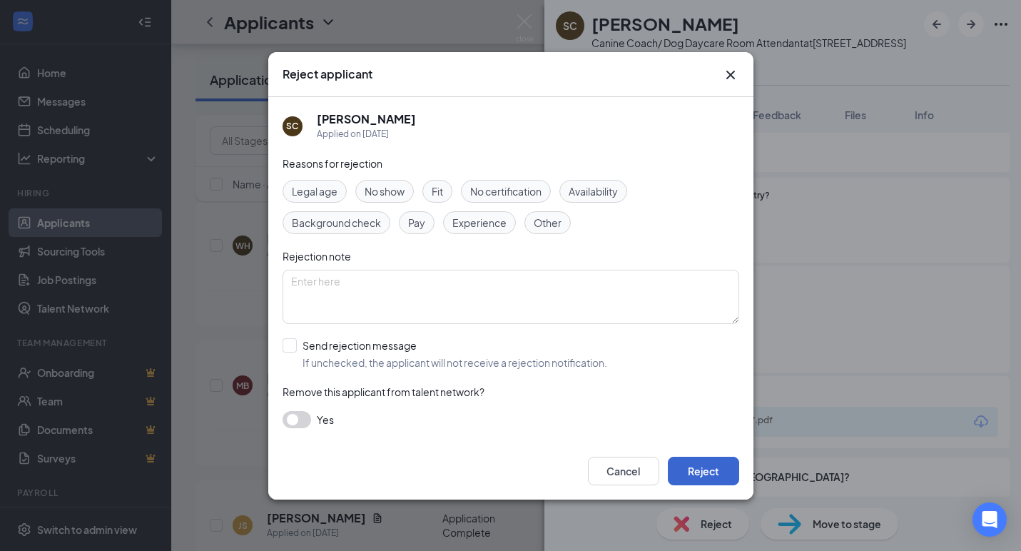
click at [682, 467] on button "Reject" at bounding box center [703, 471] width 71 height 29
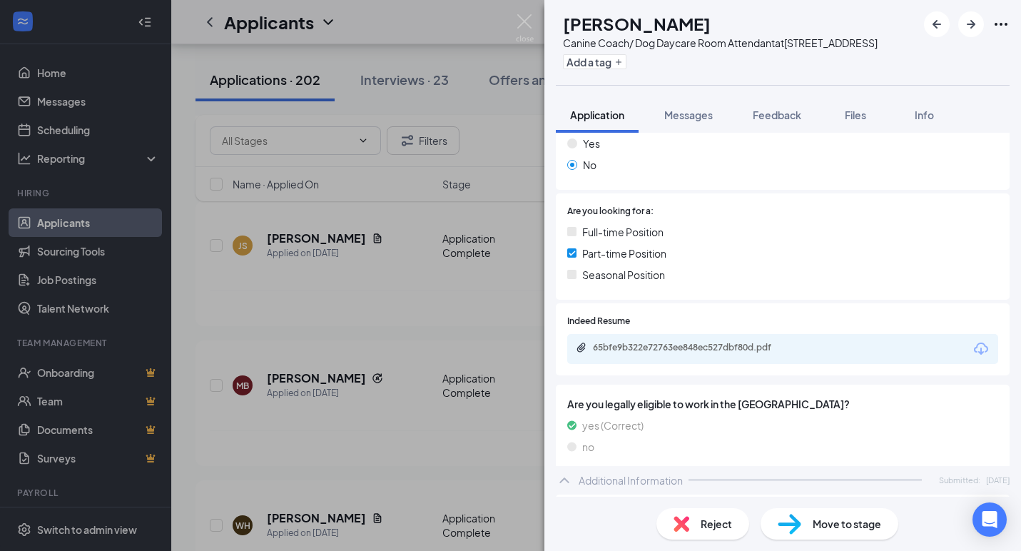
scroll to position [271, 0]
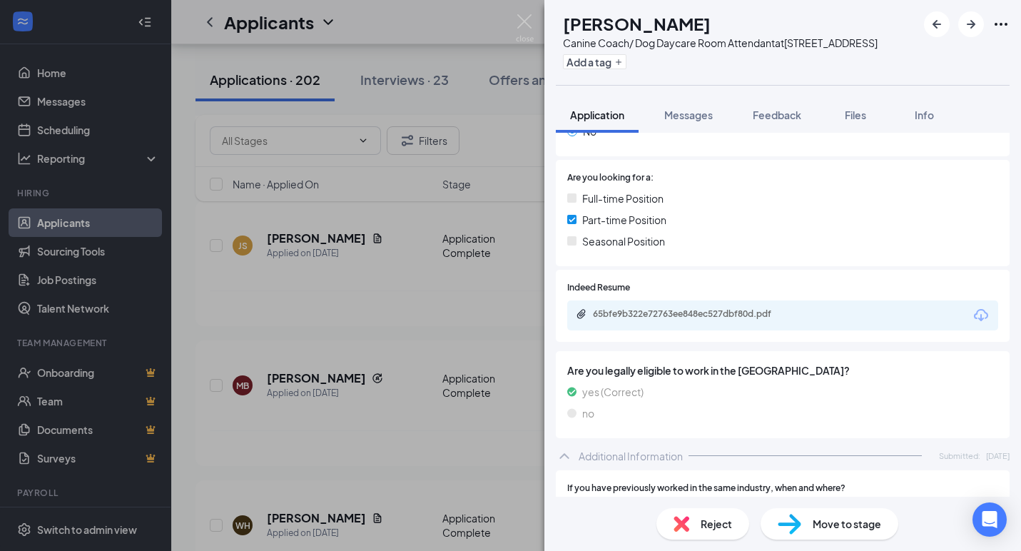
click at [987, 307] on icon "Download" at bounding box center [981, 315] width 17 height 17
click at [712, 531] on span "Reject" at bounding box center [716, 524] width 31 height 16
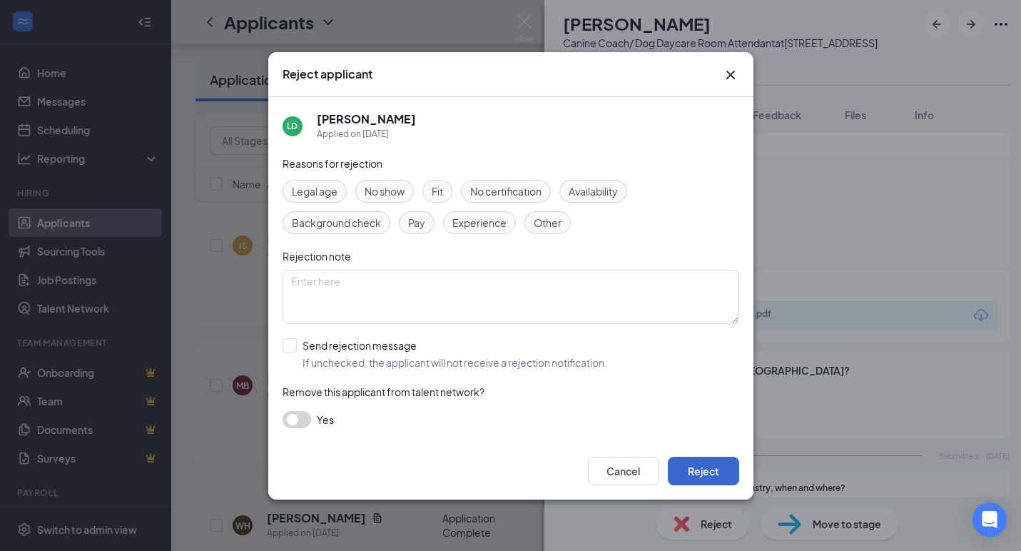
click at [689, 472] on button "Reject" at bounding box center [703, 471] width 71 height 29
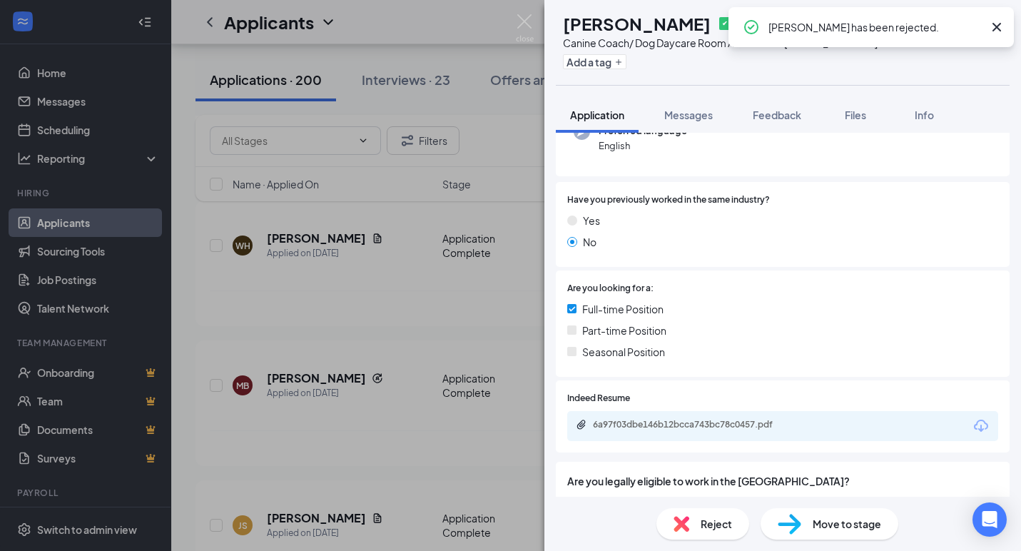
scroll to position [163, 0]
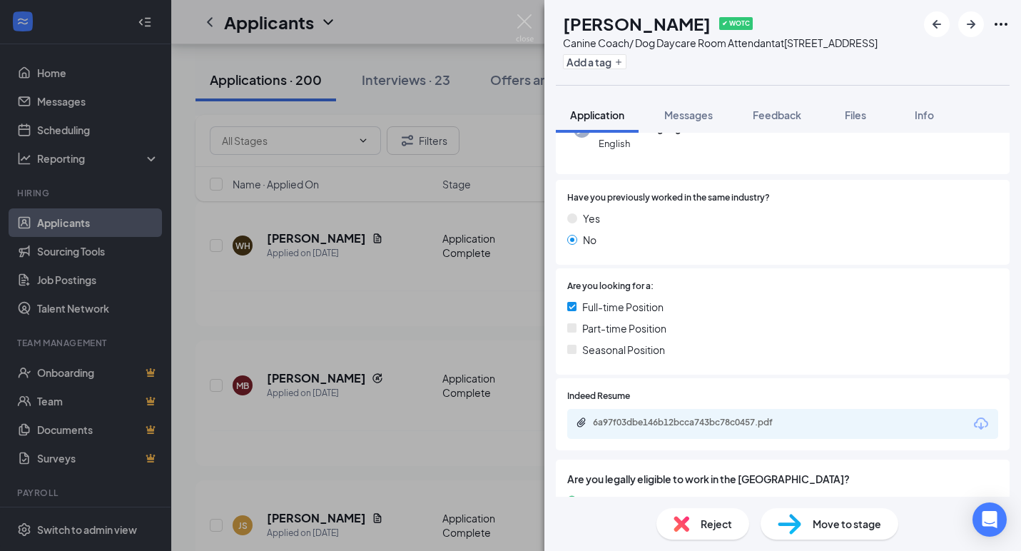
click at [986, 422] on icon "Download" at bounding box center [981, 423] width 14 height 12
click at [696, 524] on div "Reject" at bounding box center [702, 523] width 93 height 31
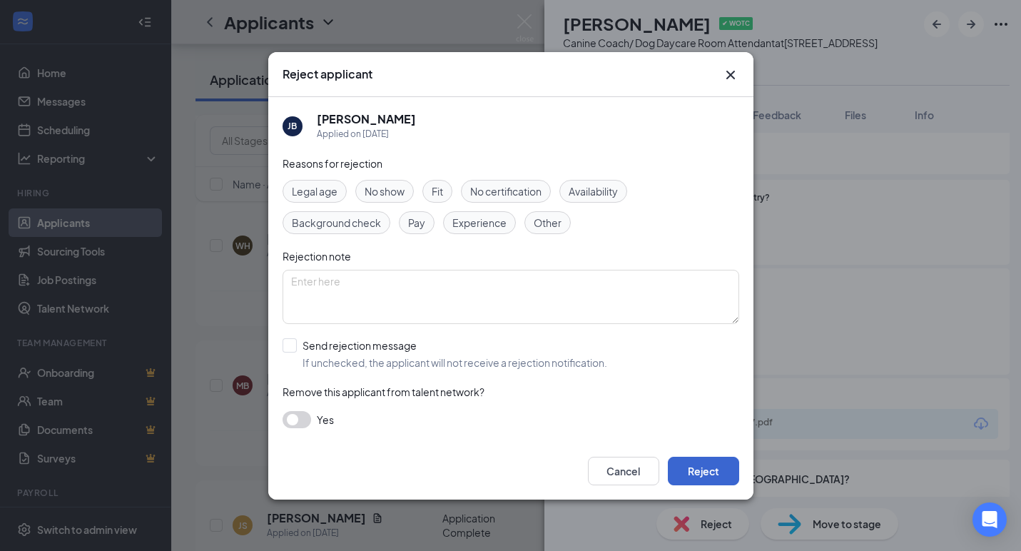
click at [688, 462] on button "Reject" at bounding box center [703, 471] width 71 height 29
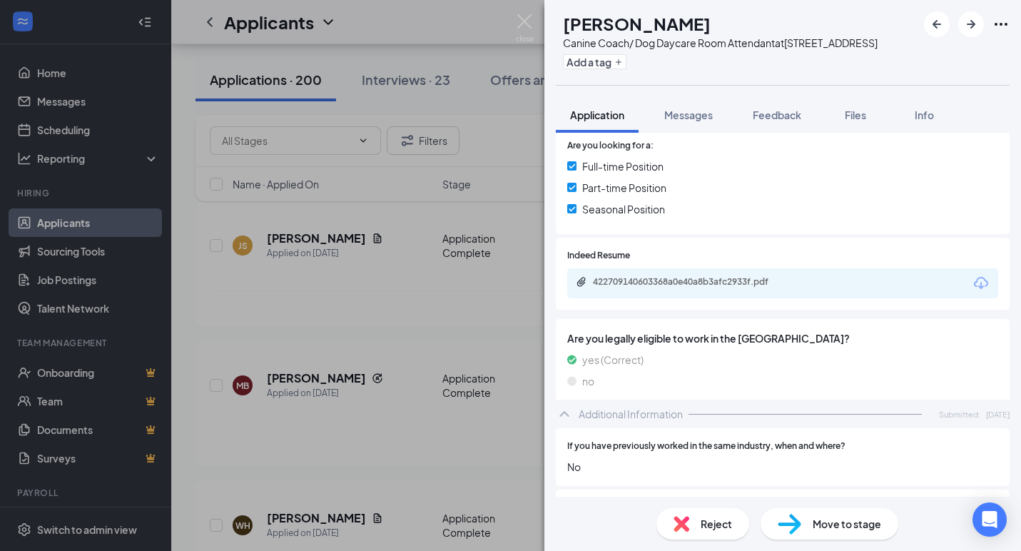
scroll to position [325, 0]
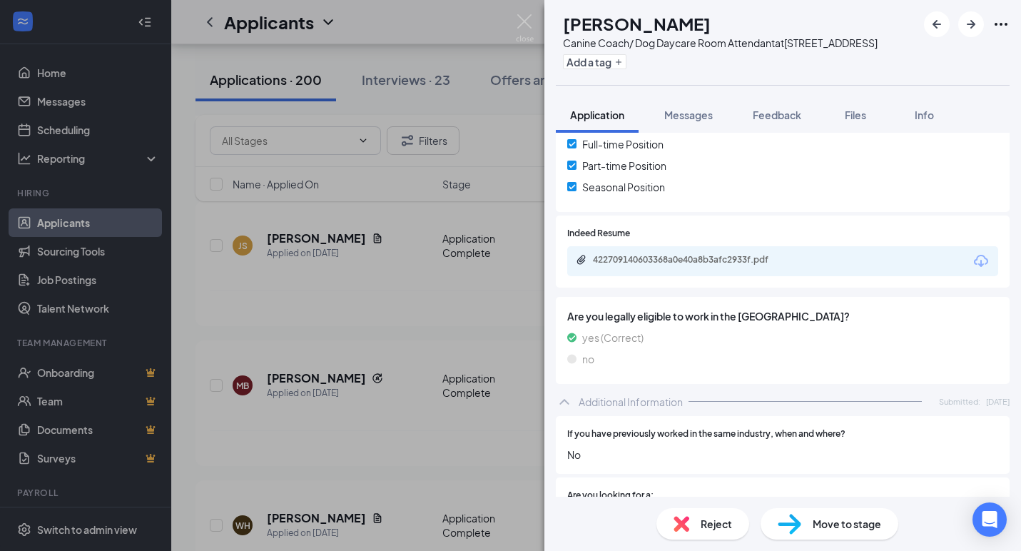
click at [982, 255] on icon "Download" at bounding box center [981, 261] width 17 height 17
click at [715, 526] on span "Reject" at bounding box center [716, 524] width 31 height 16
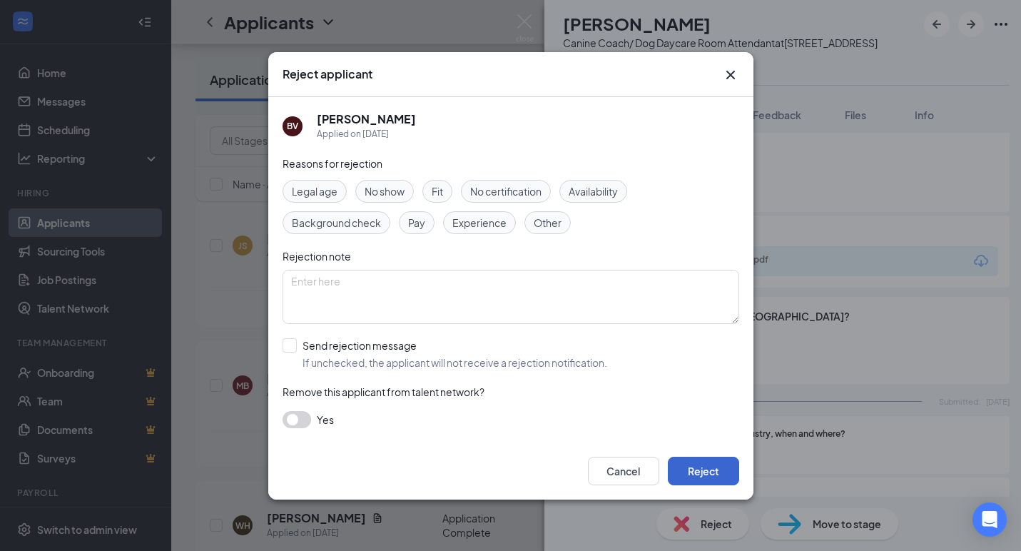
click at [723, 457] on button "Reject" at bounding box center [703, 471] width 71 height 29
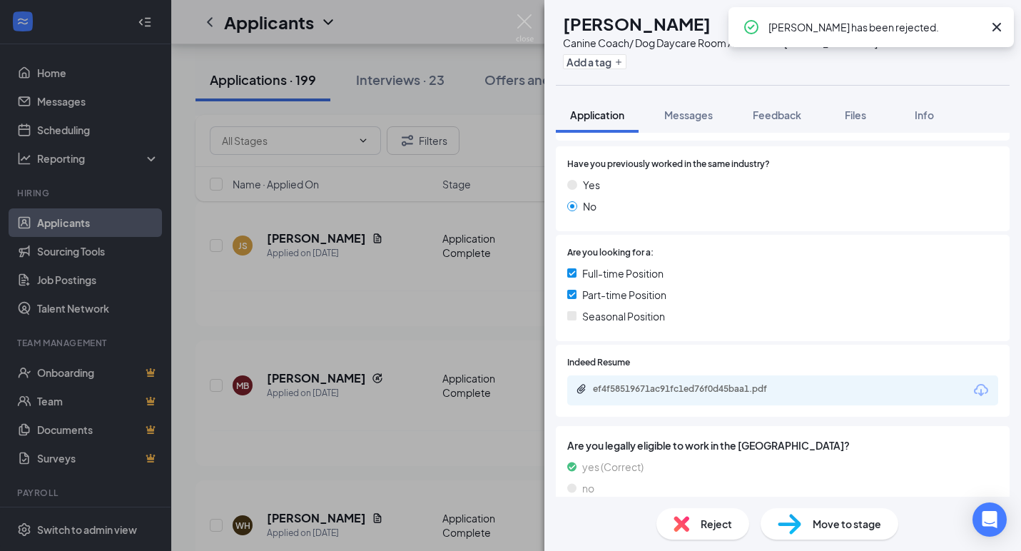
scroll to position [197, 0]
click at [982, 391] on icon "Download" at bounding box center [981, 389] width 17 height 17
click at [711, 534] on div "Reject" at bounding box center [702, 523] width 93 height 31
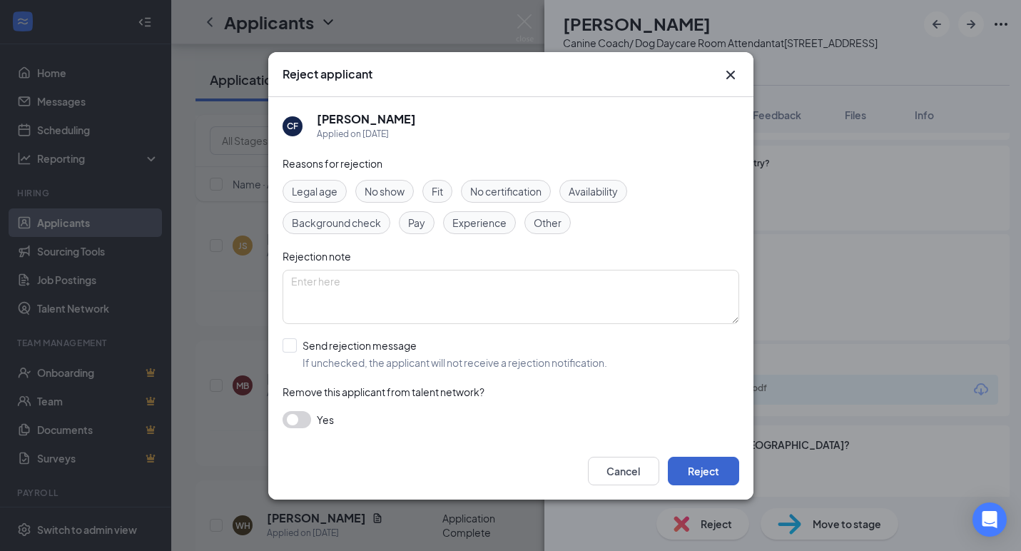
click at [710, 474] on button "Reject" at bounding box center [703, 471] width 71 height 29
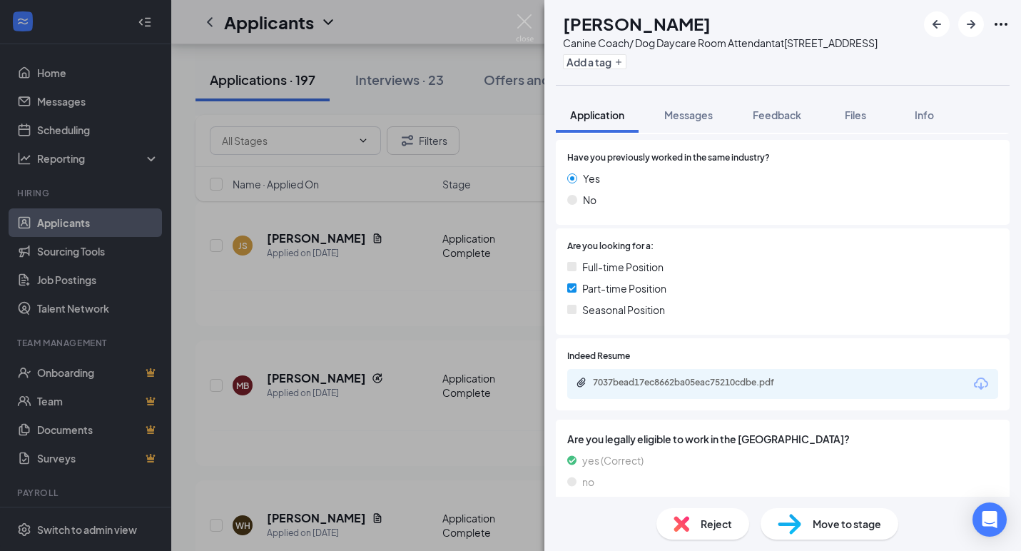
scroll to position [215, 0]
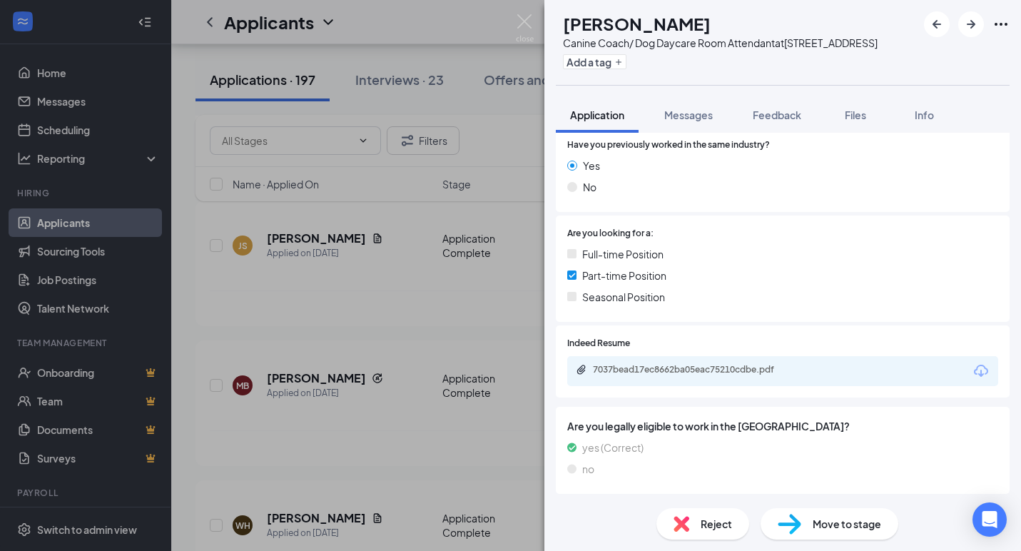
click at [982, 367] on icon "Download" at bounding box center [981, 370] width 17 height 17
click at [718, 511] on div "Reject" at bounding box center [702, 523] width 93 height 31
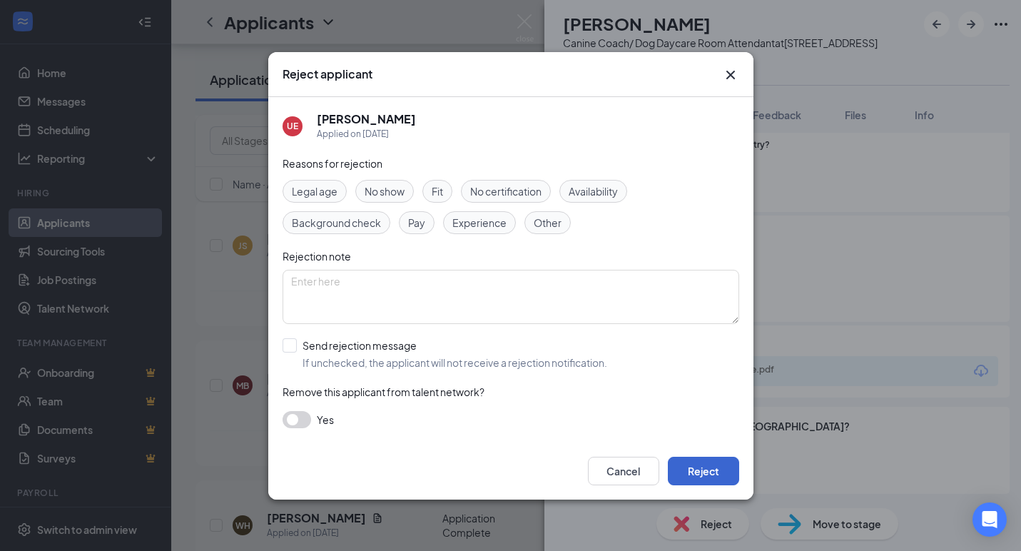
click at [723, 471] on button "Reject" at bounding box center [703, 471] width 71 height 29
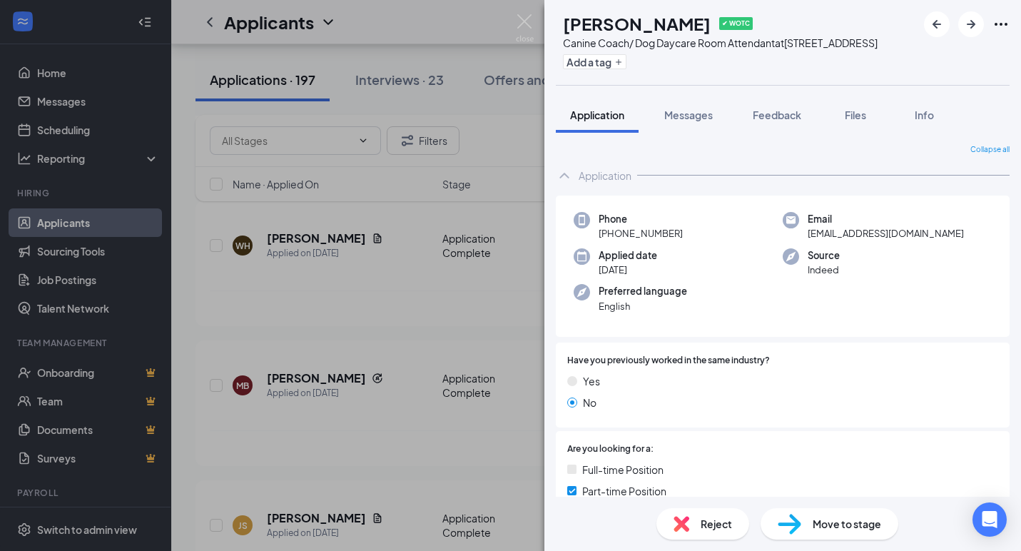
click at [706, 522] on span "Reject" at bounding box center [716, 524] width 31 height 16
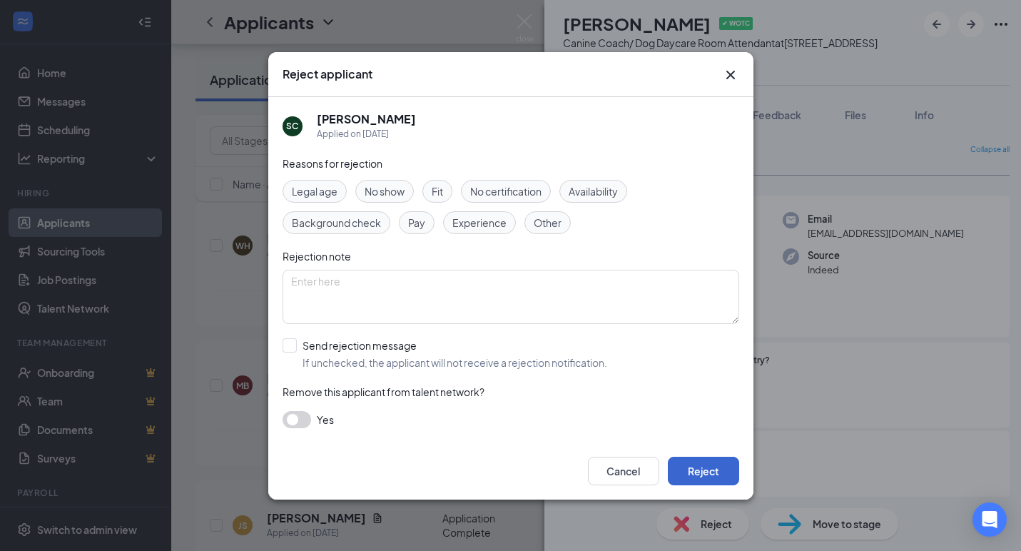
click at [695, 470] on button "Reject" at bounding box center [703, 471] width 71 height 29
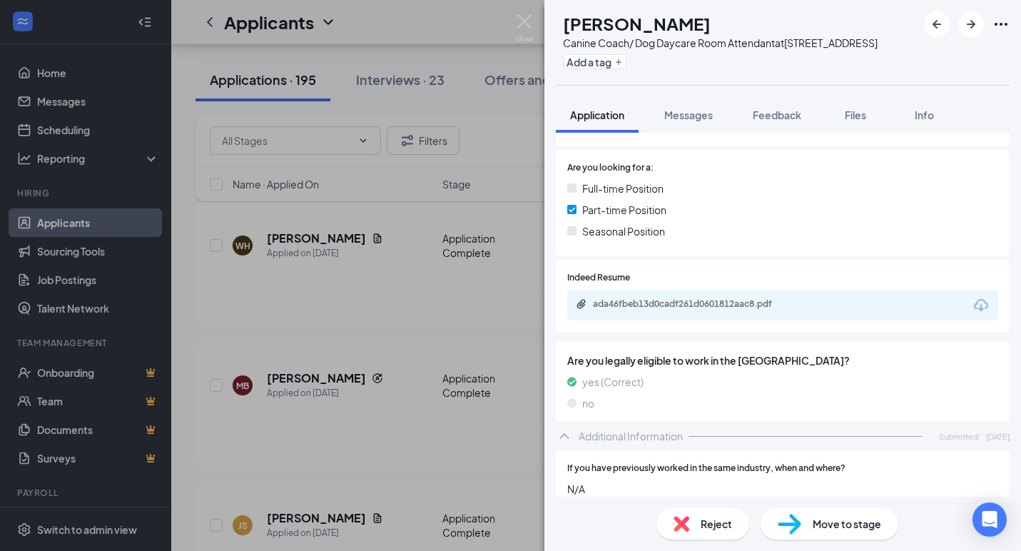
scroll to position [293, 0]
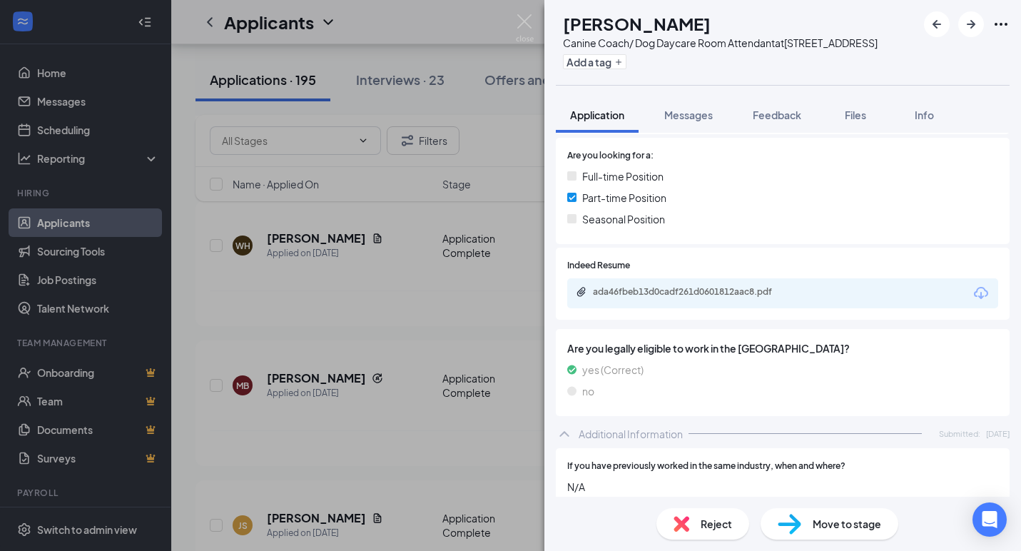
click at [977, 287] on icon "Download" at bounding box center [981, 293] width 14 height 12
click at [694, 527] on div "Reject" at bounding box center [702, 523] width 93 height 31
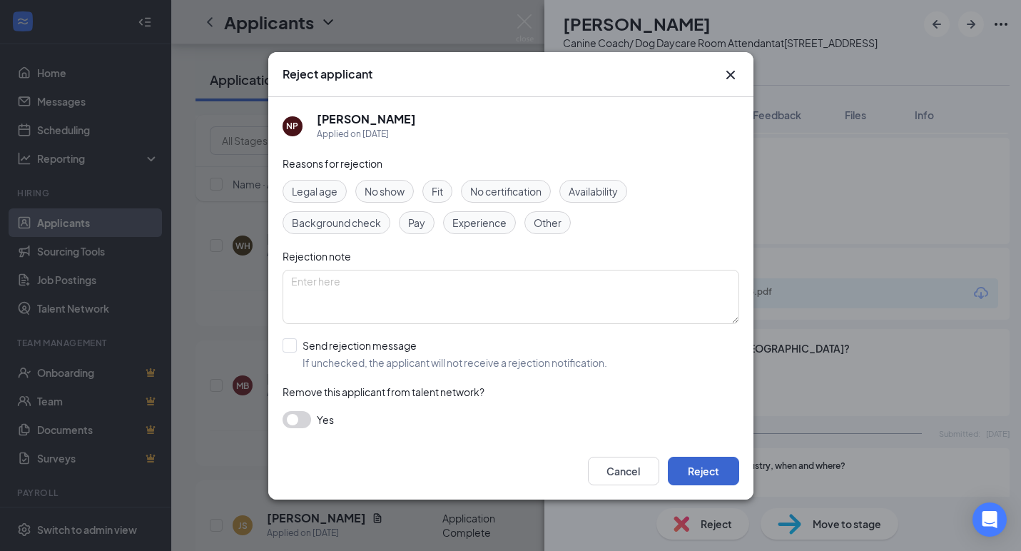
click at [702, 467] on button "Reject" at bounding box center [703, 471] width 71 height 29
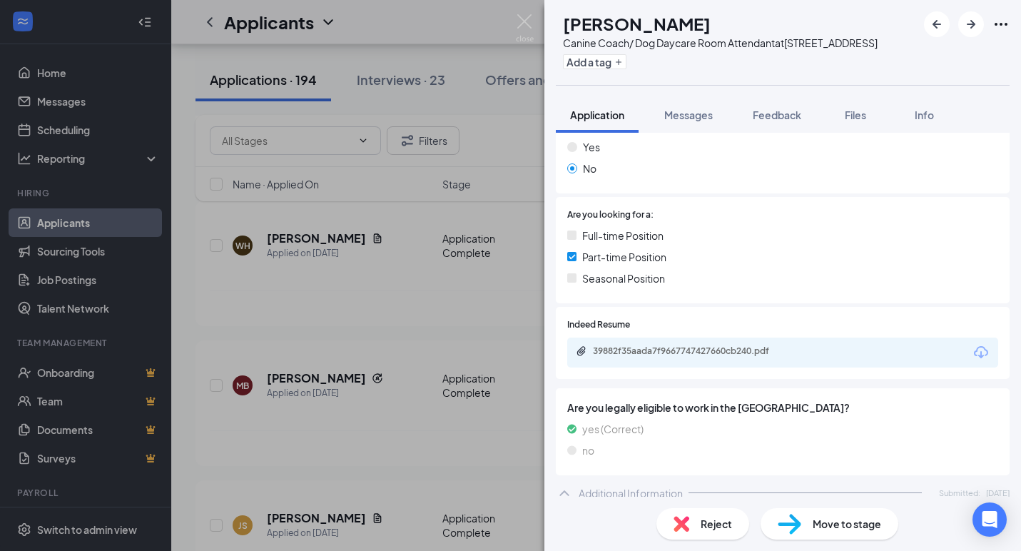
scroll to position [349, 0]
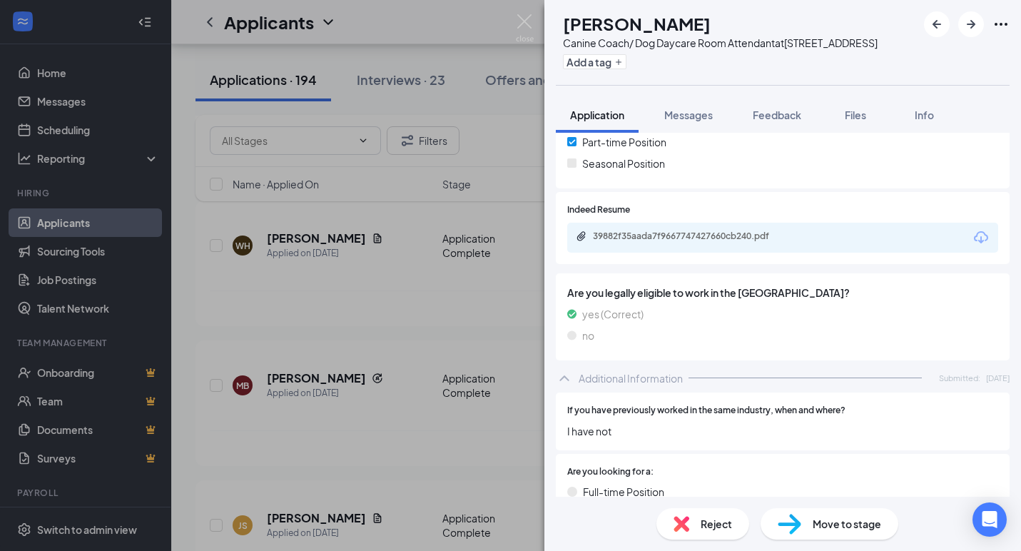
click at [981, 232] on icon "Download" at bounding box center [981, 237] width 14 height 12
click at [714, 527] on span "Reject" at bounding box center [716, 524] width 31 height 16
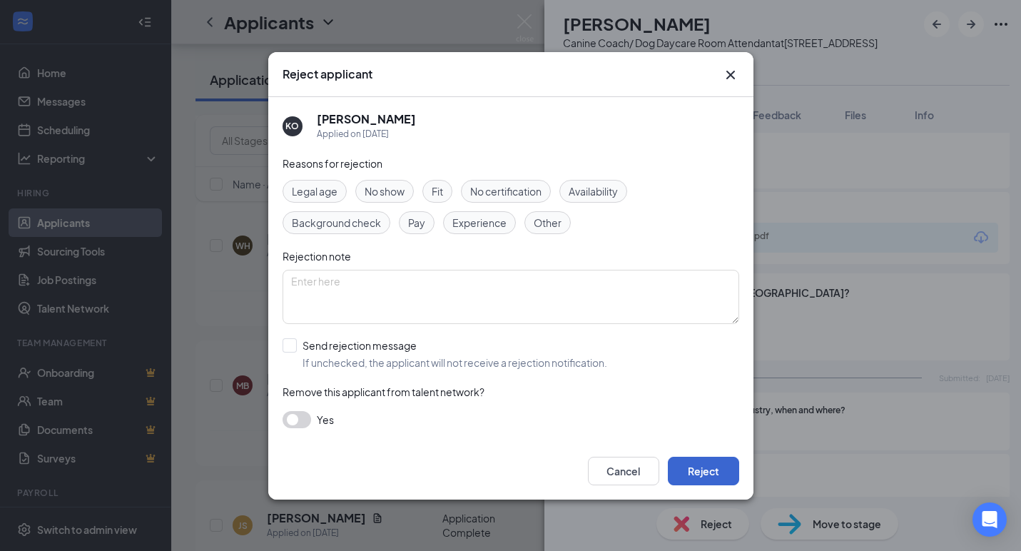
click at [724, 466] on button "Reject" at bounding box center [703, 471] width 71 height 29
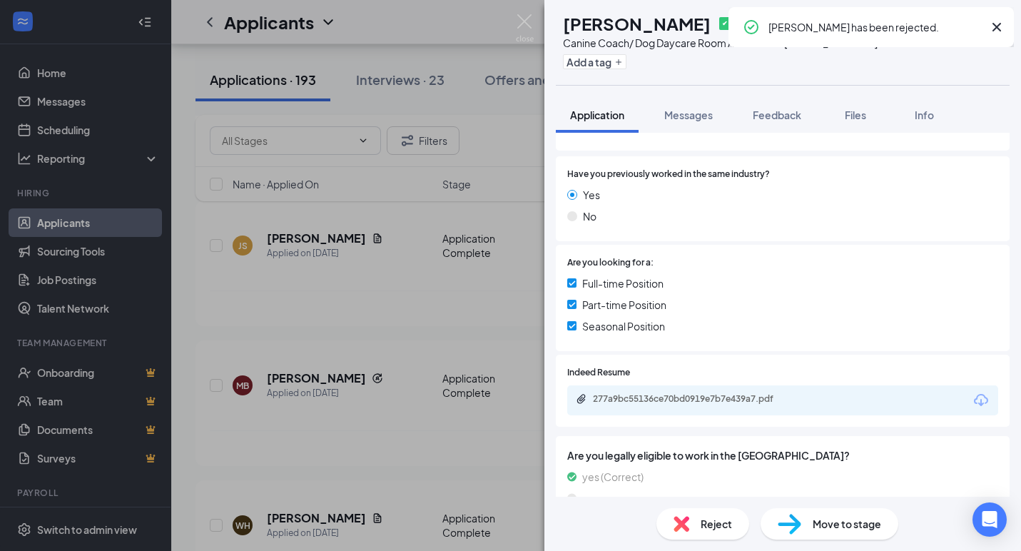
scroll to position [239, 0]
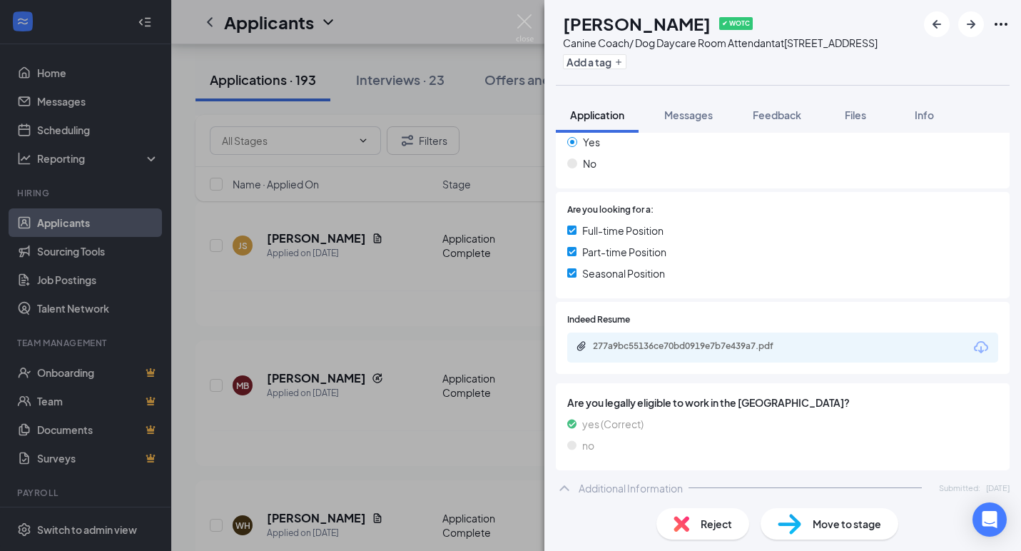
click at [985, 341] on icon "Download" at bounding box center [981, 347] width 14 height 12
click at [701, 519] on span "Reject" at bounding box center [716, 524] width 31 height 16
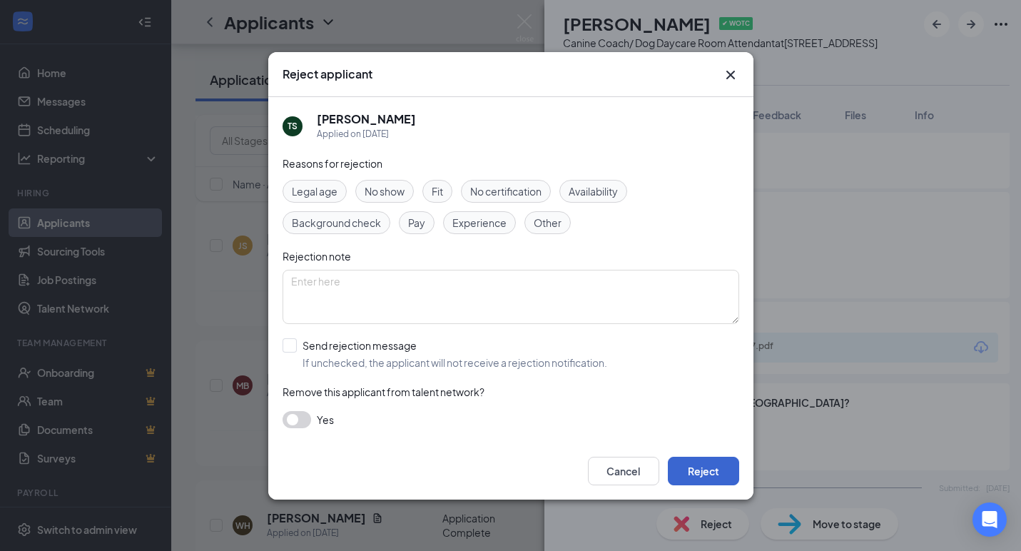
click at [703, 475] on button "Reject" at bounding box center [703, 471] width 71 height 29
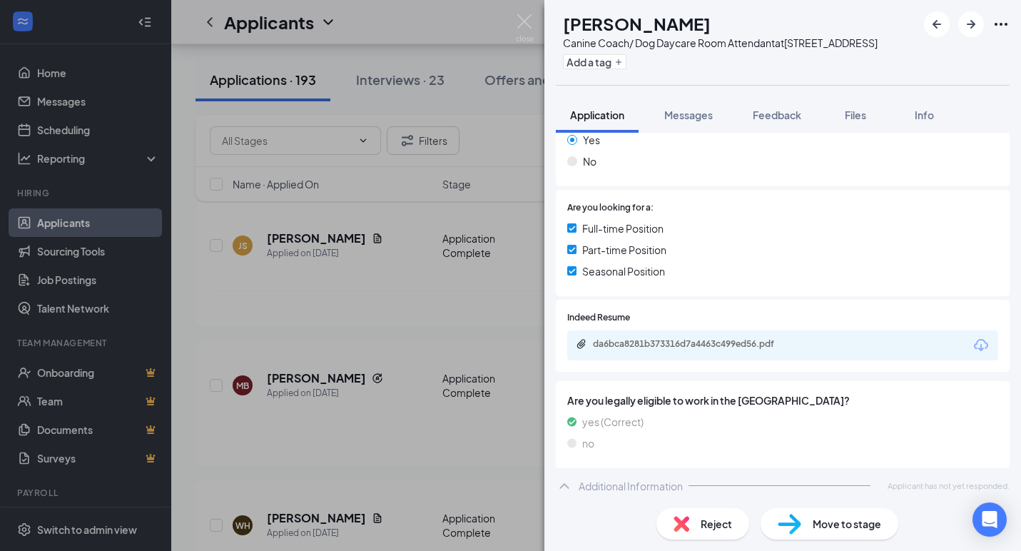
scroll to position [240, 0]
click at [533, 21] on img at bounding box center [525, 28] width 18 height 28
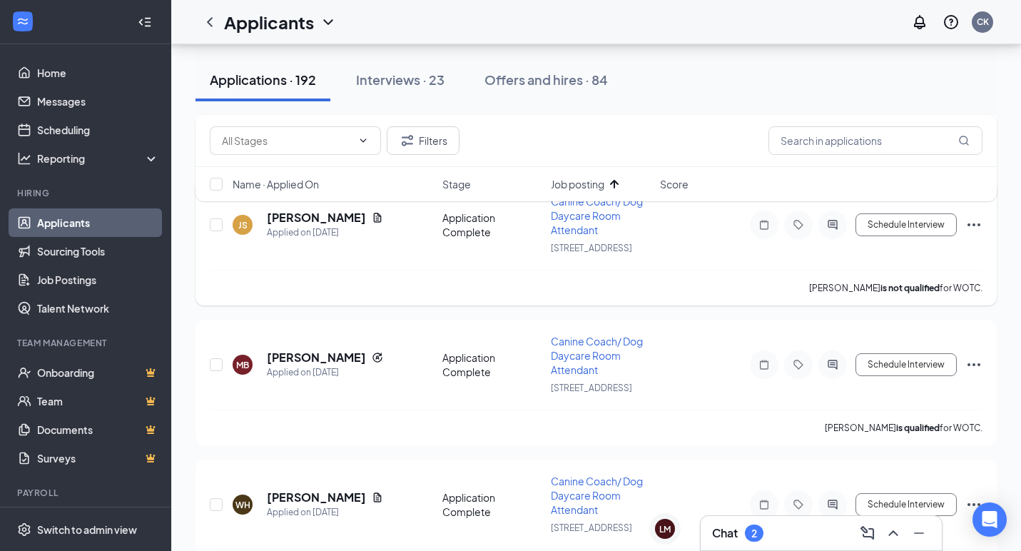
scroll to position [1072, 0]
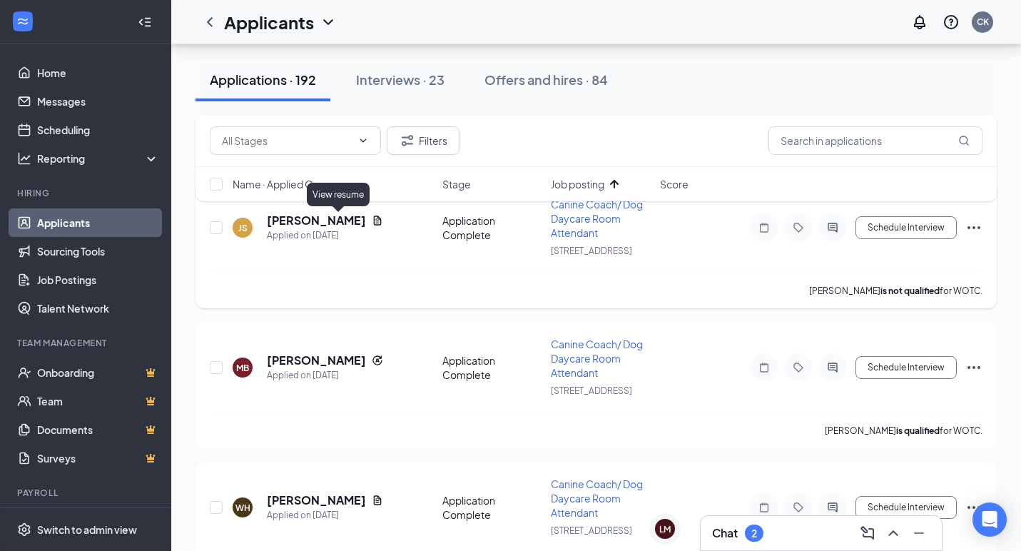
click at [374, 222] on icon "Document" at bounding box center [378, 219] width 8 height 9
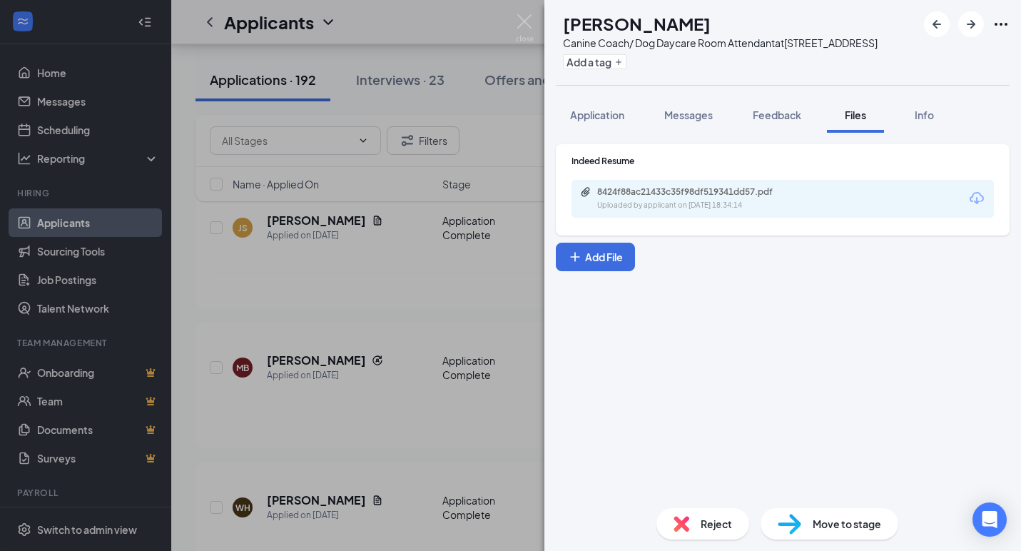
click at [981, 203] on icon "Download" at bounding box center [976, 198] width 17 height 17
click at [978, 194] on icon "Download" at bounding box center [976, 198] width 17 height 17
click at [688, 521] on img at bounding box center [682, 524] width 16 height 16
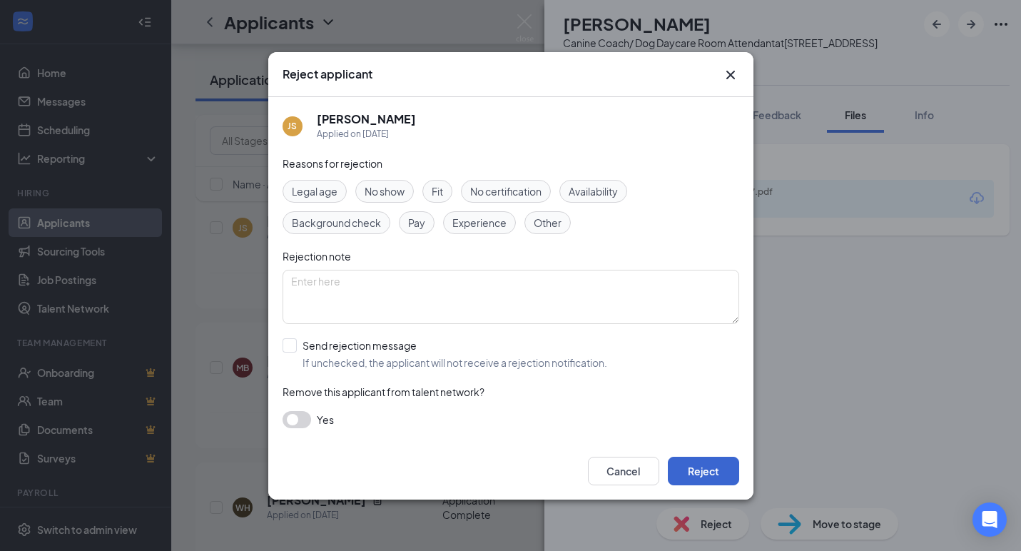
click at [673, 465] on button "Reject" at bounding box center [703, 471] width 71 height 29
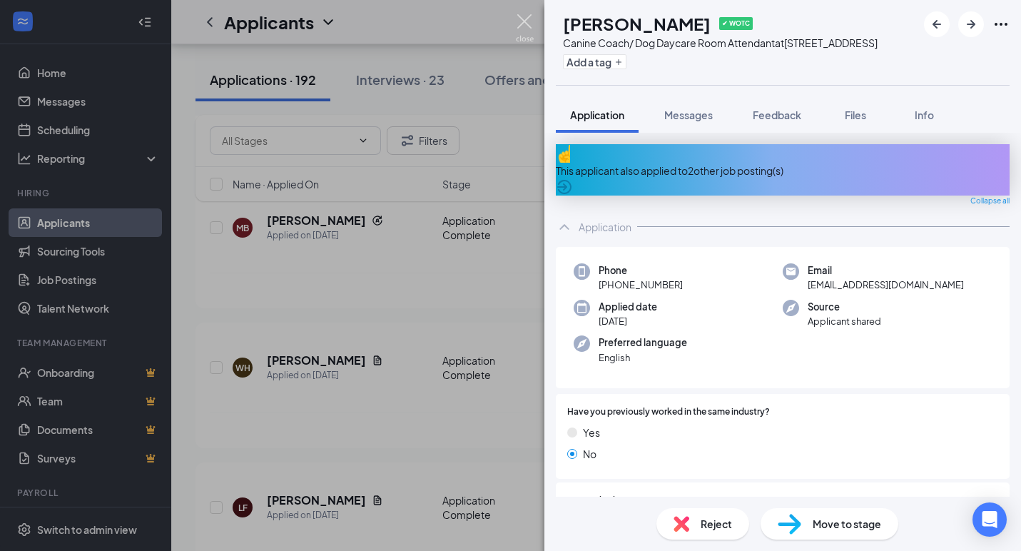
click at [519, 26] on img at bounding box center [525, 28] width 18 height 28
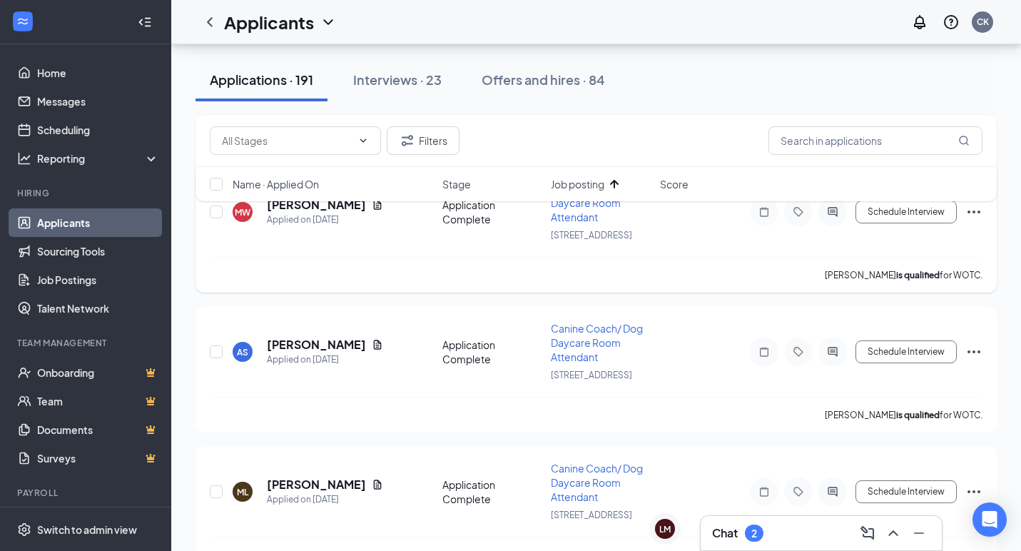
scroll to position [3893, 0]
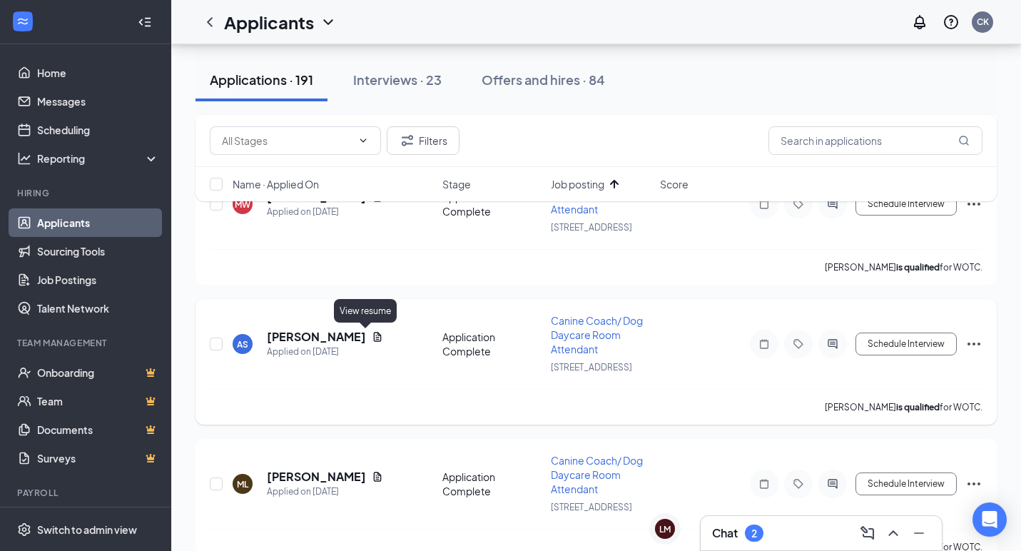
click at [372, 334] on icon "Document" at bounding box center [377, 336] width 11 height 11
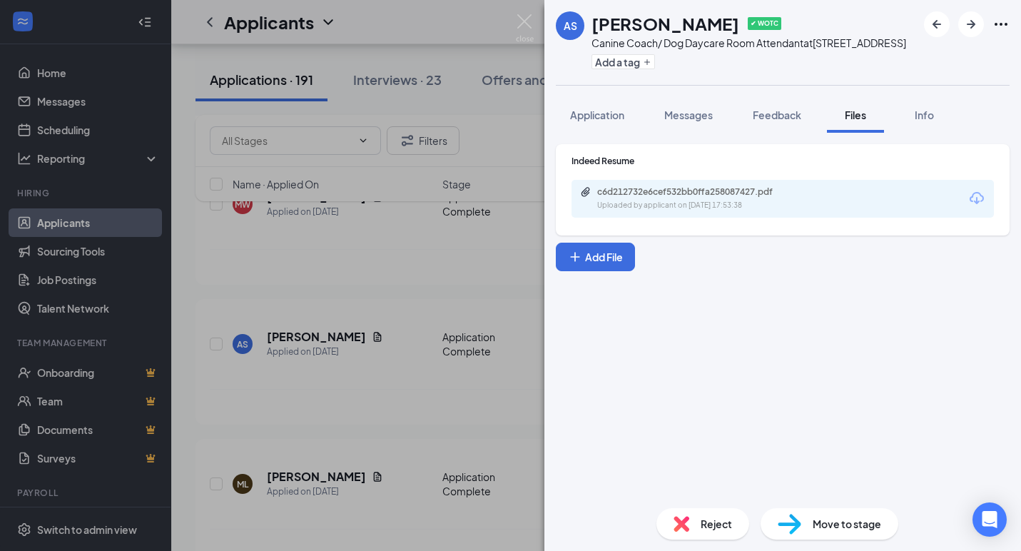
click at [982, 195] on icon "Download" at bounding box center [977, 198] width 14 height 12
click at [840, 527] on span "Move to stage" at bounding box center [847, 524] width 68 height 16
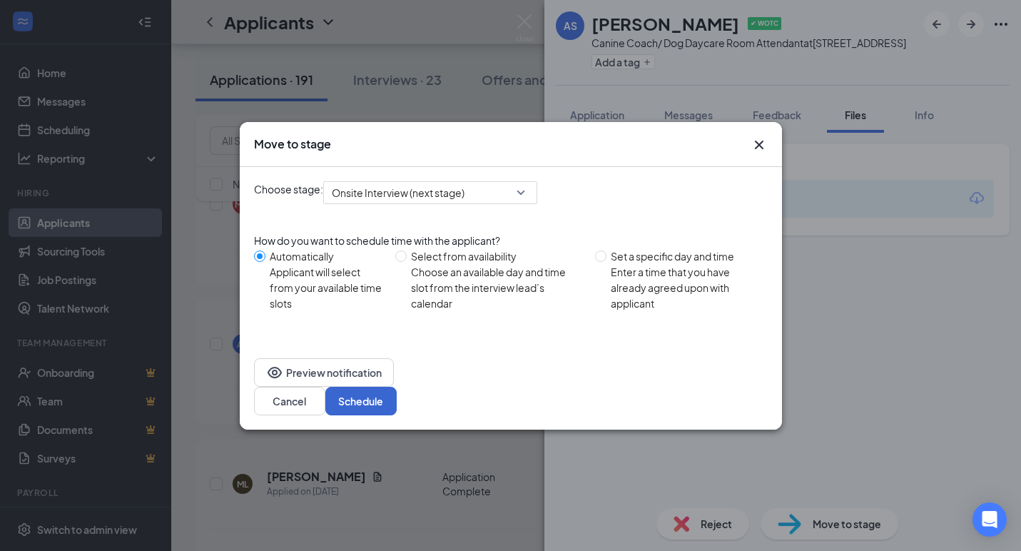
click at [397, 387] on button "Schedule" at bounding box center [360, 401] width 71 height 29
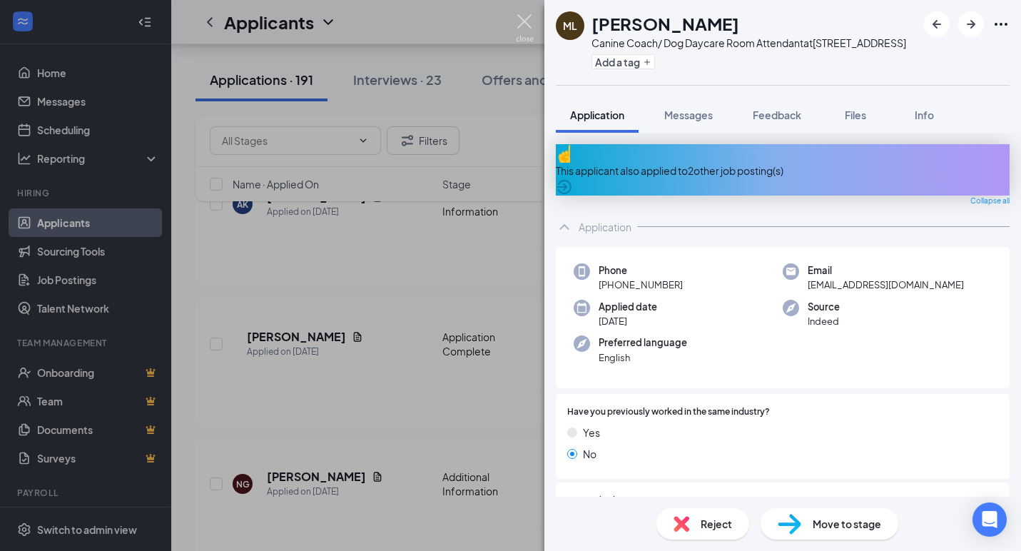
click at [524, 25] on img at bounding box center [525, 28] width 18 height 28
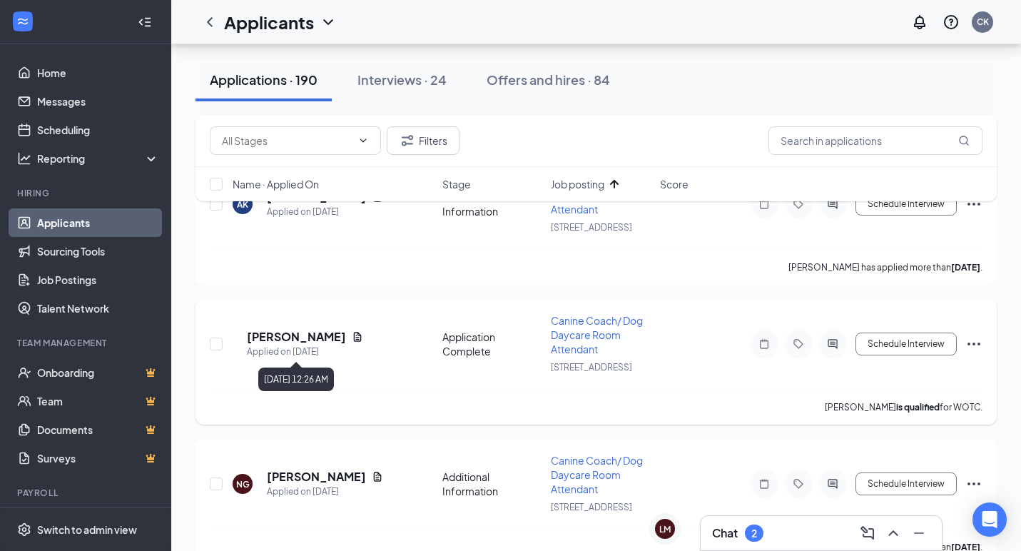
click at [356, 335] on icon "Document" at bounding box center [357, 336] width 11 height 11
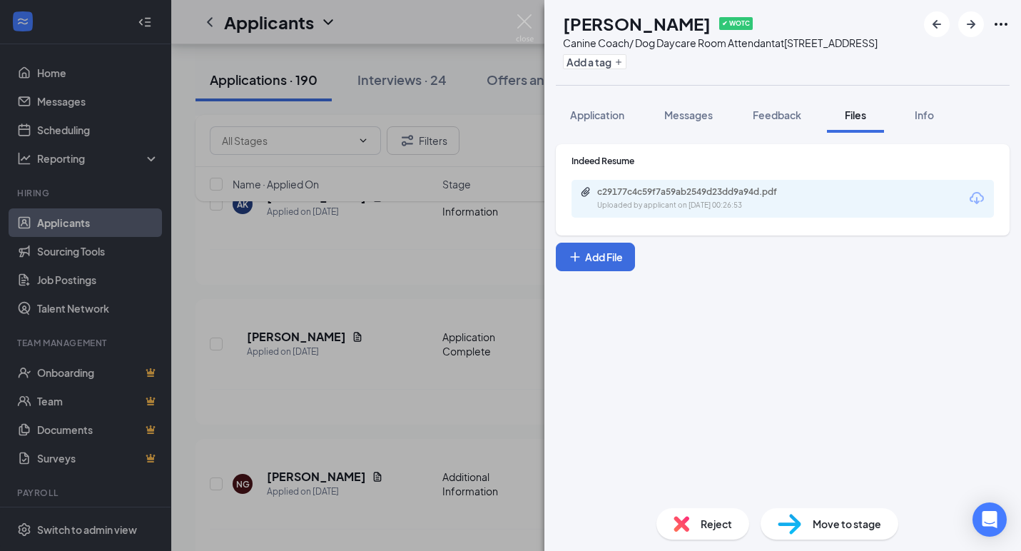
click at [977, 200] on icon "Download" at bounding box center [977, 198] width 14 height 12
click at [975, 198] on icon "Download" at bounding box center [976, 198] width 17 height 17
click at [723, 517] on span "Reject" at bounding box center [716, 524] width 31 height 16
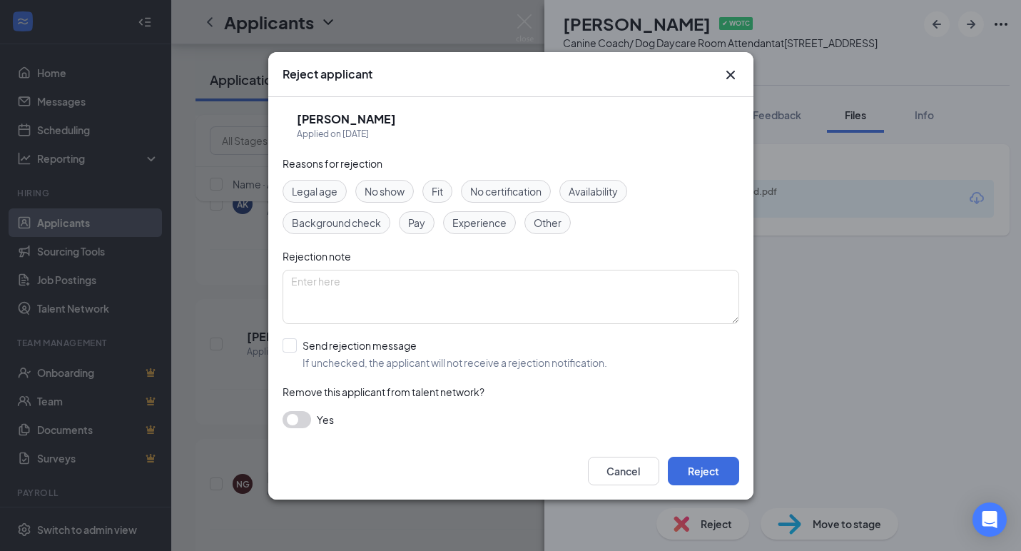
click at [714, 453] on div "Cancel Reject" at bounding box center [510, 470] width 485 height 57
click at [713, 466] on button "Reject" at bounding box center [703, 471] width 71 height 29
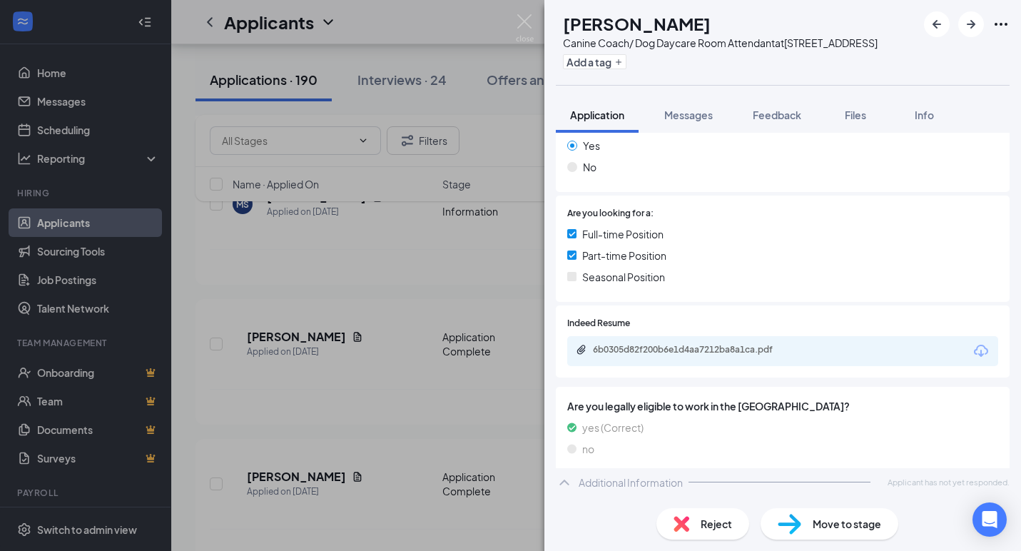
scroll to position [240, 0]
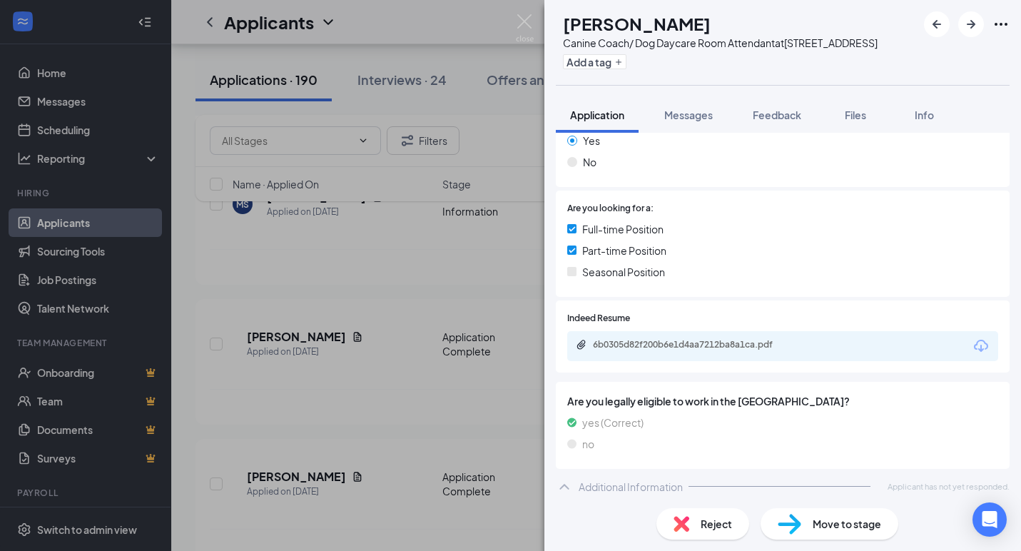
click at [977, 340] on icon "Download" at bounding box center [981, 346] width 14 height 12
click at [685, 514] on div "Reject" at bounding box center [702, 523] width 93 height 31
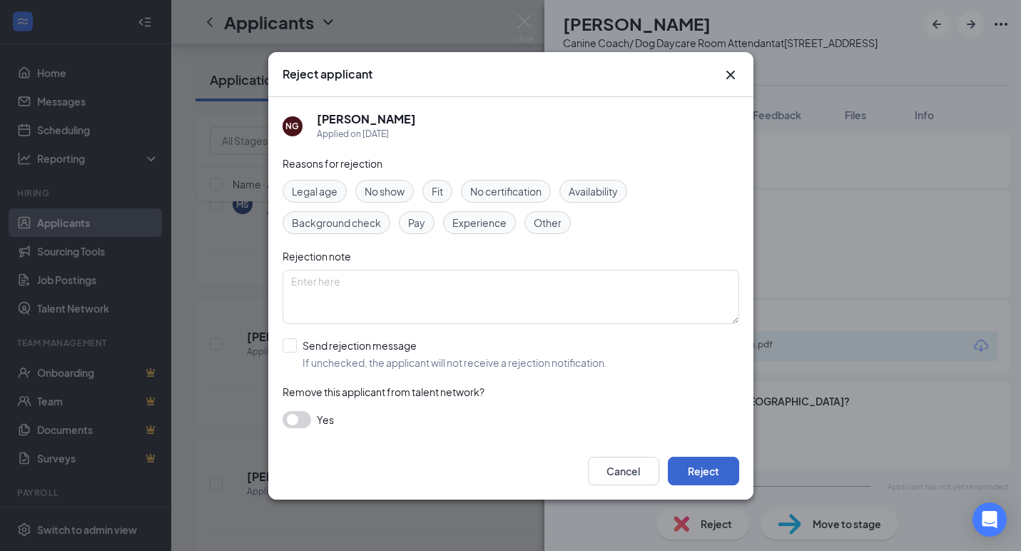
click at [704, 474] on button "Reject" at bounding box center [703, 471] width 71 height 29
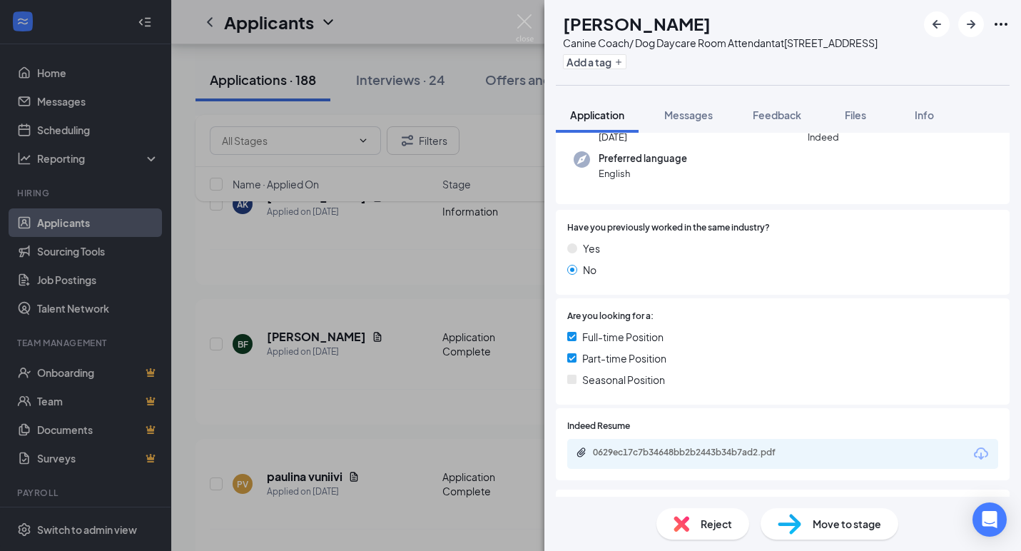
scroll to position [198, 0]
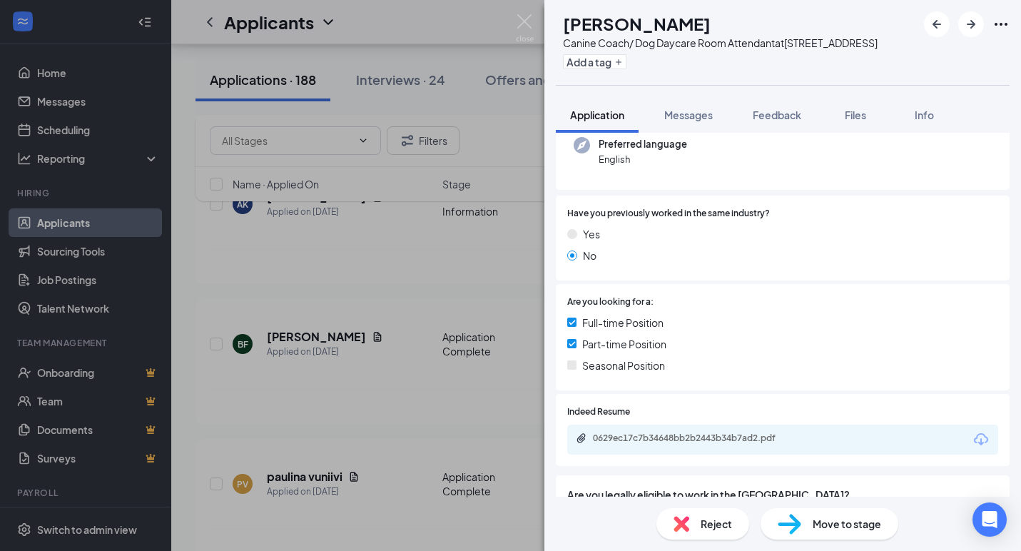
click at [980, 433] on icon "Download" at bounding box center [981, 439] width 14 height 12
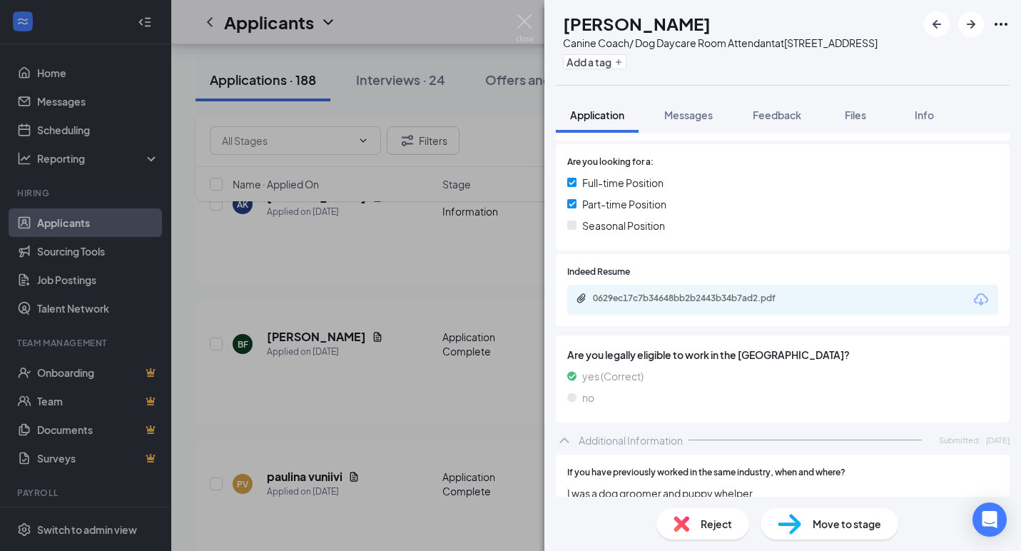
scroll to position [349, 0]
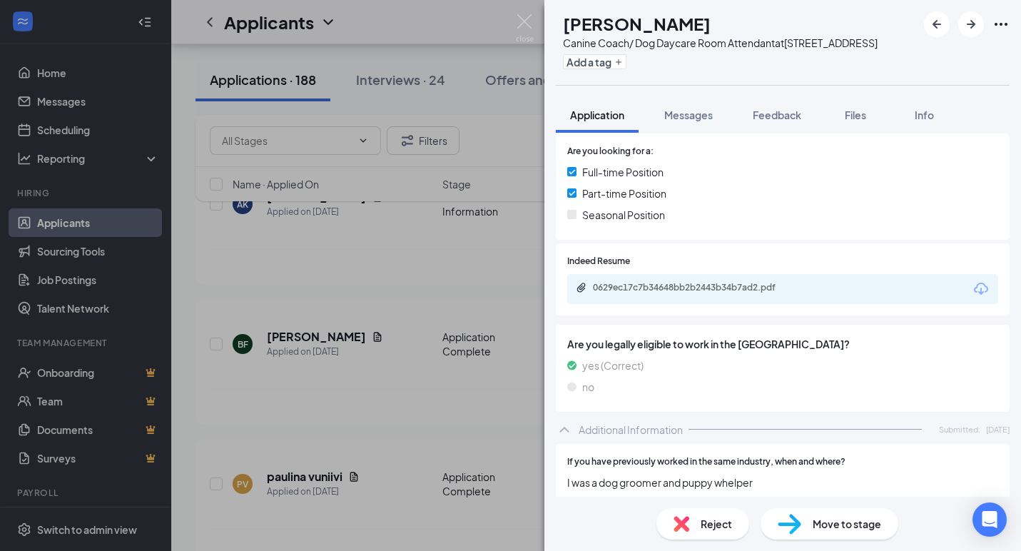
click at [980, 274] on div "0629ec17c7b34648bb2b2443b34b7ad2.pdf" at bounding box center [782, 289] width 431 height 30
click at [983, 283] on icon "Download" at bounding box center [981, 289] width 14 height 12
click at [682, 525] on img at bounding box center [682, 524] width 16 height 16
click at [682, 525] on div "Reject applicant TH [PERSON_NAME] Applied on [DATE] Reasons for rejection Legal…" at bounding box center [510, 275] width 1021 height 551
click at [815, 524] on span "Move to stage" at bounding box center [847, 524] width 68 height 16
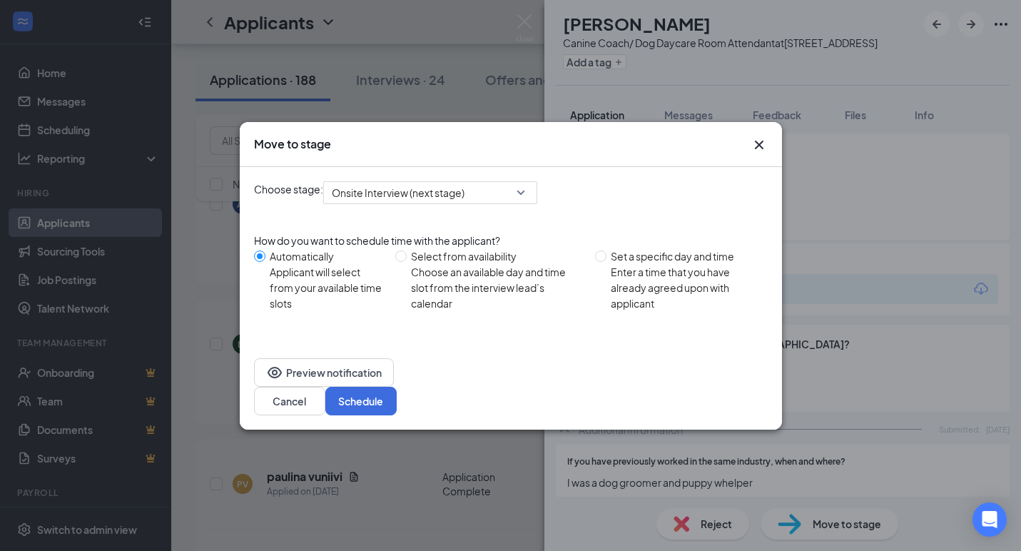
click at [732, 360] on div "Preview notification Cancel Schedule" at bounding box center [511, 387] width 542 height 86
click at [397, 390] on button "Schedule" at bounding box center [360, 401] width 71 height 29
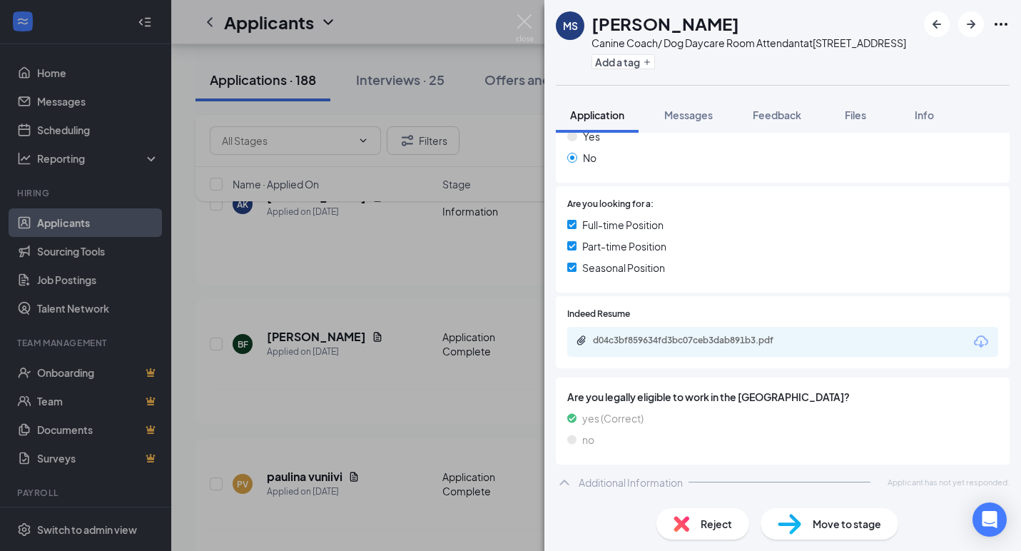
scroll to position [240, 0]
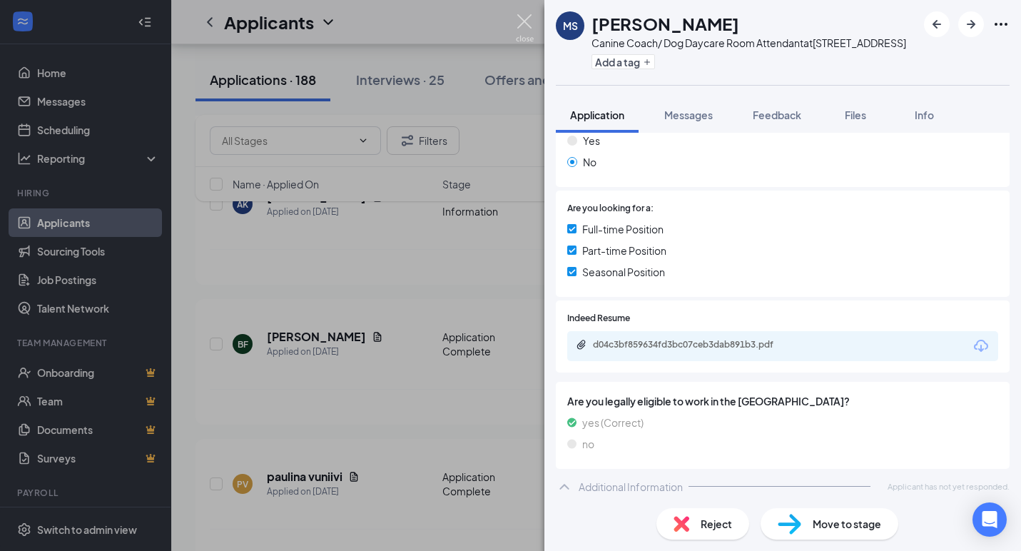
click at [522, 16] on img at bounding box center [525, 28] width 18 height 28
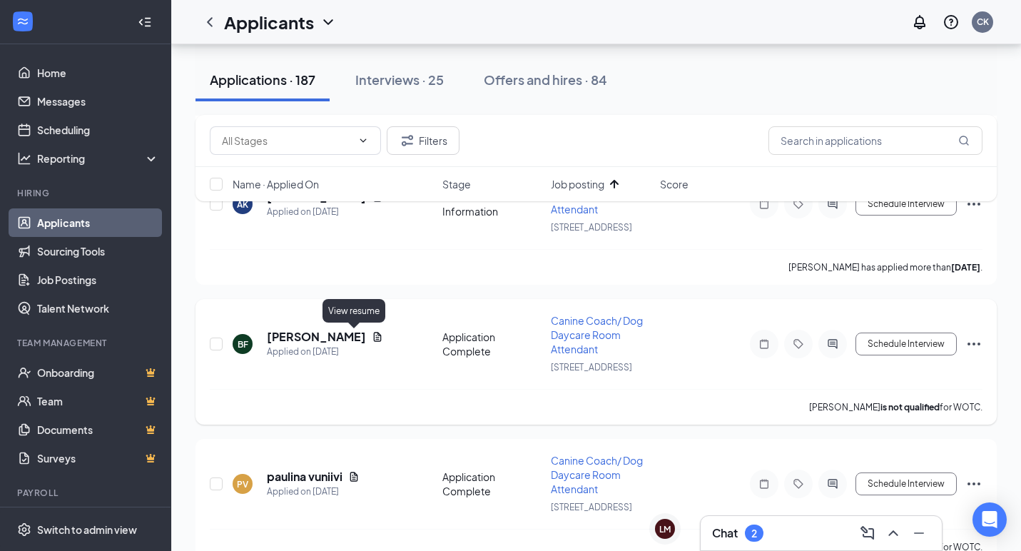
click at [374, 339] on icon "Document" at bounding box center [378, 336] width 8 height 9
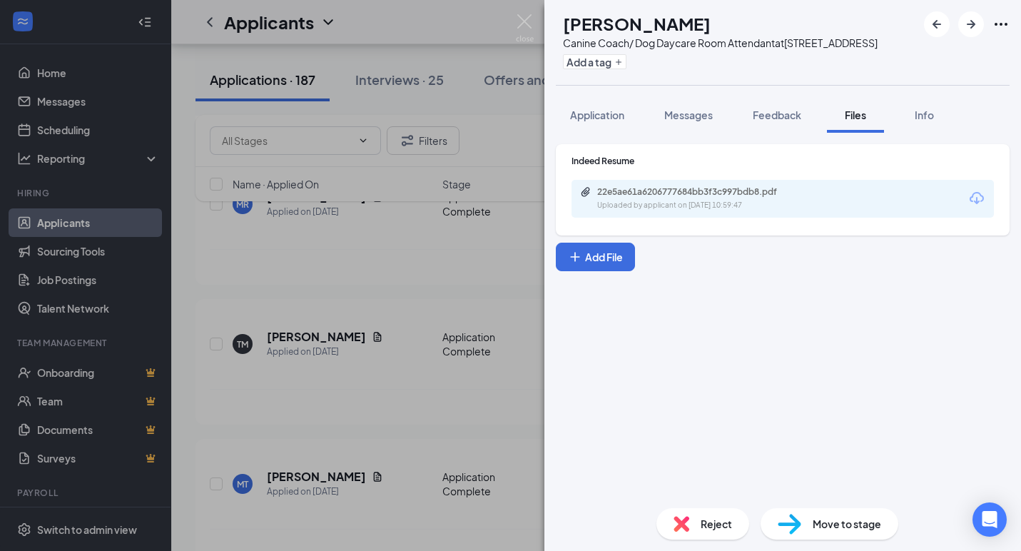
click at [975, 198] on icon "Download" at bounding box center [976, 198] width 17 height 17
click at [689, 522] on img at bounding box center [682, 524] width 16 height 16
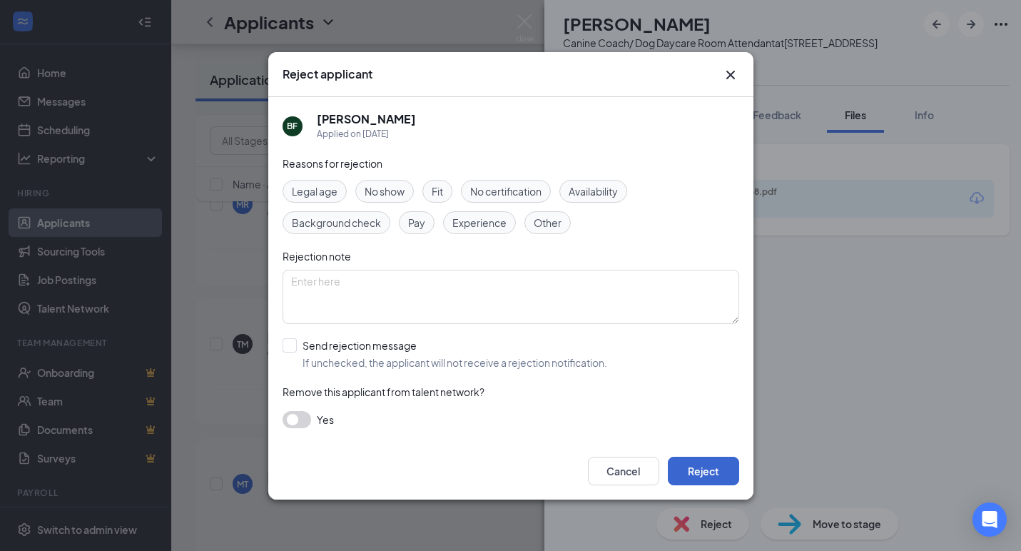
click at [721, 467] on button "Reject" at bounding box center [703, 471] width 71 height 29
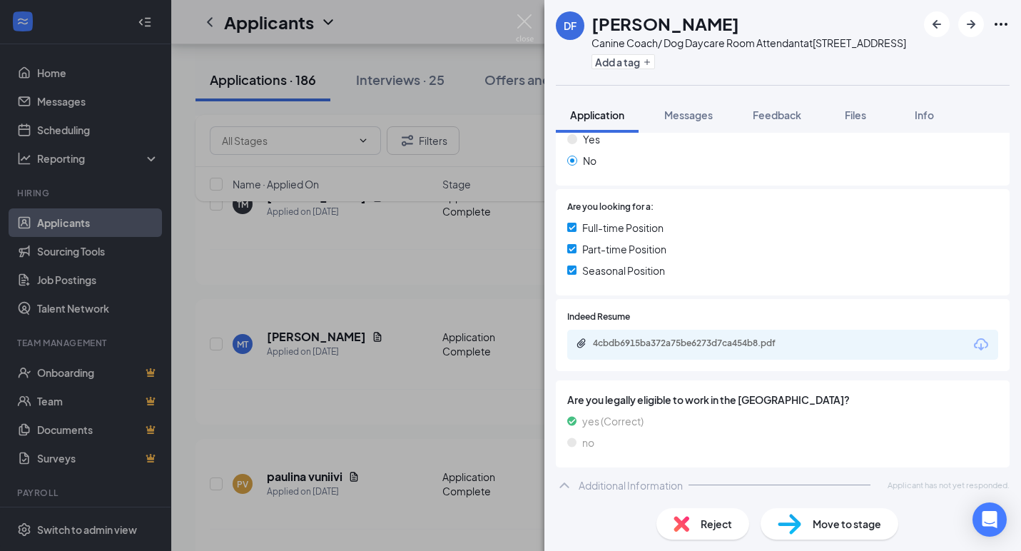
scroll to position [240, 0]
click at [977, 350] on icon "Download" at bounding box center [981, 345] width 17 height 17
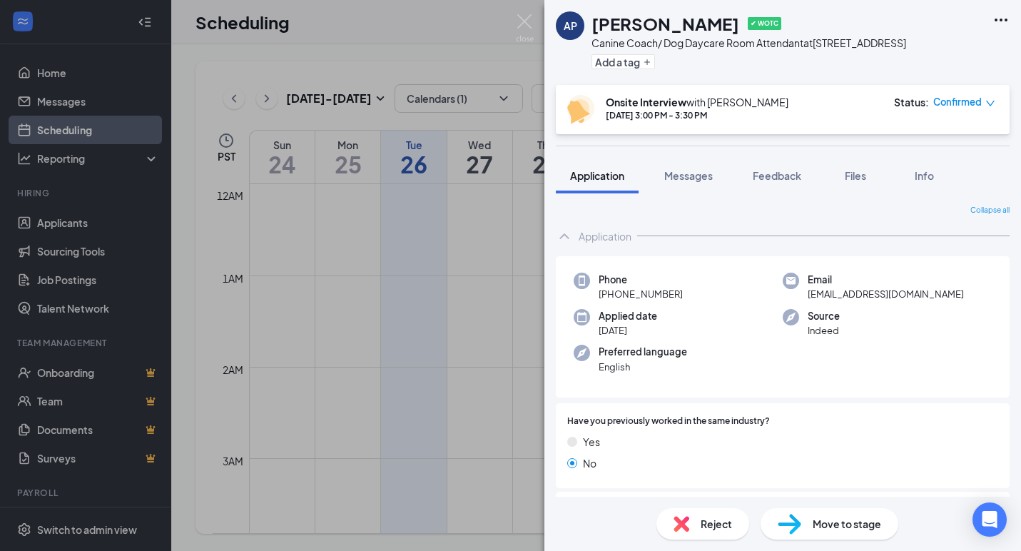
scroll to position [327, 0]
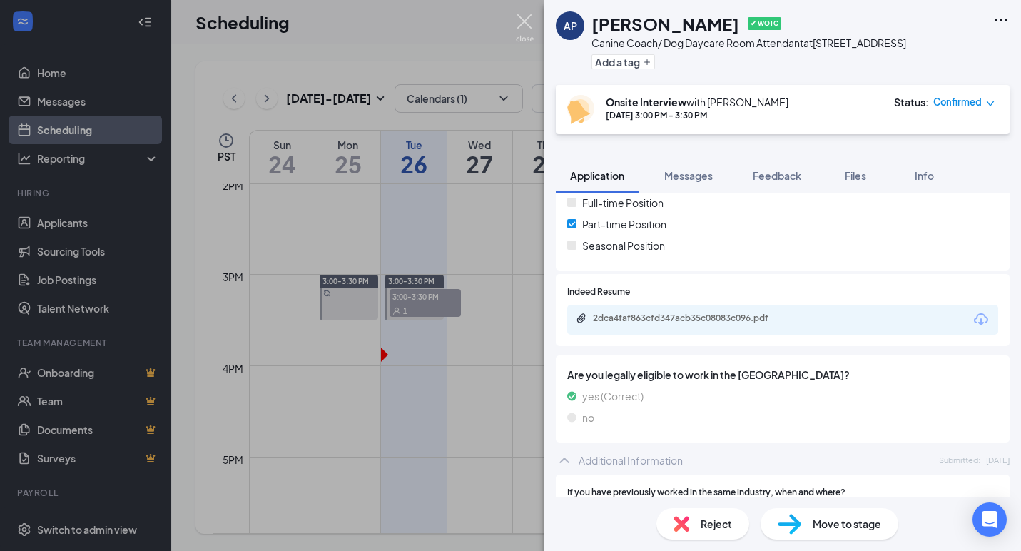
click at [518, 21] on img at bounding box center [525, 28] width 18 height 28
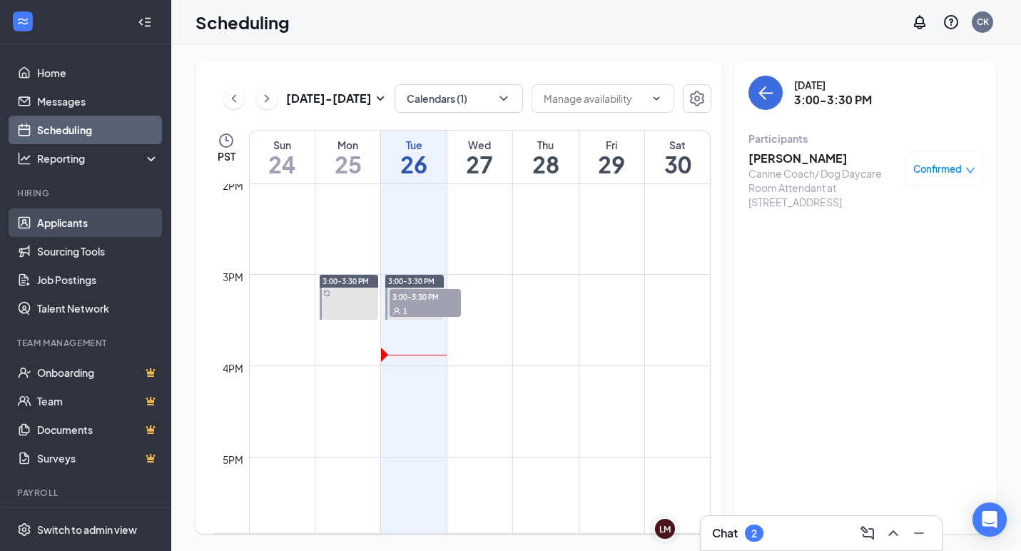
click at [64, 224] on link "Applicants" at bounding box center [98, 222] width 122 height 29
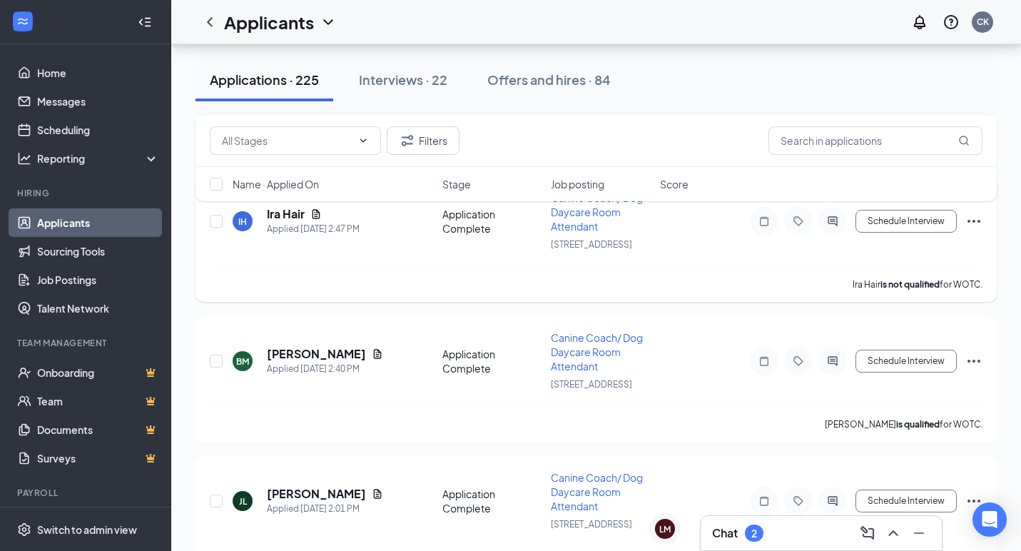
scroll to position [231, 0]
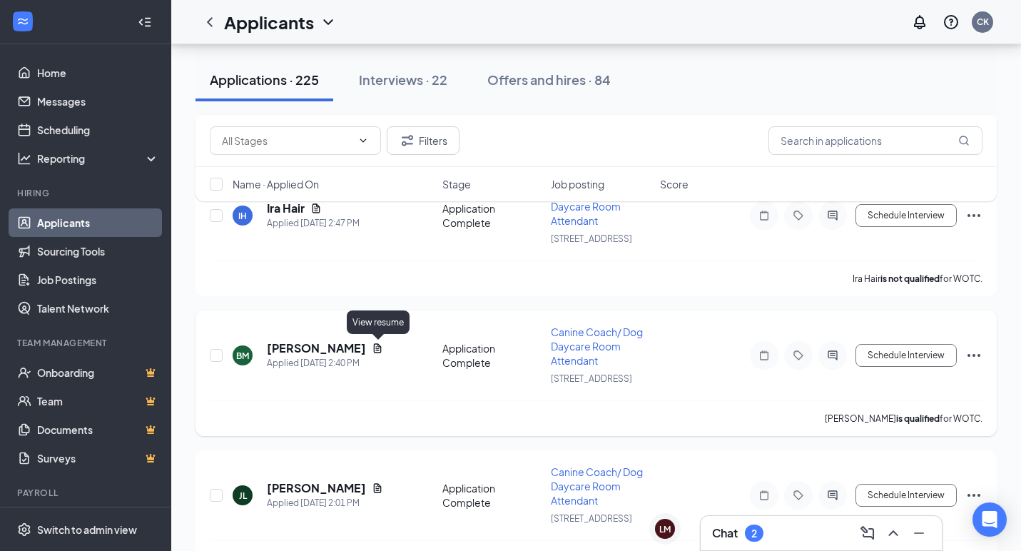
click at [380, 352] on icon "Document" at bounding box center [377, 347] width 11 height 11
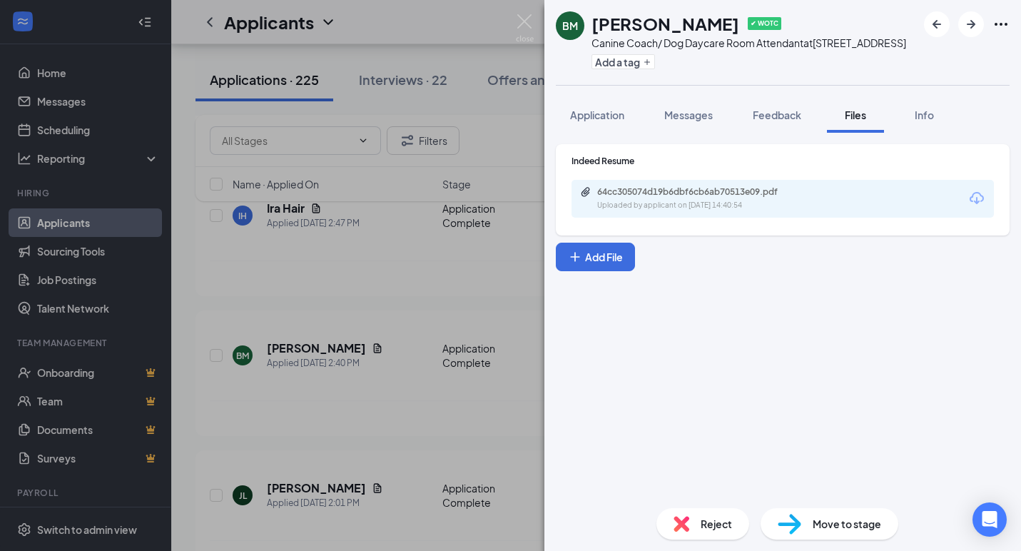
click at [978, 194] on icon "Download" at bounding box center [976, 198] width 17 height 17
click at [688, 523] on img at bounding box center [682, 524] width 16 height 16
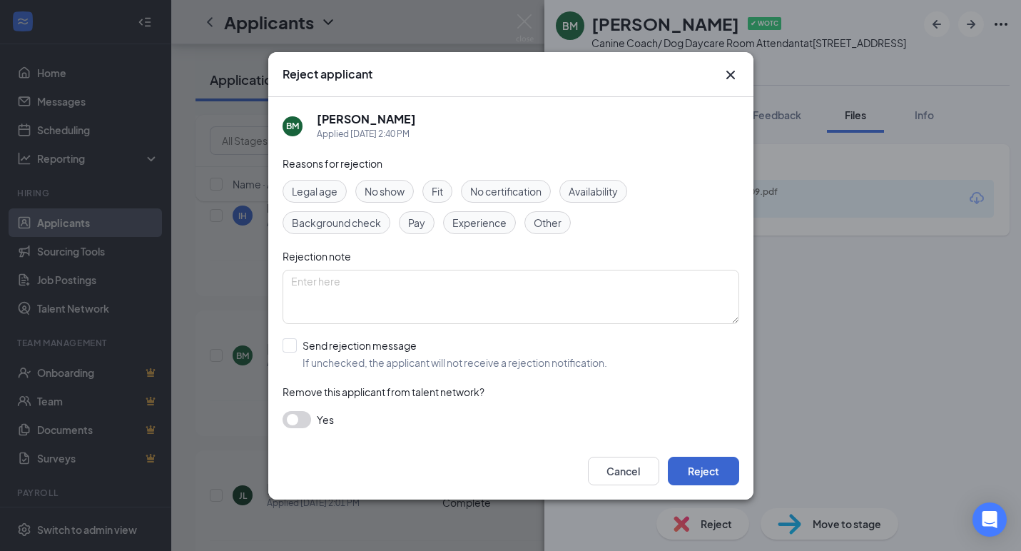
click at [694, 480] on button "Reject" at bounding box center [703, 471] width 71 height 29
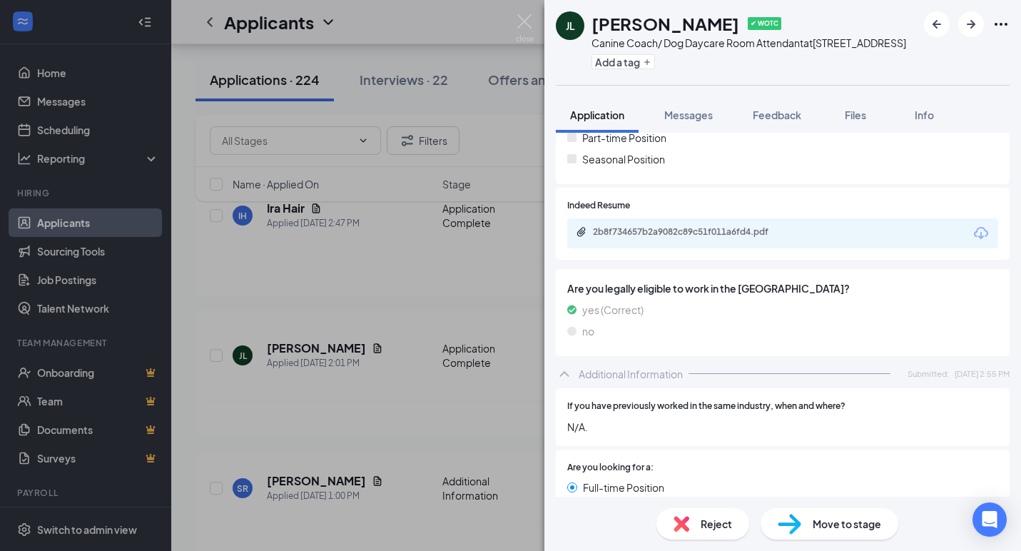
scroll to position [360, 0]
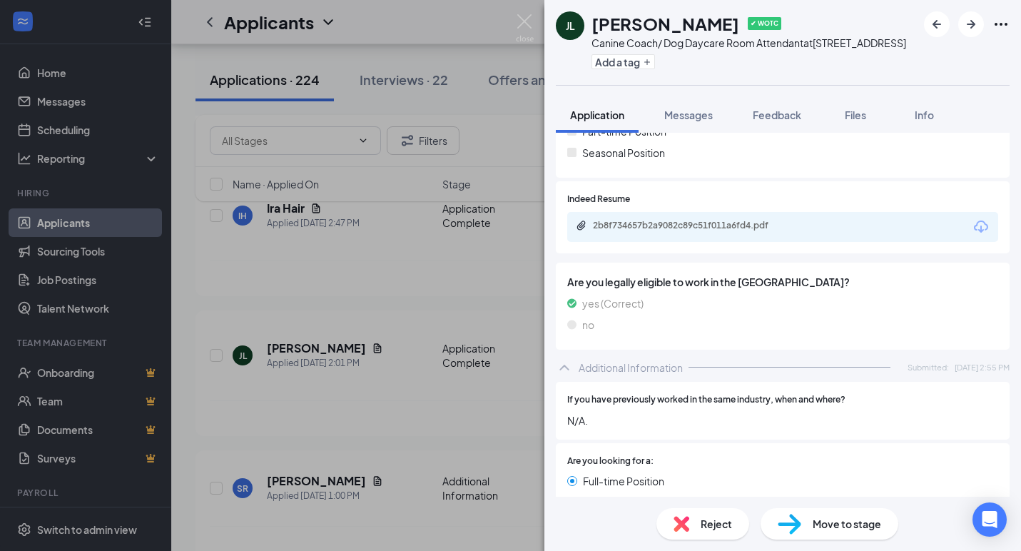
click at [975, 219] on icon "Download" at bounding box center [981, 226] width 17 height 17
